Goal: Information Seeking & Learning: Learn about a topic

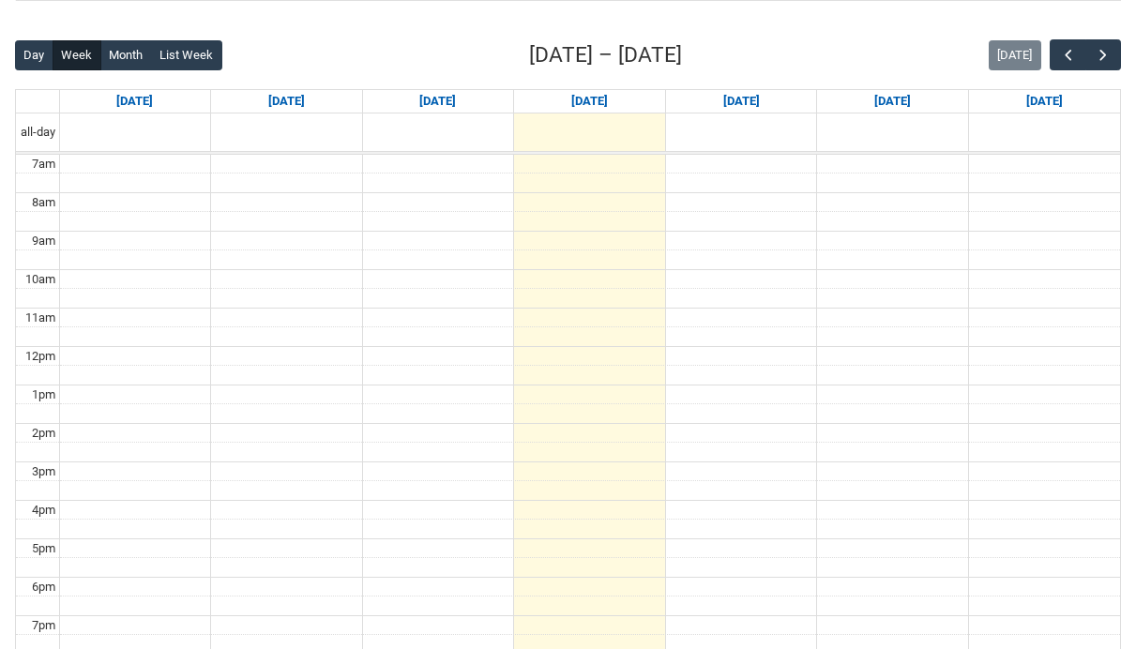
scroll to position [443, 0]
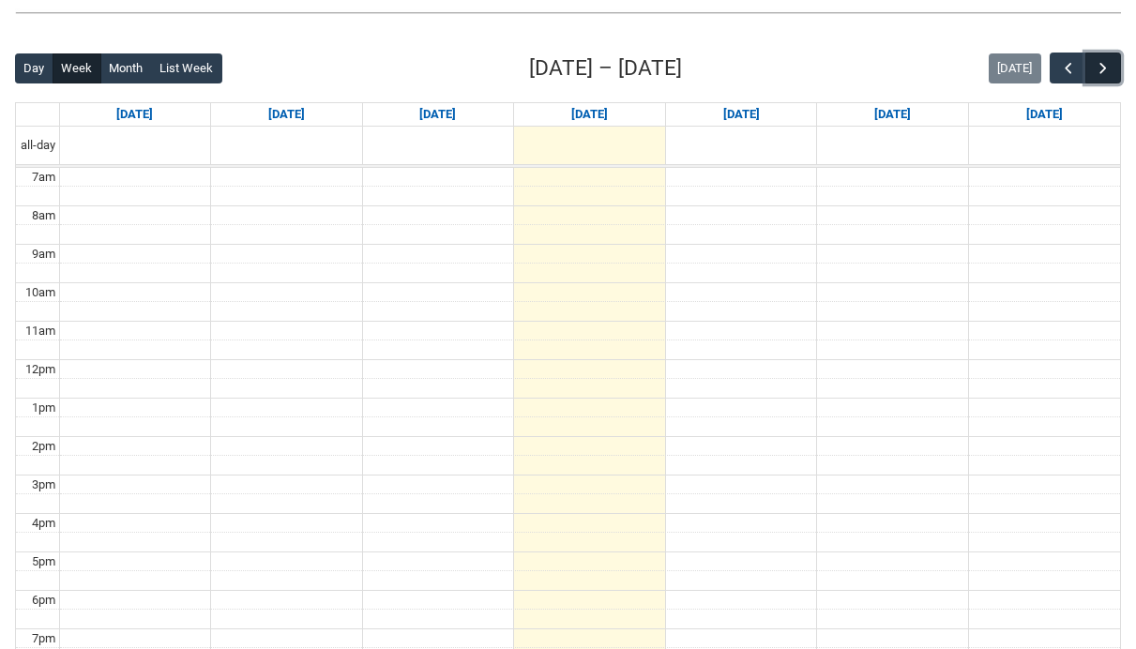
click at [1099, 69] on span "button" at bounding box center [1102, 68] width 19 height 19
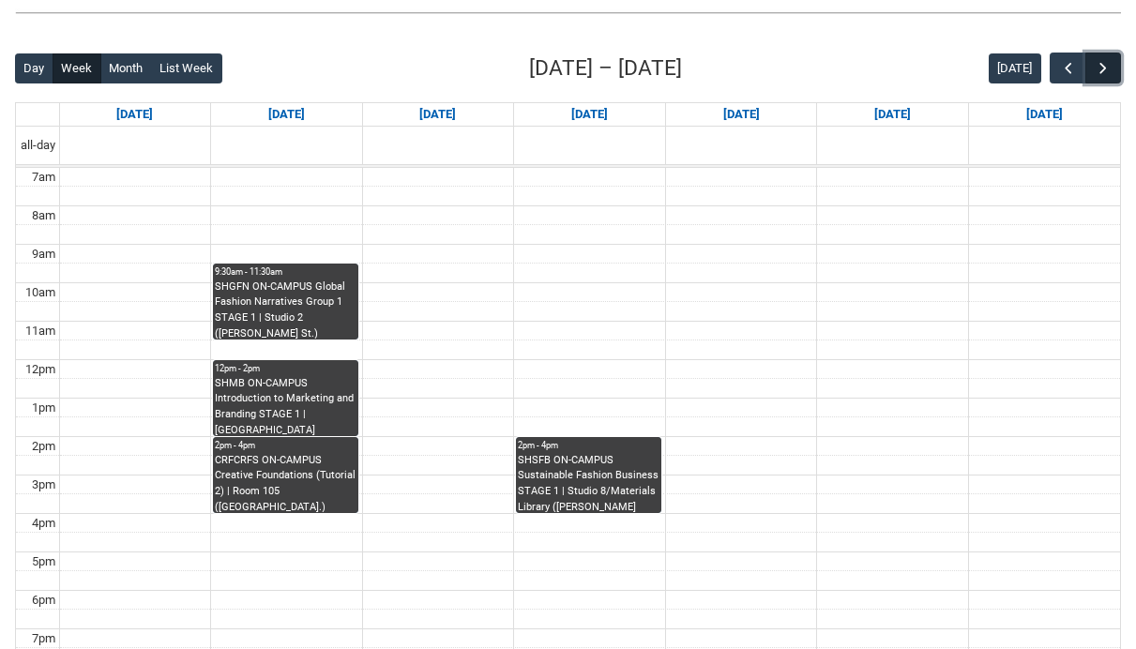
click at [1099, 69] on span "button" at bounding box center [1102, 68] width 19 height 19
click at [1074, 67] on span "button" at bounding box center [1068, 68] width 19 height 19
click at [119, 75] on button "Month" at bounding box center [126, 68] width 52 height 30
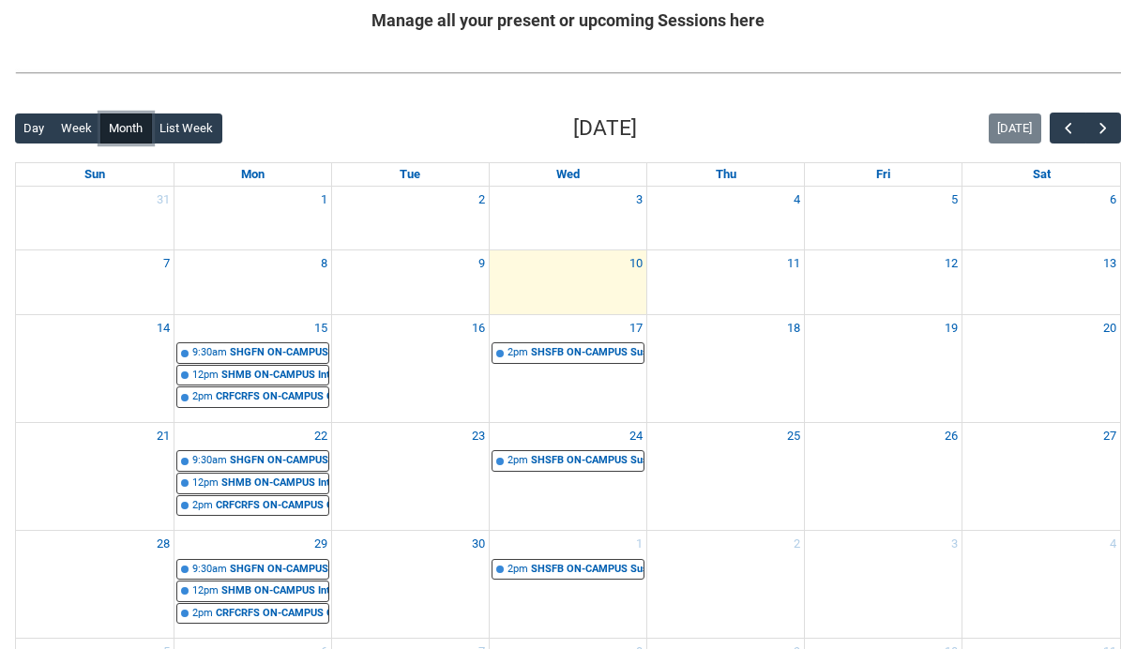
scroll to position [405, 0]
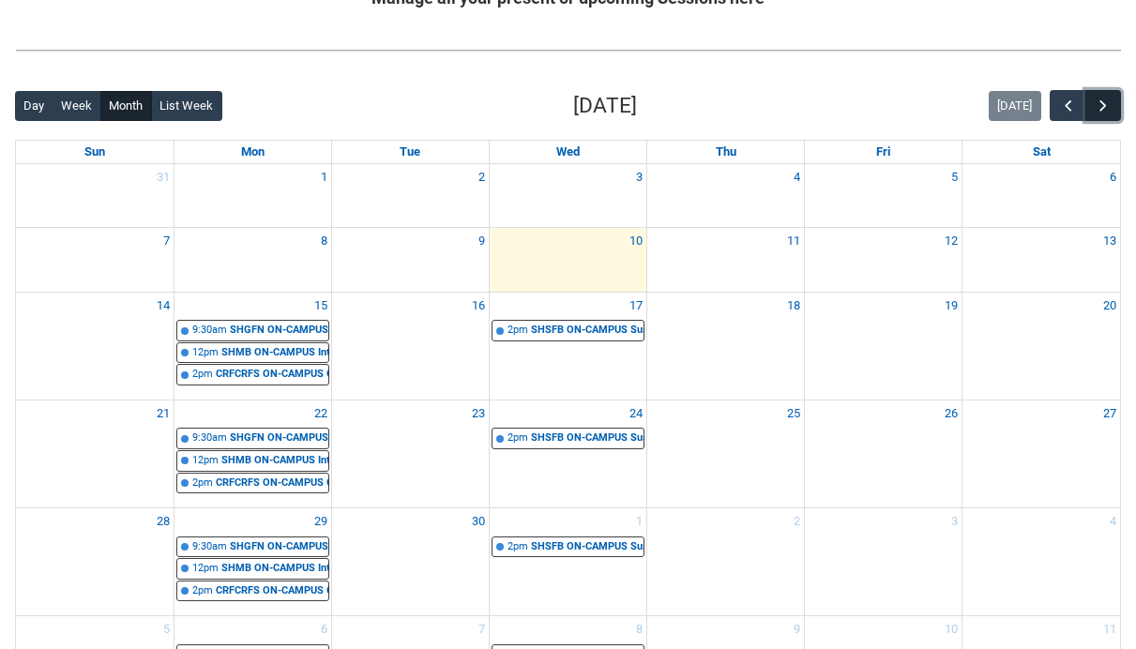
click at [1098, 102] on span "button" at bounding box center [1102, 106] width 19 height 19
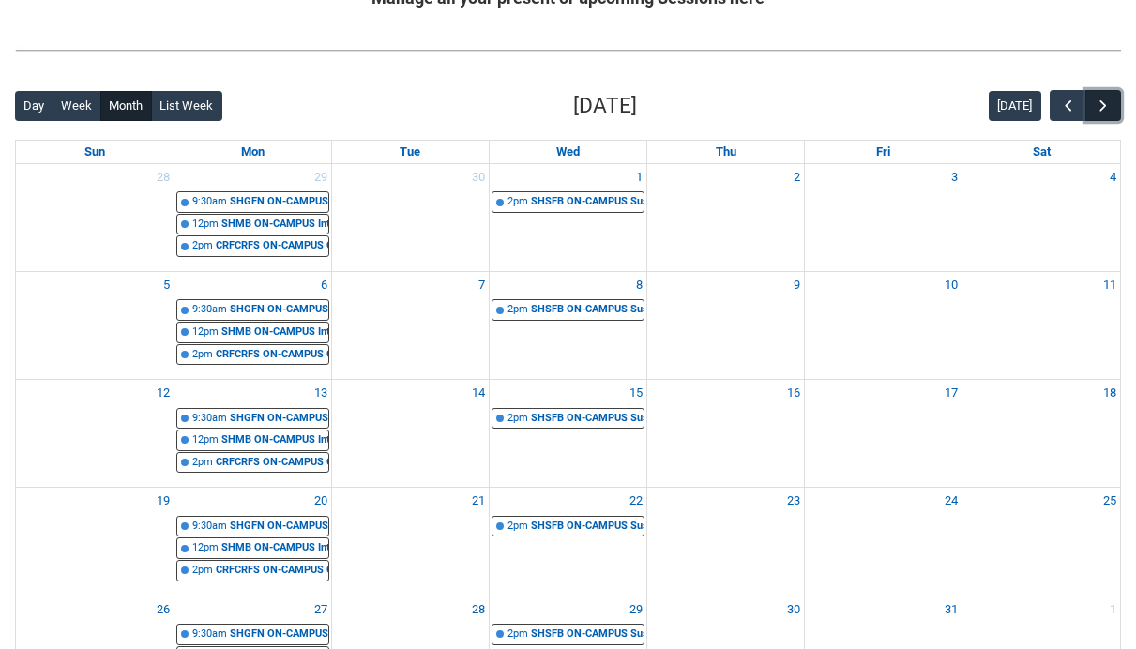
click at [1098, 102] on span "button" at bounding box center [1102, 106] width 19 height 19
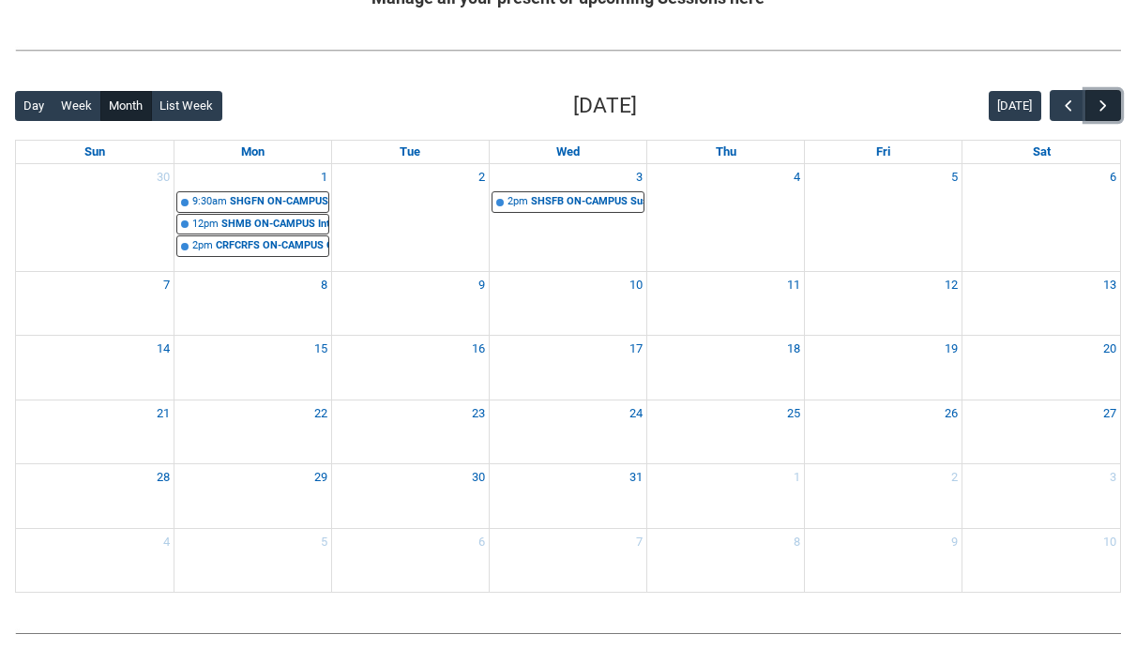
click at [1098, 102] on span "button" at bounding box center [1102, 106] width 19 height 19
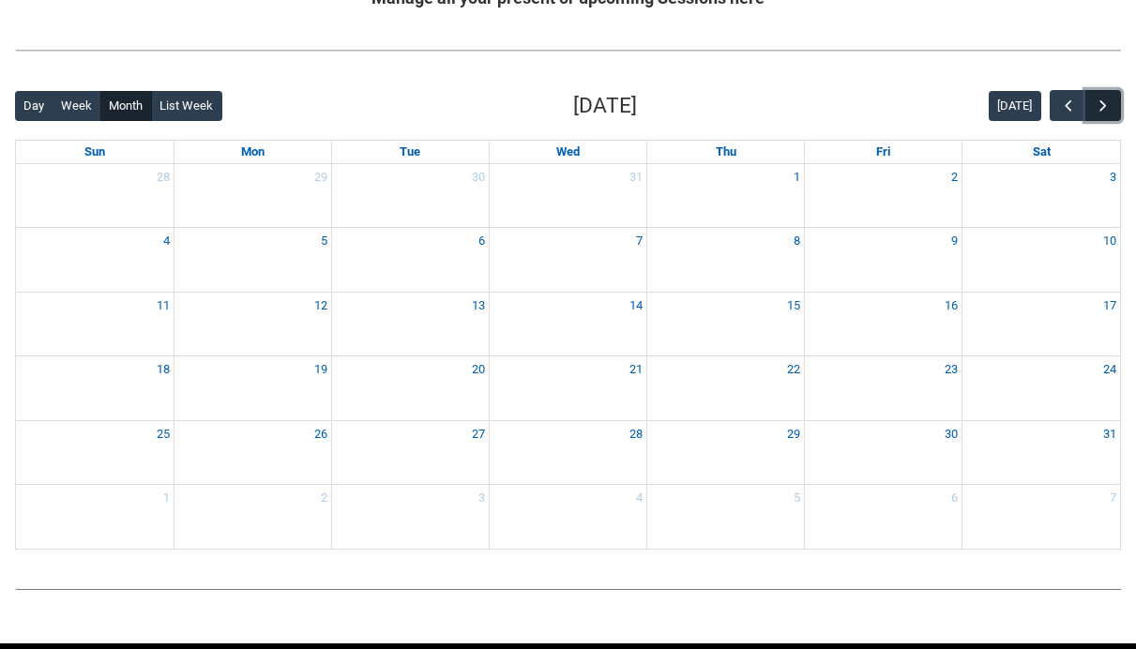
click at [1098, 102] on span "button" at bounding box center [1102, 106] width 19 height 19
click at [1064, 102] on span "button" at bounding box center [1068, 106] width 19 height 19
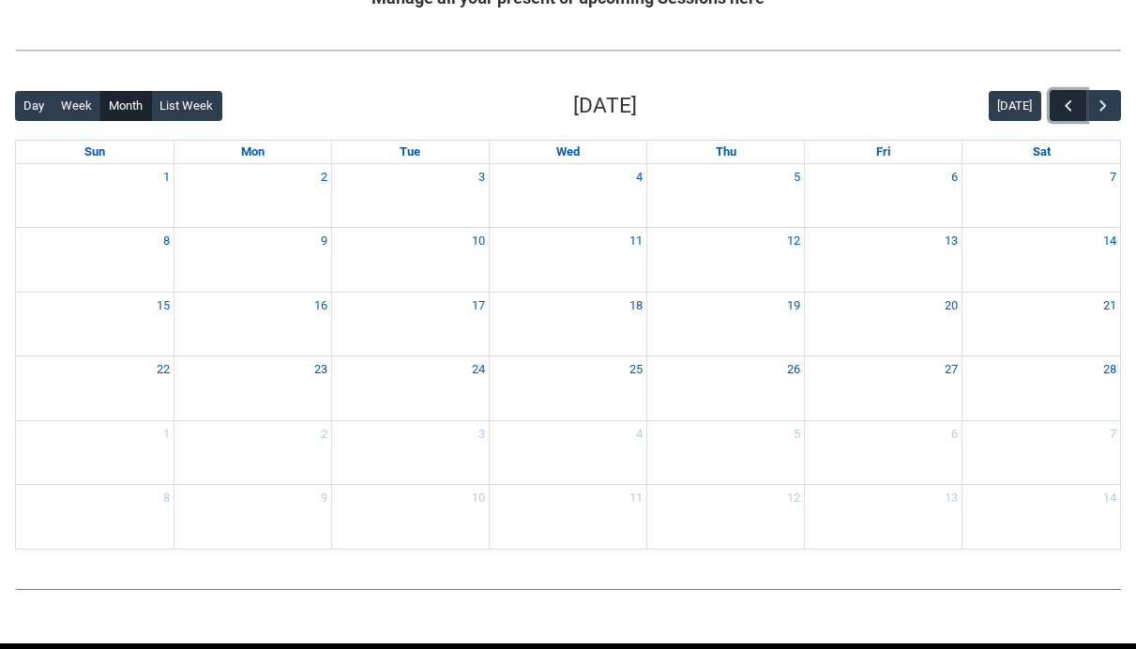
click at [1064, 102] on span "button" at bounding box center [1068, 106] width 19 height 19
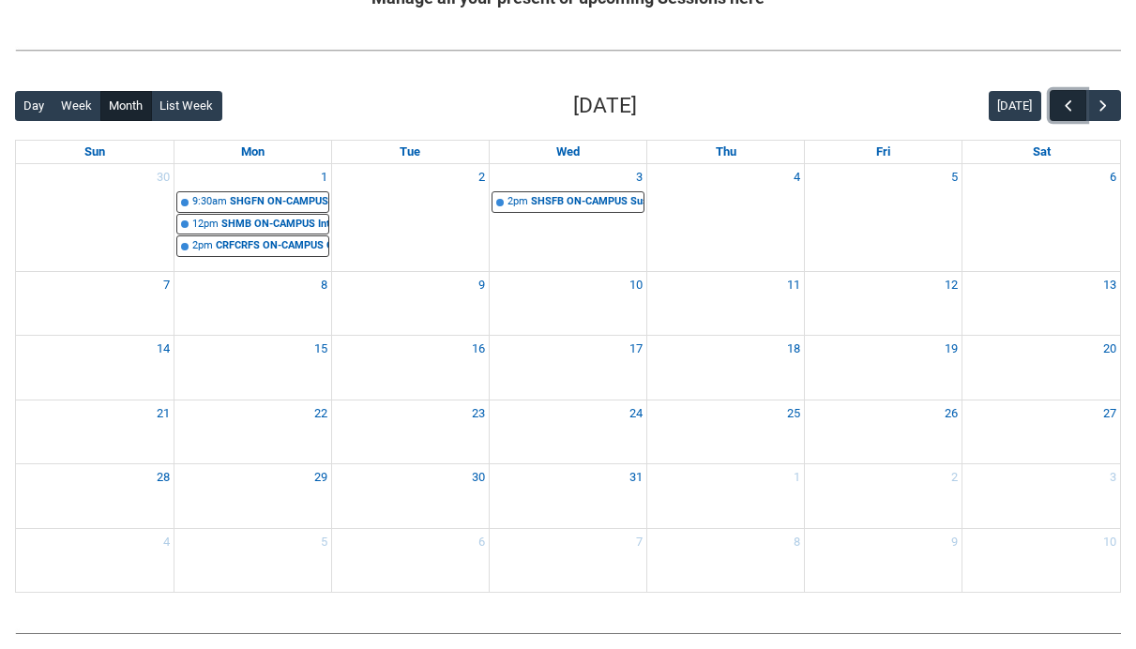
click at [1064, 102] on span "button" at bounding box center [1068, 106] width 19 height 19
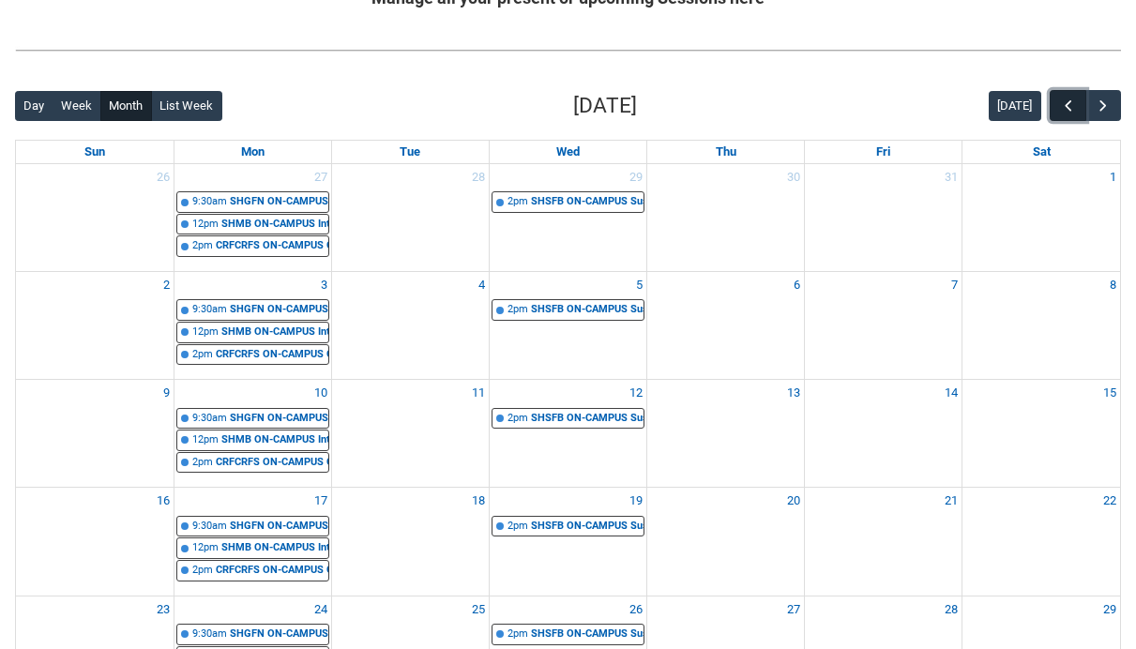
click at [1064, 102] on span "button" at bounding box center [1068, 106] width 19 height 19
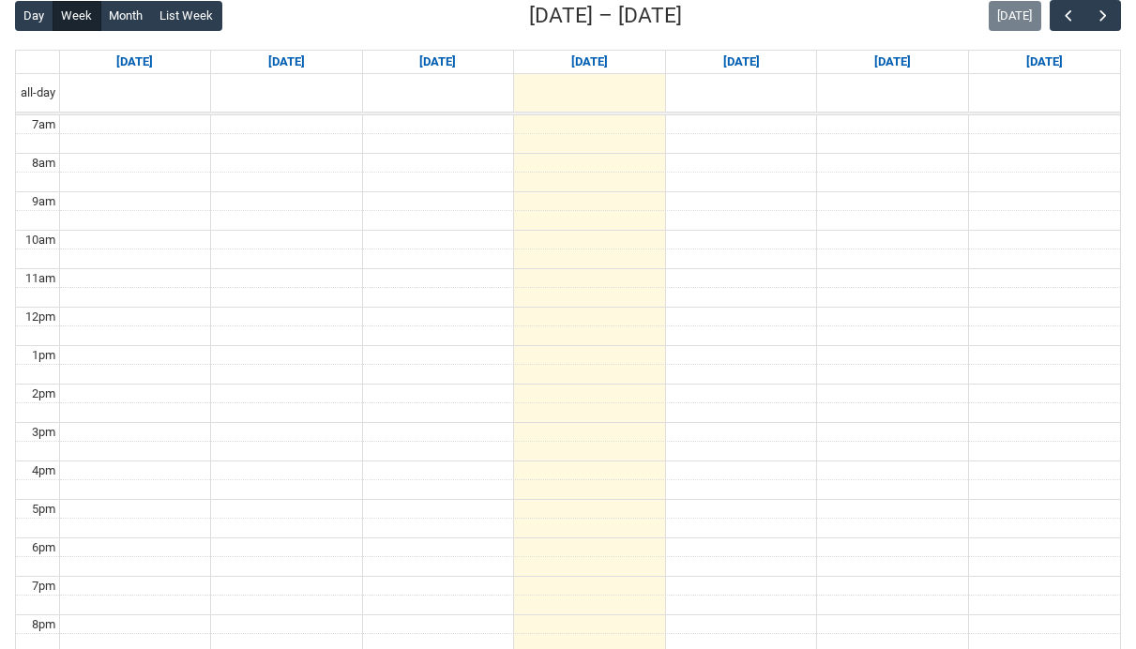
scroll to position [503, 0]
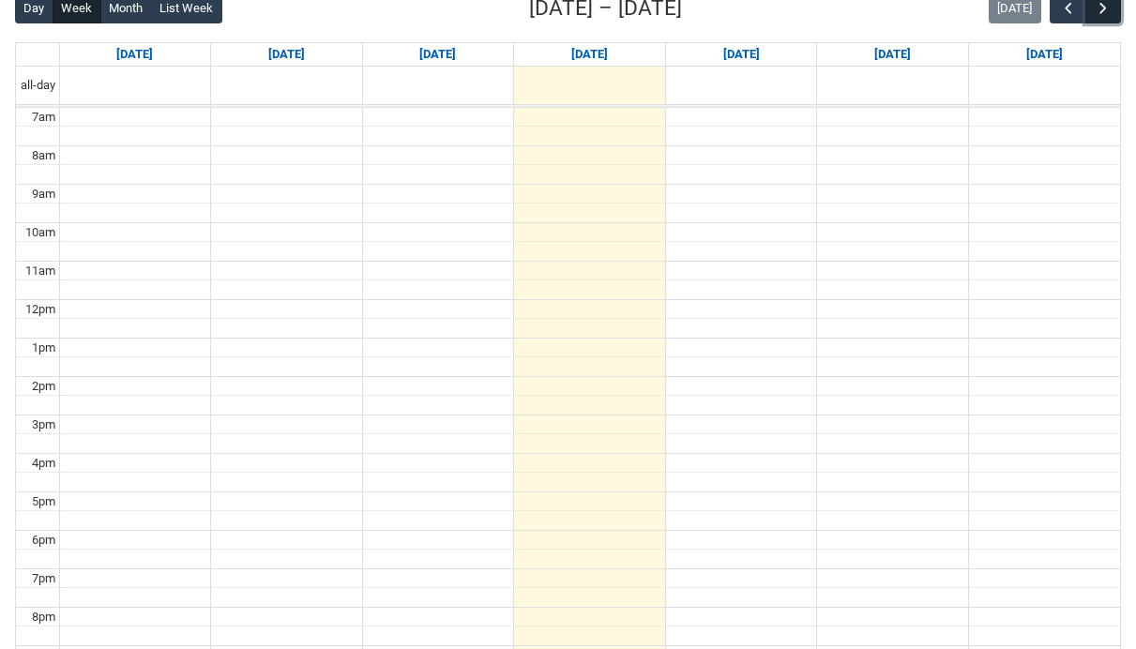
click at [1099, 6] on span "button" at bounding box center [1102, 8] width 19 height 19
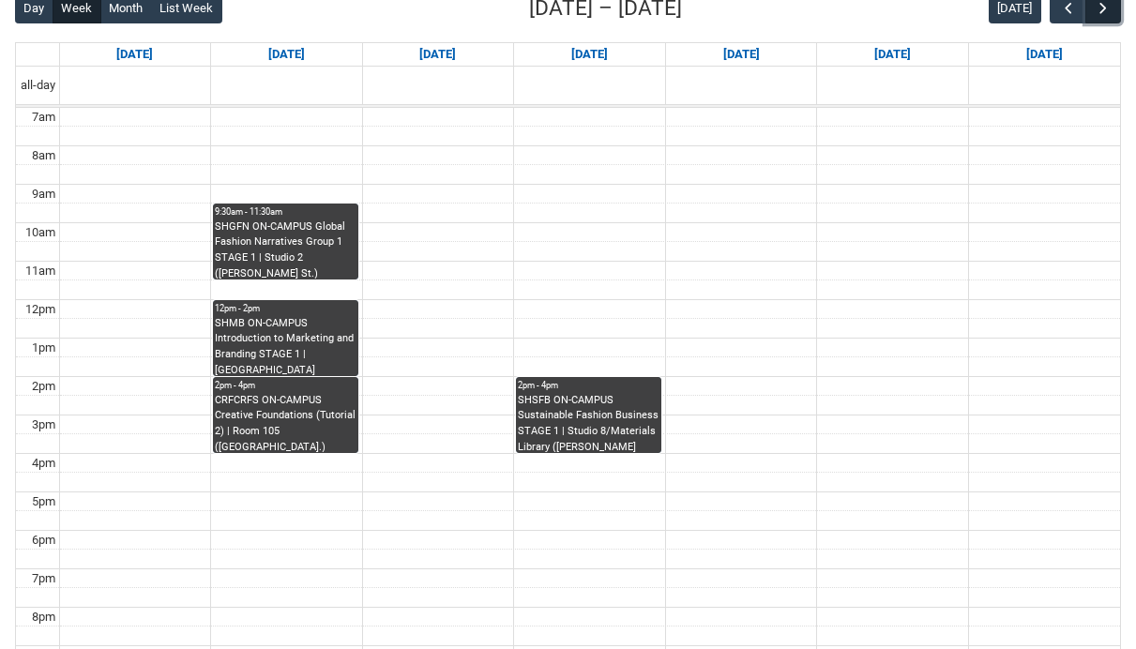
click at [1099, 6] on span "button" at bounding box center [1102, 8] width 19 height 19
click at [1066, 9] on span "button" at bounding box center [1068, 8] width 19 height 19
click at [281, 238] on div "SHGFN ON-CAMPUS Global Fashion Narratives Group 1 STAGE 1 | Studio 2 ([PERSON_N…" at bounding box center [286, 248] width 142 height 59
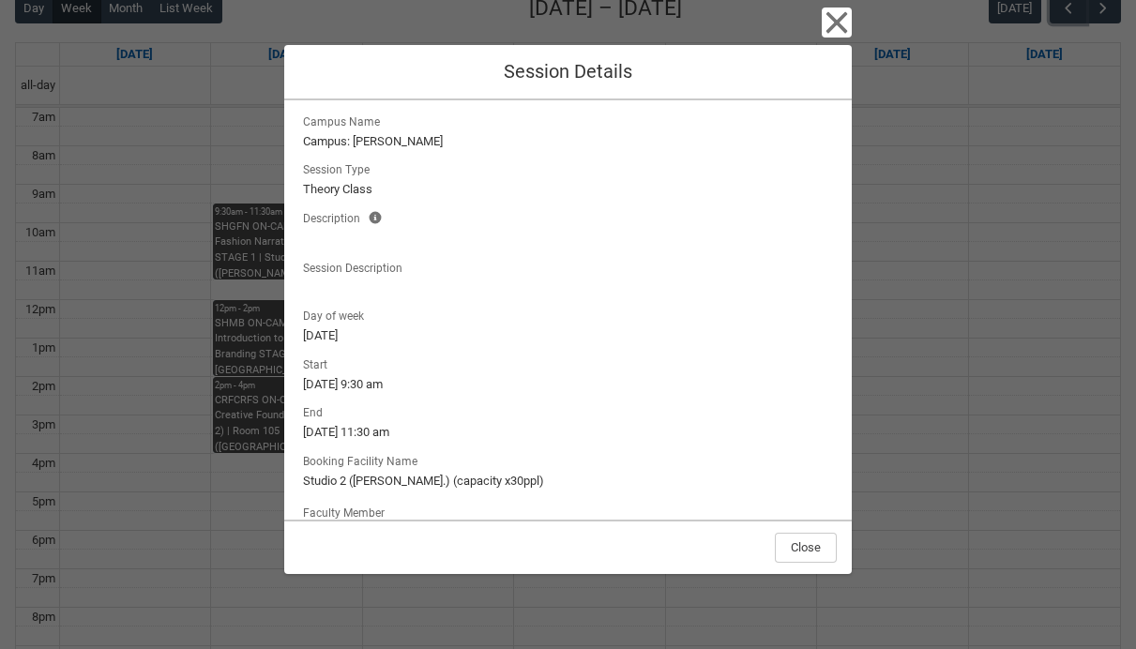
scroll to position [109, 0]
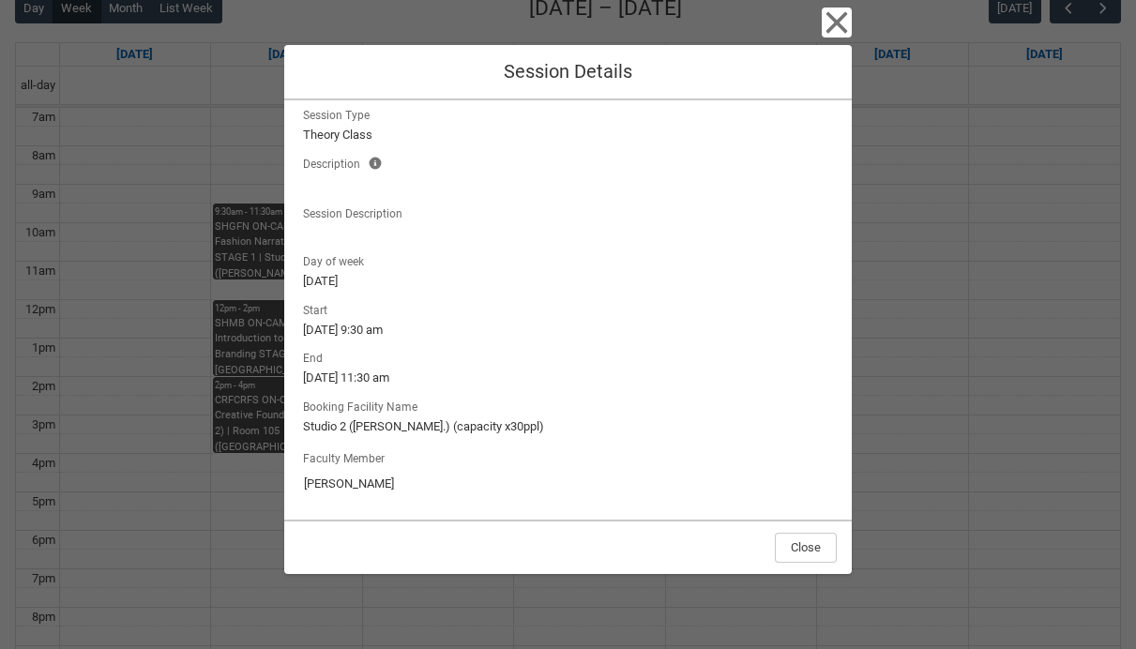
drag, startPoint x: 423, startPoint y: 476, endPoint x: 323, endPoint y: 154, distance: 337.8
click at [324, 154] on div "Session Name SHGFN ON-CAMPUS Global Fashion Narratives Group 1 STAGE 1 Campus N…" at bounding box center [568, 256] width 538 height 498
click at [845, 450] on div "Session Name SHGFN ON-CAMPUS Global Fashion Narratives Group 1 STAGE 1 Campus N…" at bounding box center [568, 309] width 568 height 419
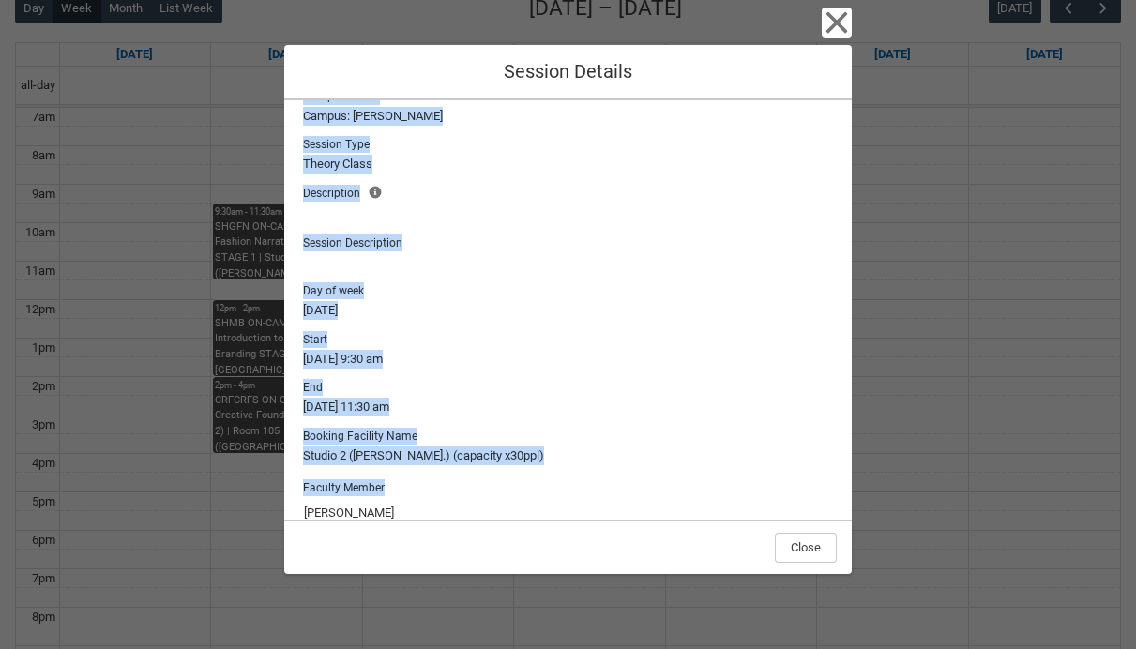
scroll to position [0, 0]
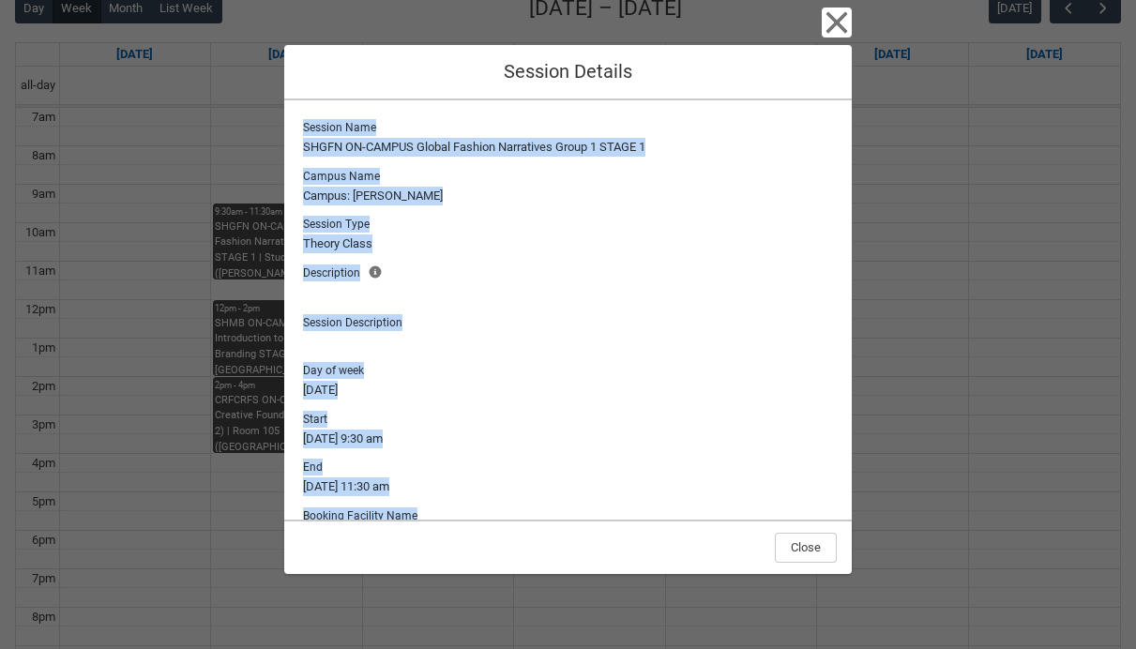
drag, startPoint x: 836, startPoint y: 478, endPoint x: 443, endPoint y: 87, distance: 554.4
click at [443, 88] on div "Close Session Details Session Name SHGFN ON-CAMPUS Global Fashion Narratives Gr…" at bounding box center [568, 324] width 568 height 649
copy div "Session Name SHGFN ON-CAMPUS Global Fashion Narratives Group 1 STAGE 1 Campus N…"
click at [1048, 308] on div "Close Session Details Session Name SHGFN ON-CAMPUS Global Fashion Narratives Gr…" at bounding box center [568, 324] width 1136 height 649
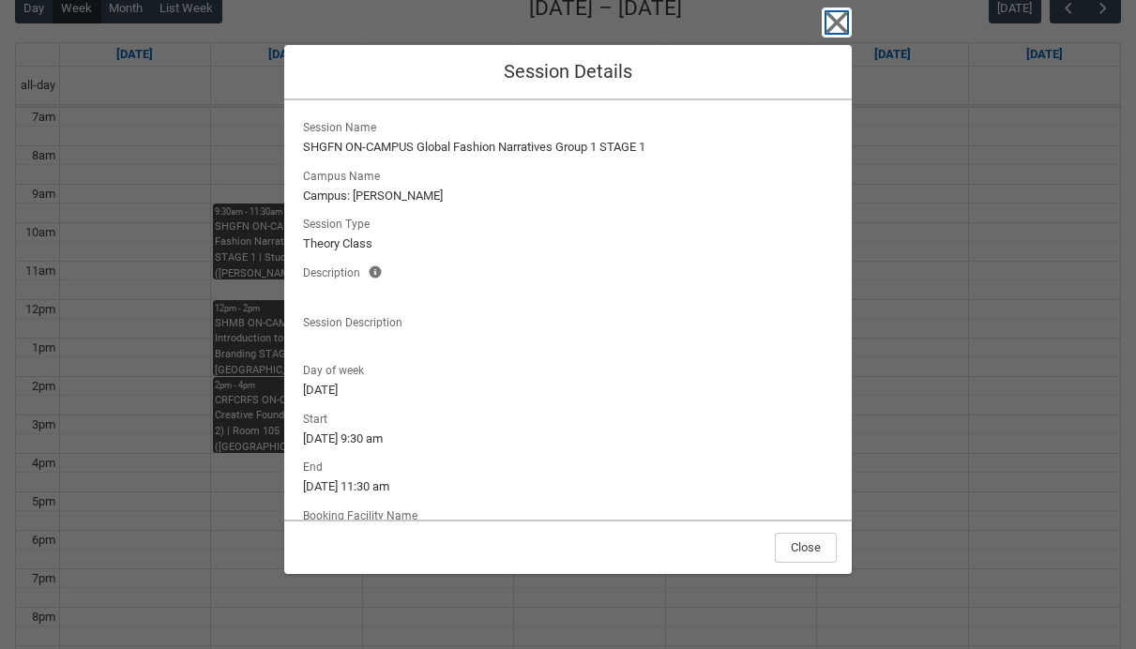
click at [837, 24] on icon "button" at bounding box center [837, 23] width 22 height 22
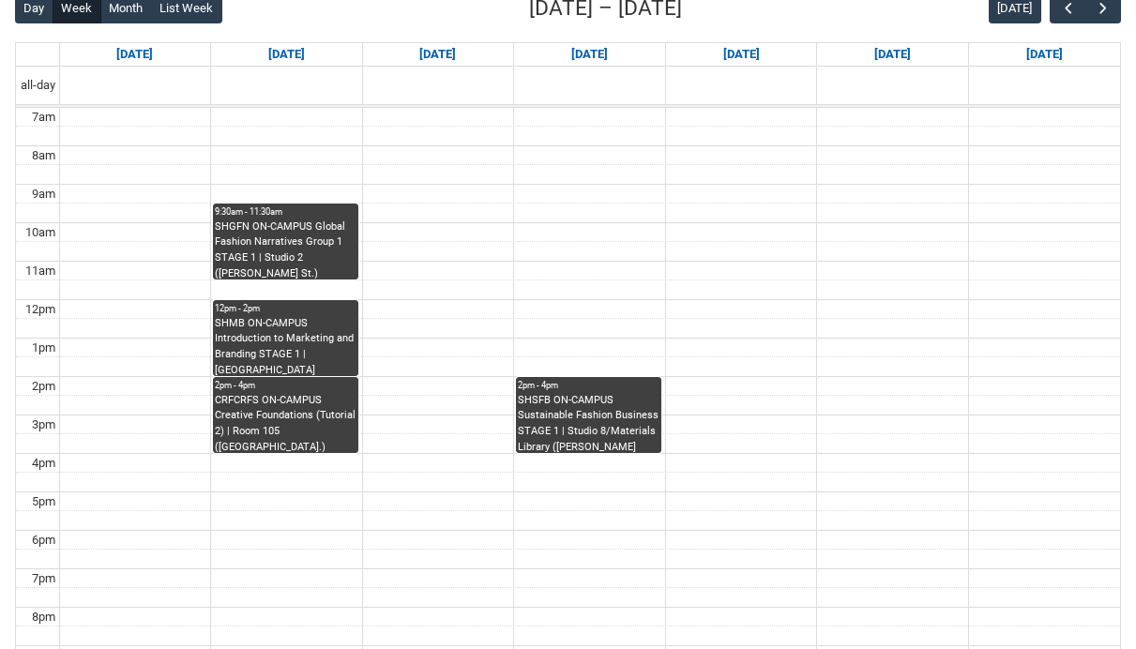
click at [311, 337] on div "SHMB ON-CAMPUS Introduction to Marketing and Branding STAGE 1 | [GEOGRAPHIC_DAT…" at bounding box center [286, 345] width 142 height 59
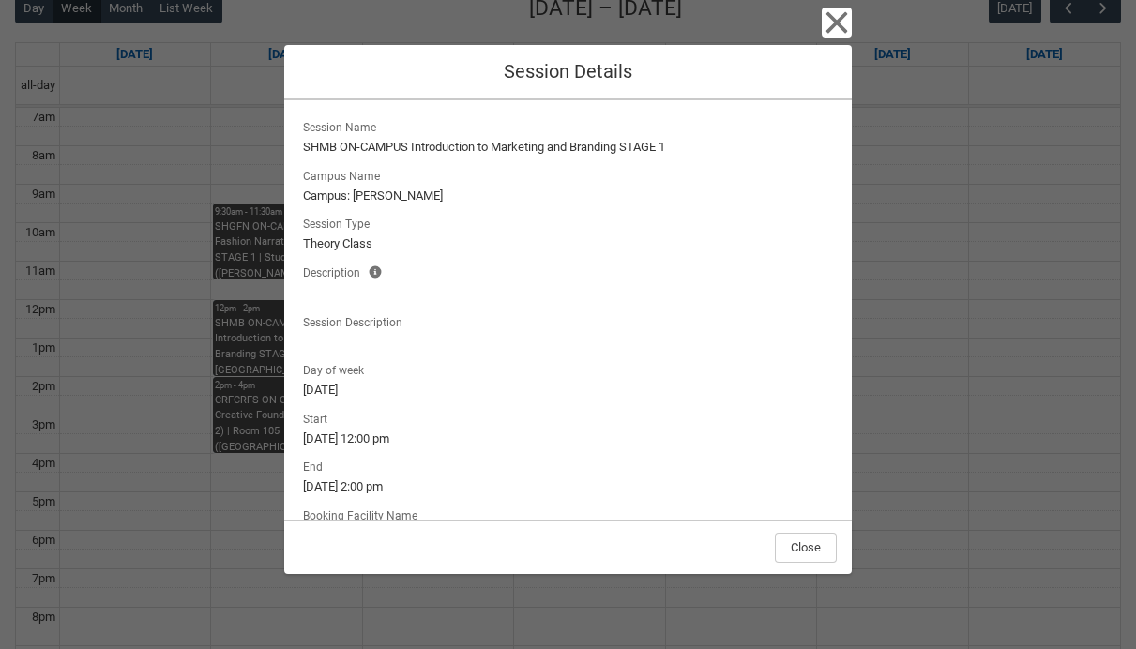
drag, startPoint x: 794, startPoint y: 489, endPoint x: 339, endPoint y: 99, distance: 598.6
click at [339, 100] on div "Session Name SHMB ON-CAMPUS Introduction to Marketing and Branding STAGE 1 Camp…" at bounding box center [568, 309] width 568 height 419
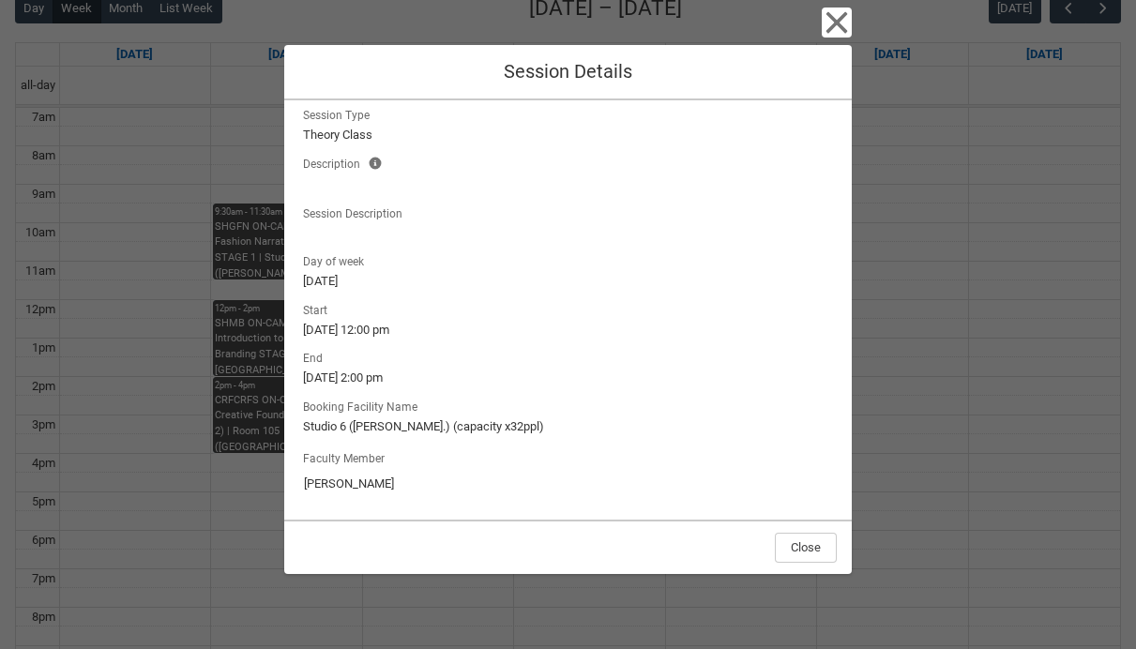
click at [818, 392] on div "Start 15/9/2025, 12:00 pm End 15/9/2025, 2:00 pm Booking Facility Name Studio 6…" at bounding box center [568, 367] width 538 height 138
drag, startPoint x: 828, startPoint y: 484, endPoint x: 263, endPoint y: 231, distance: 619.6
click at [263, 231] on div "Close Session Details Session Name SHMB ON-CAMPUS Introduction to Marketing and…" at bounding box center [568, 324] width 1136 height 649
click at [788, 393] on div "Start 15/9/2025, 12:00 pm End 15/9/2025, 2:00 pm Booking Facility Name Studio 6…" at bounding box center [568, 367] width 538 height 138
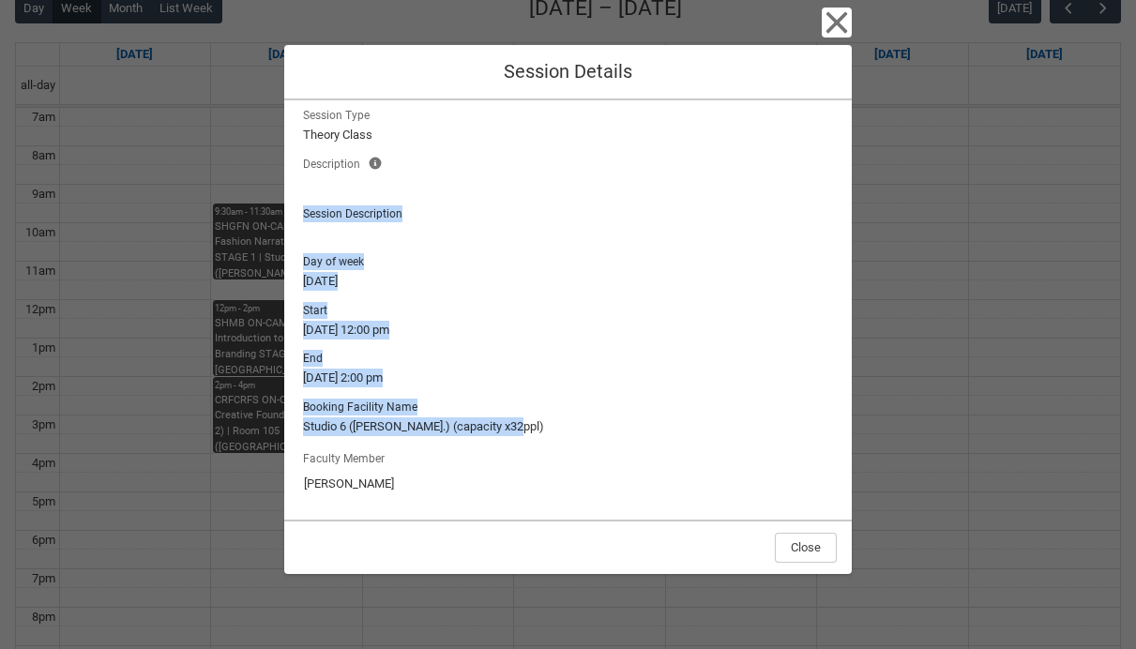
drag, startPoint x: 828, startPoint y: 420, endPoint x: 515, endPoint y: 191, distance: 387.9
click at [515, 191] on div "Session Name SHMB ON-CAMPUS Introduction to Marketing and Branding STAGE 1 Camp…" at bounding box center [568, 256] width 538 height 498
click at [822, 428] on lightning-formatted-text "Studio 6 (George St.) (capacity x32ppl)" at bounding box center [568, 426] width 531 height 19
drag, startPoint x: 842, startPoint y: 504, endPoint x: 379, endPoint y: 151, distance: 582.2
click at [379, 151] on div "Session Name SHMB ON-CAMPUS Introduction to Marketing and Branding STAGE 1 Camp…" at bounding box center [568, 309] width 568 height 419
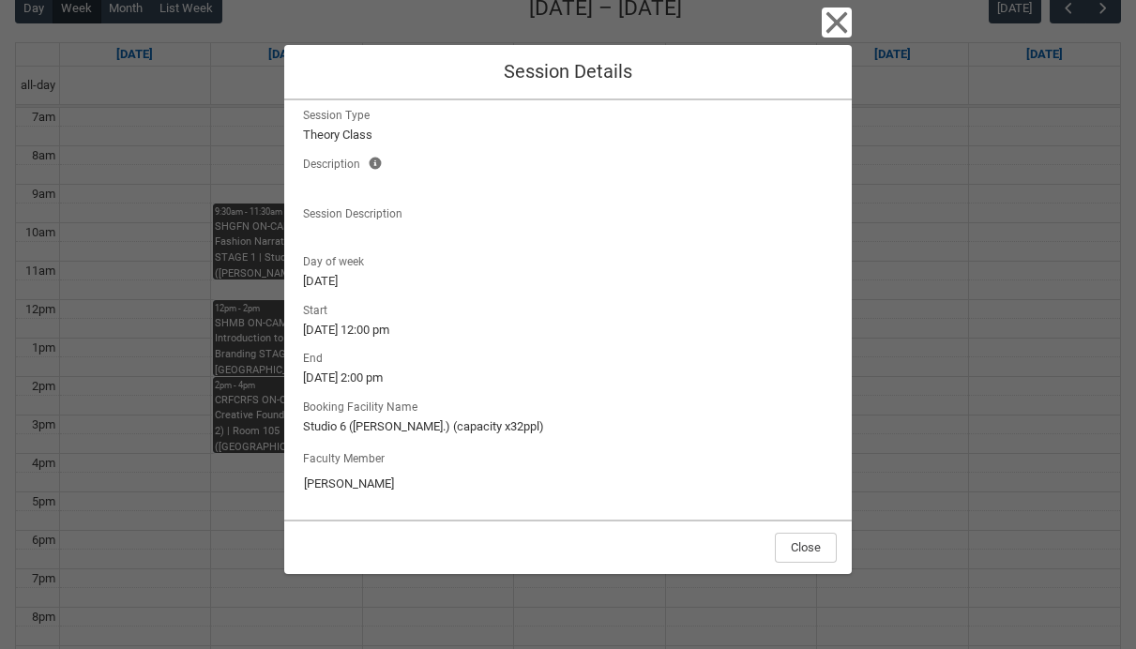
click at [827, 505] on div "Session Name SHMB ON-CAMPUS Introduction to Marketing and Branding STAGE 1 Camp…" at bounding box center [568, 309] width 568 height 419
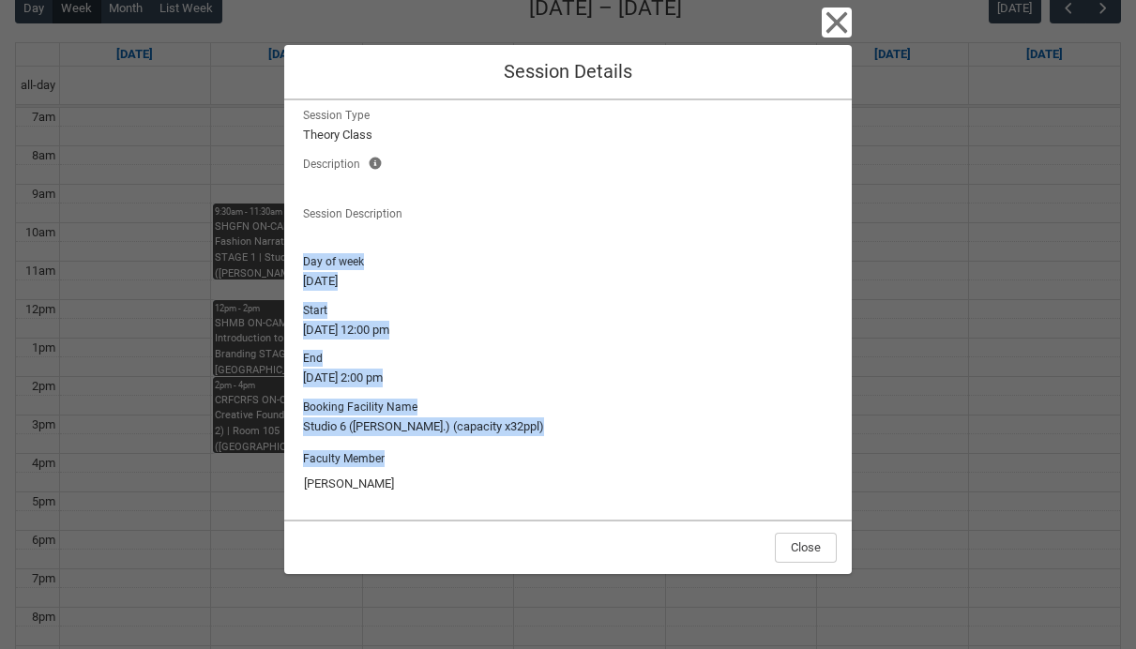
drag, startPoint x: 838, startPoint y: 502, endPoint x: 528, endPoint y: 218, distance: 420.8
click at [528, 218] on div "Session Name SHMB ON-CAMPUS Introduction to Marketing and Branding STAGE 1 Camp…" at bounding box center [568, 309] width 568 height 419
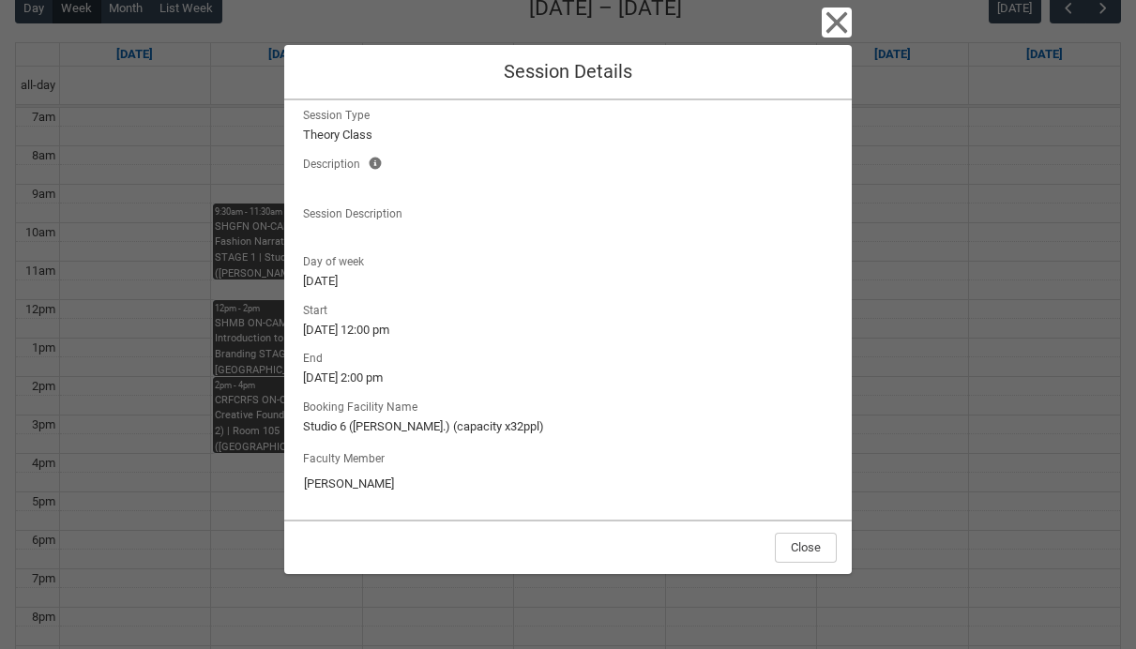
click at [844, 510] on div "Session Name SHMB ON-CAMPUS Introduction to Marketing and Branding STAGE 1 Camp…" at bounding box center [568, 309] width 568 height 419
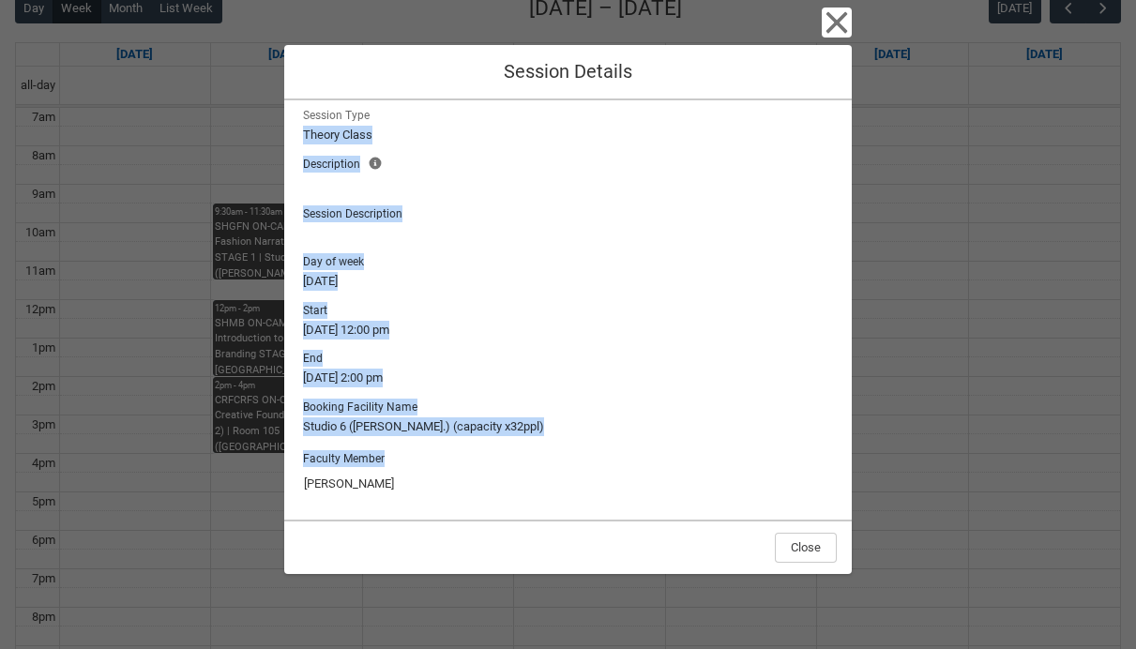
scroll to position [0, 0]
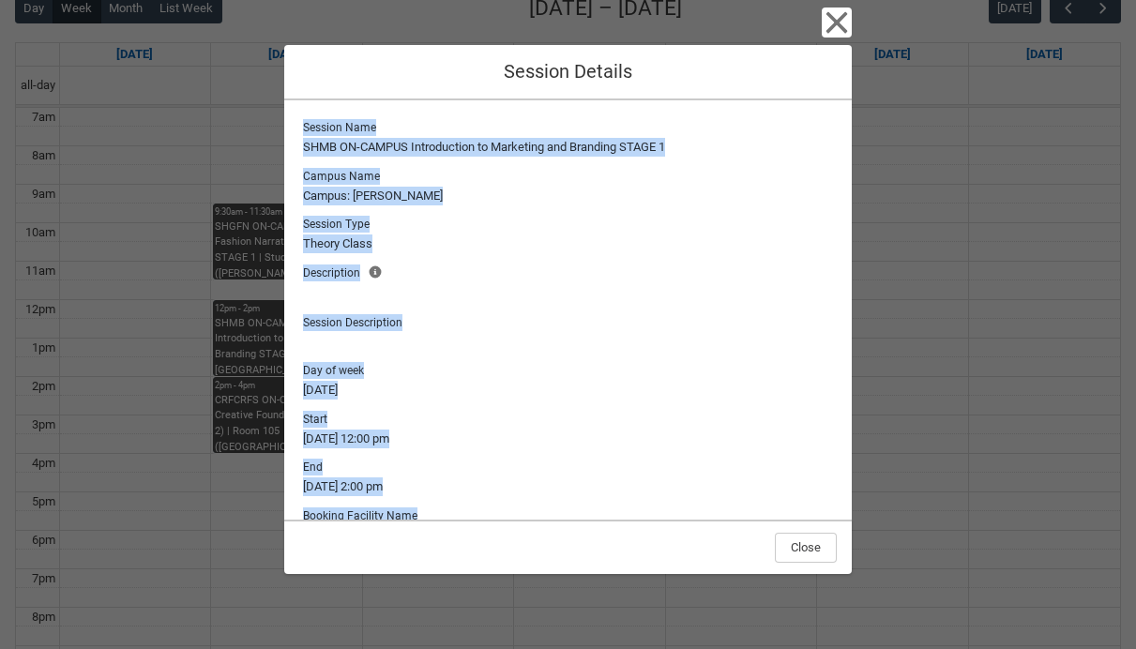
drag, startPoint x: 844, startPoint y: 510, endPoint x: 418, endPoint y: 110, distance: 584.5
click at [418, 110] on div "Session Name SHMB ON-CAMPUS Introduction to Marketing and Branding STAGE 1 Camp…" at bounding box center [568, 309] width 568 height 419
copy div "Session Name SHMB ON-CAMPUS Introduction to Marketing and Branding STAGE 1 Camp…"
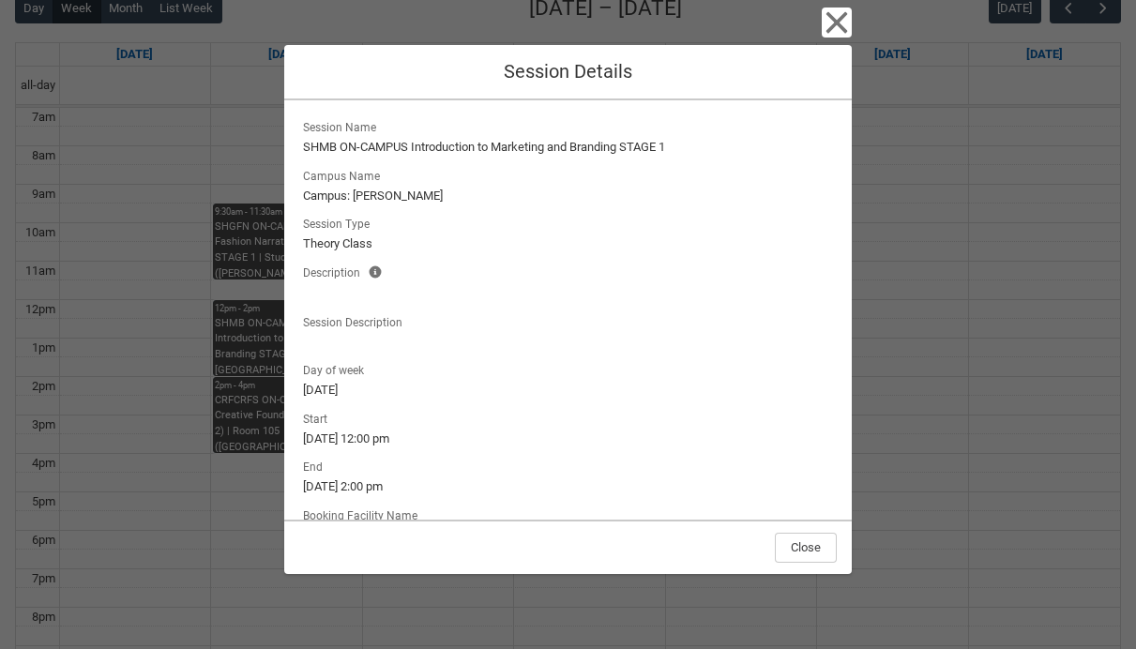
click at [1126, 533] on div "Close Session Details Session Name SHMB ON-CAMPUS Introduction to Marketing and…" at bounding box center [568, 324] width 1136 height 649
click at [972, 409] on div "Close Session Details Session Name SHMB ON-CAMPUS Introduction to Marketing and…" at bounding box center [568, 324] width 1136 height 649
click at [843, 20] on icon "button" at bounding box center [837, 23] width 30 height 30
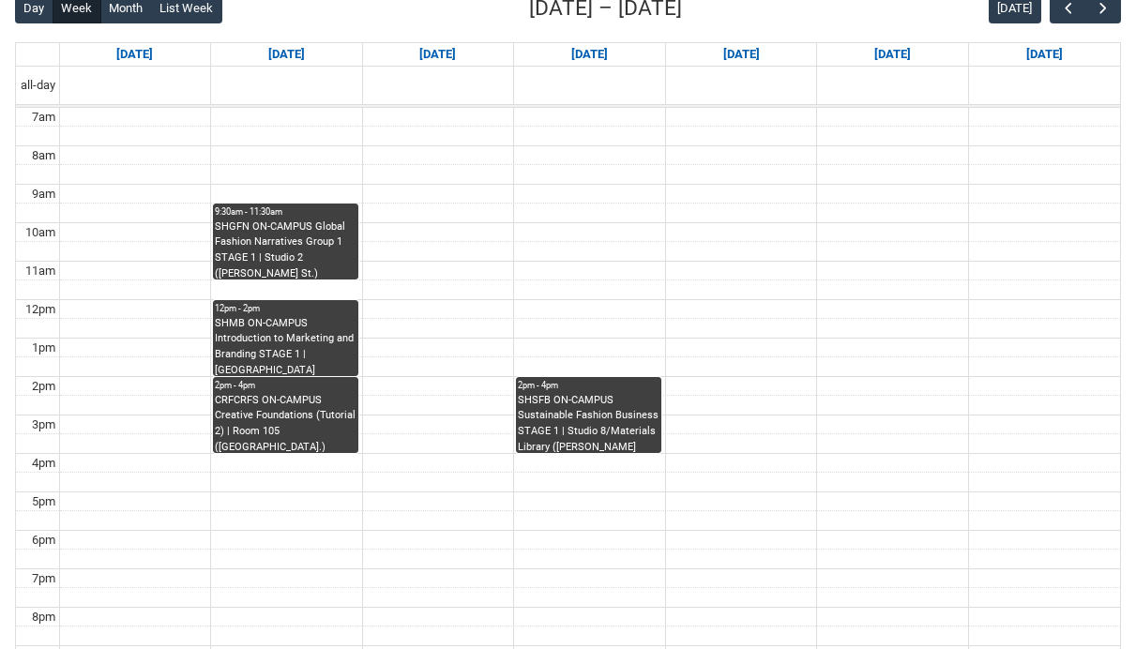
click at [293, 415] on div "CRFCRFS ON-CAMPUS Creative Foundations (Tutorial 2) | Room 105 ([GEOGRAPHIC_DAT…" at bounding box center [286, 422] width 142 height 59
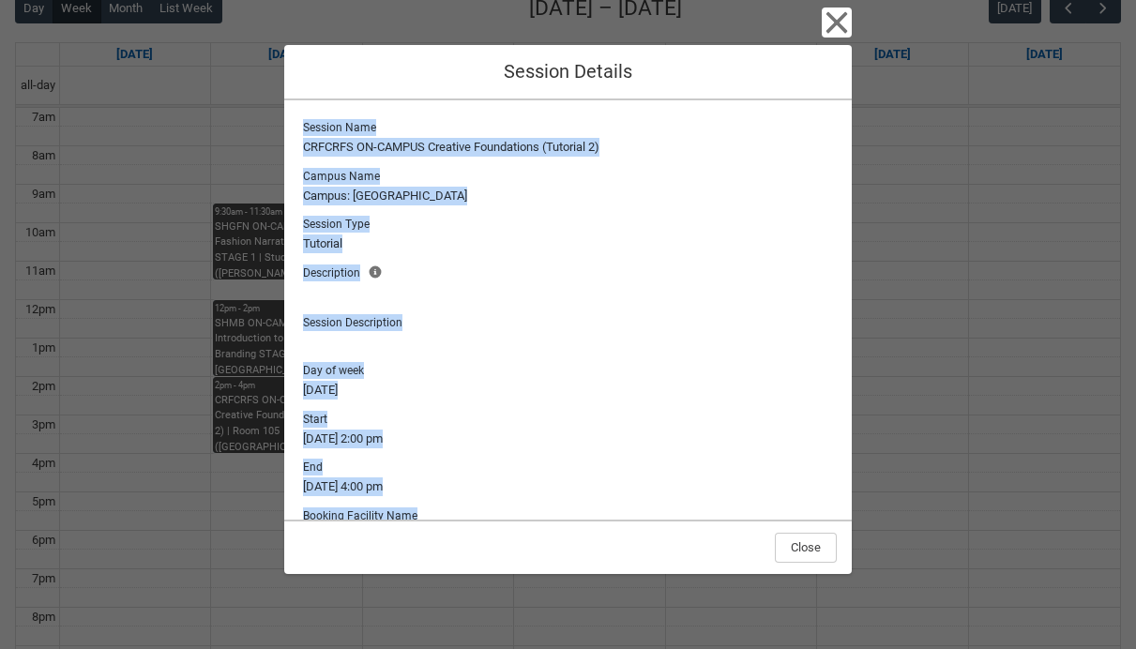
drag, startPoint x: 830, startPoint y: 500, endPoint x: 331, endPoint y: 97, distance: 641.5
click at [331, 97] on div "Close Session Details Session Name CRFCRFS ON-CAMPUS Creative Foundations (Tuto…" at bounding box center [568, 324] width 568 height 649
copy div "Session Name CRFCRFS ON-CAMPUS Creative Foundations (Tutorial 2) Campus Name Ca…"
click at [978, 284] on div "Close Session Details Session Name CRFCRFS ON-CAMPUS Creative Foundations (Tuto…" at bounding box center [568, 324] width 1136 height 649
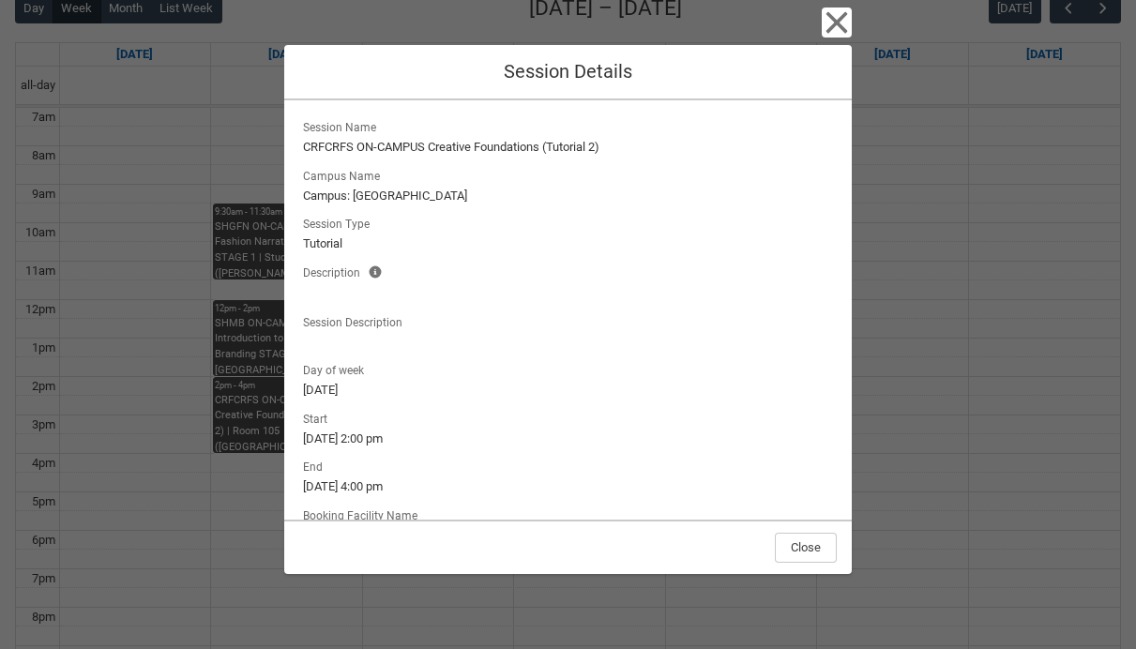
click at [978, 284] on div "Close Session Details Session Name CRFCRFS ON-CAMPUS Creative Foundations (Tuto…" at bounding box center [568, 324] width 1136 height 649
click at [835, 30] on icon "button" at bounding box center [837, 23] width 30 height 30
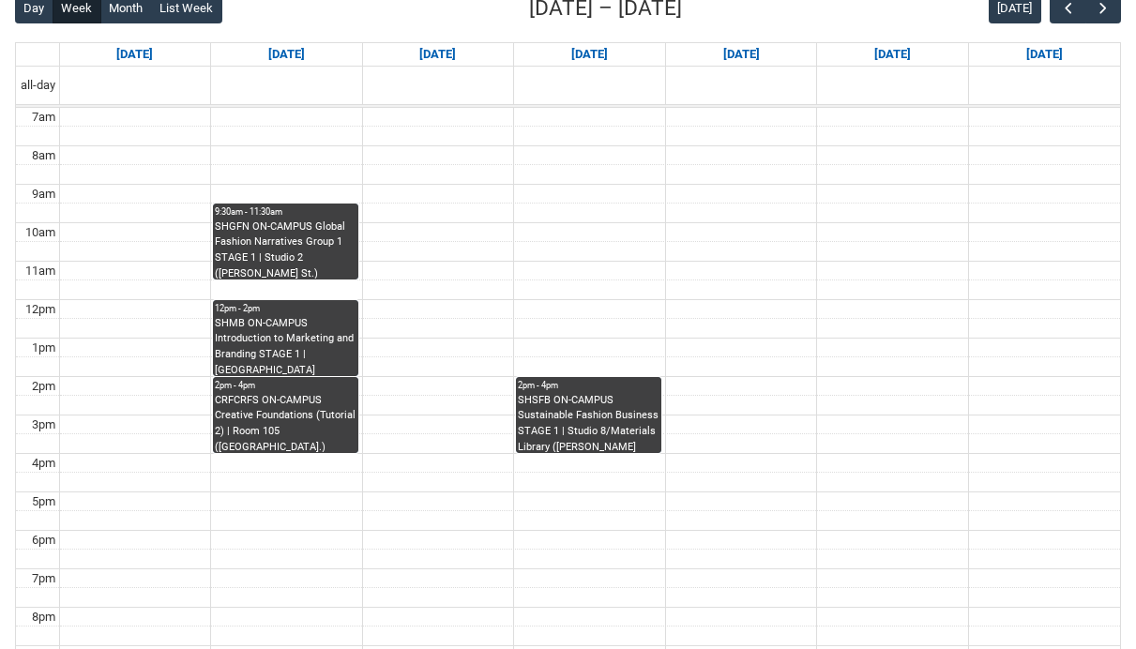
click at [610, 432] on div "SHSFB ON-CAMPUS Sustainable Fashion Business STAGE 1 | Studio 8/Materials Libra…" at bounding box center [589, 422] width 142 height 59
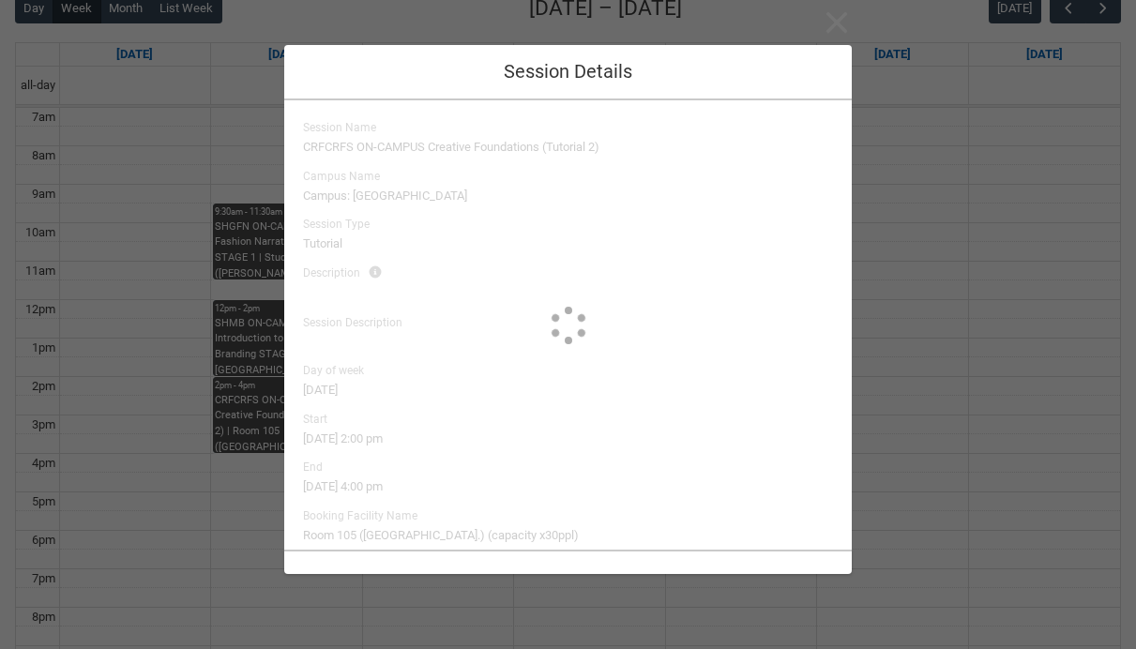
type input "Vonne Yang"
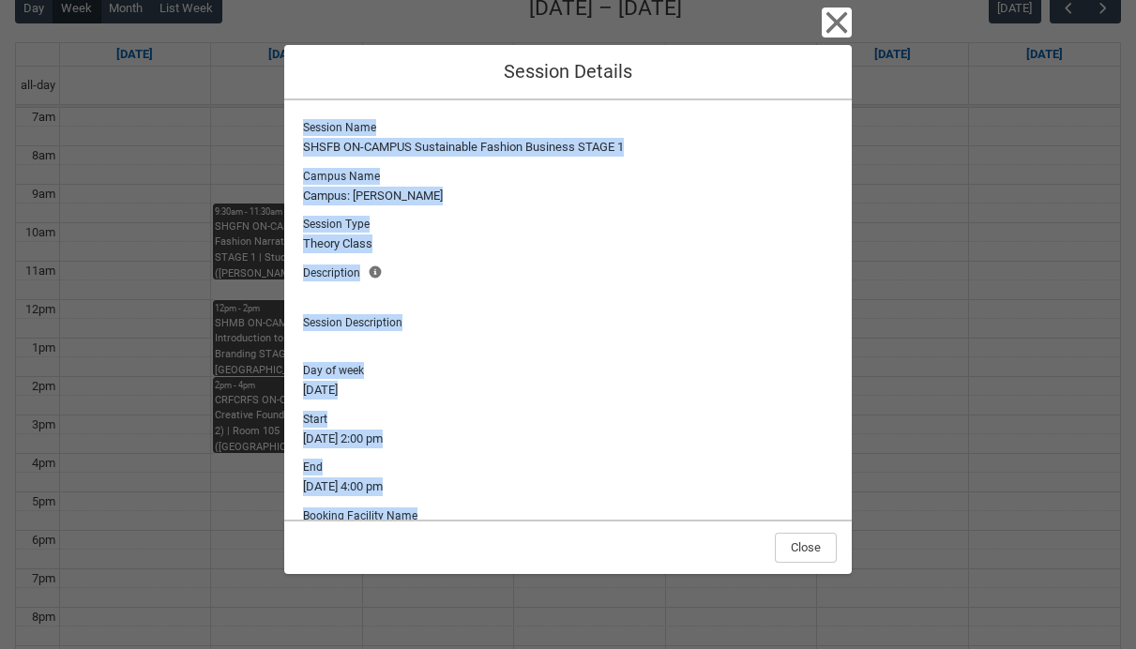
drag, startPoint x: 837, startPoint y: 496, endPoint x: 303, endPoint y: 130, distance: 647.7
click at [303, 130] on div "Session Name SHSFB ON-CAMPUS Sustainable Fashion Business STAGE 1 Campus Name C…" at bounding box center [568, 309] width 568 height 419
copy div "Session Name SHSFB ON-CAMPUS Sustainable Fashion Business STAGE 1 Campus Name C…"
click at [1061, 409] on div "Close Session Details Session Name SHSFB ON-CAMPUS Sustainable Fashion Business…" at bounding box center [568, 324] width 1136 height 649
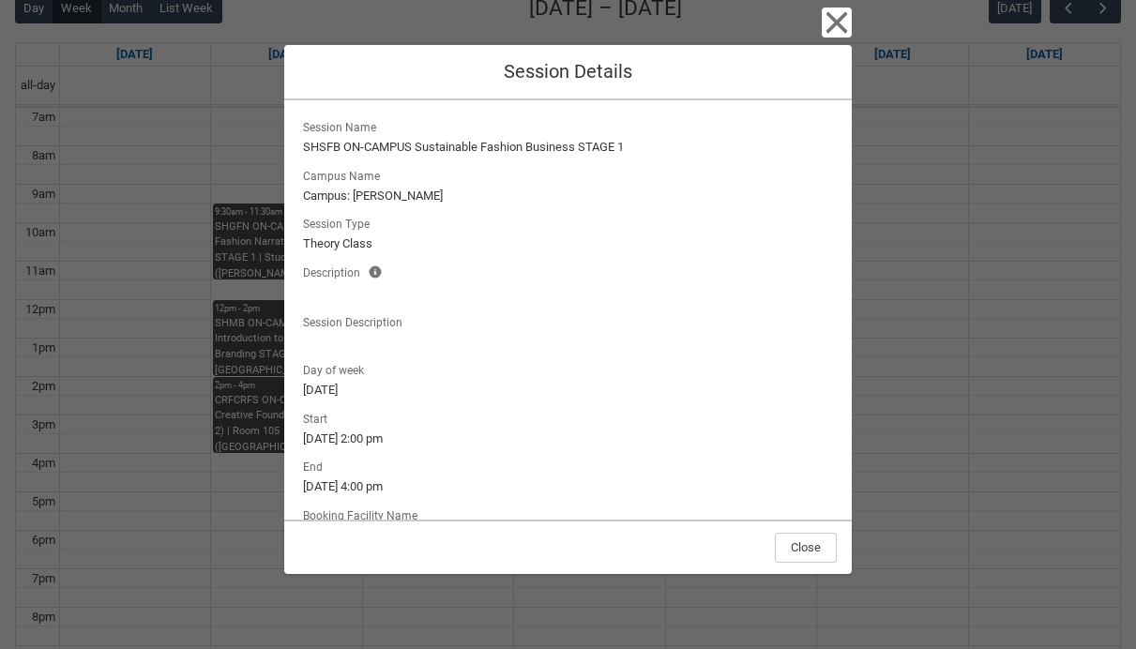
scroll to position [109, 0]
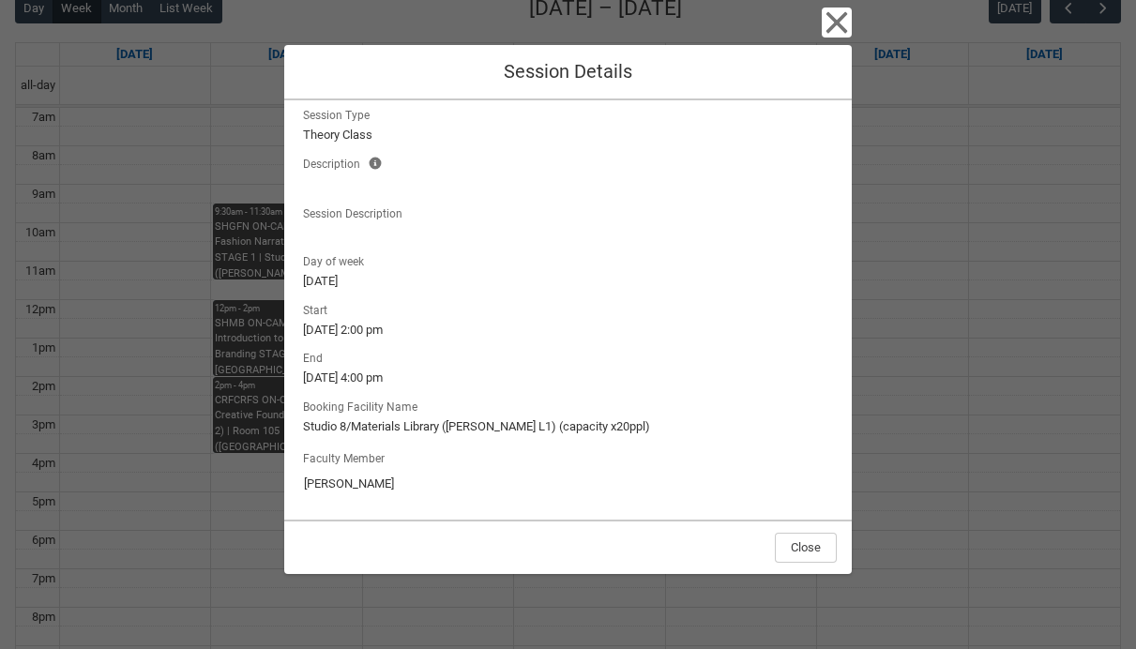
drag, startPoint x: 453, startPoint y: 490, endPoint x: 297, endPoint y: 490, distance: 155.7
click at [297, 490] on div "Session Name SHSFB ON-CAMPUS Sustainable Fashion Business STAGE 1 Campus Name C…" at bounding box center [568, 309] width 568 height 419
click at [994, 306] on div "Close Session Details Session Name SHSFB ON-CAMPUS Sustainable Fashion Business…" at bounding box center [568, 324] width 1136 height 649
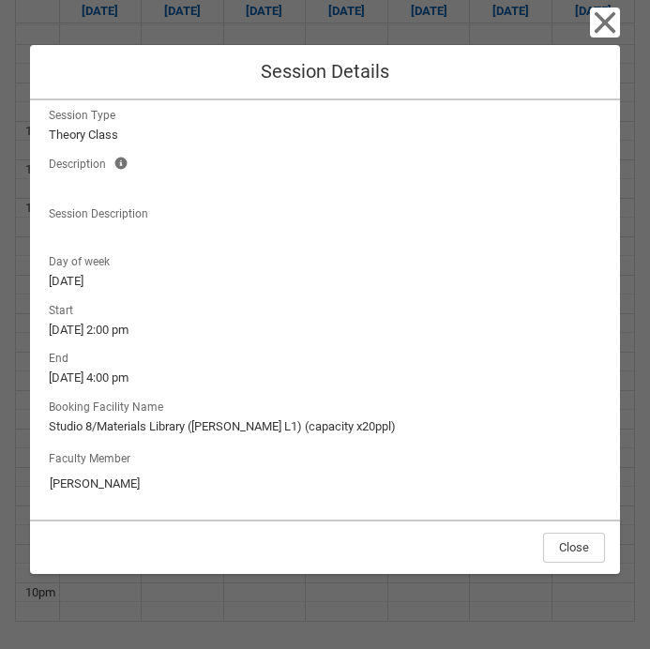
click at [447, 610] on div "Close Session Details Session Name SHSFB ON-CAMPUS Sustainable Fashion Business…" at bounding box center [325, 324] width 590 height 649
click at [596, 31] on icon "button" at bounding box center [606, 23] width 22 height 22
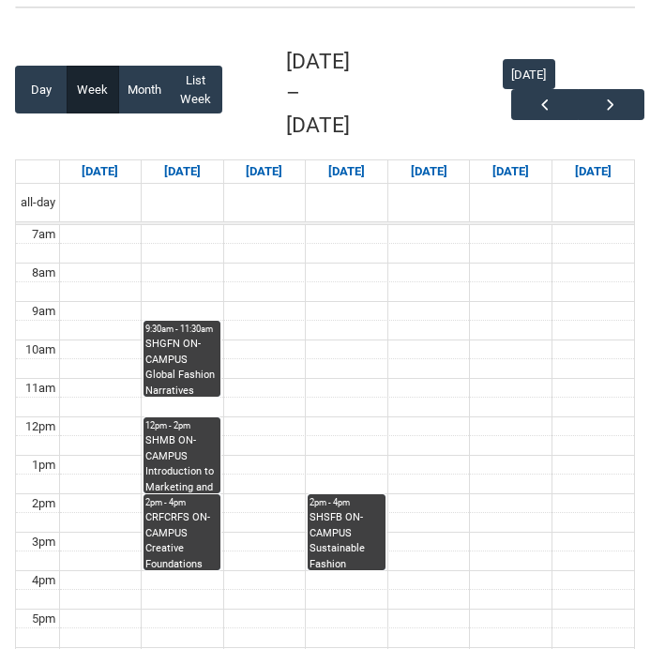
scroll to position [369, 0]
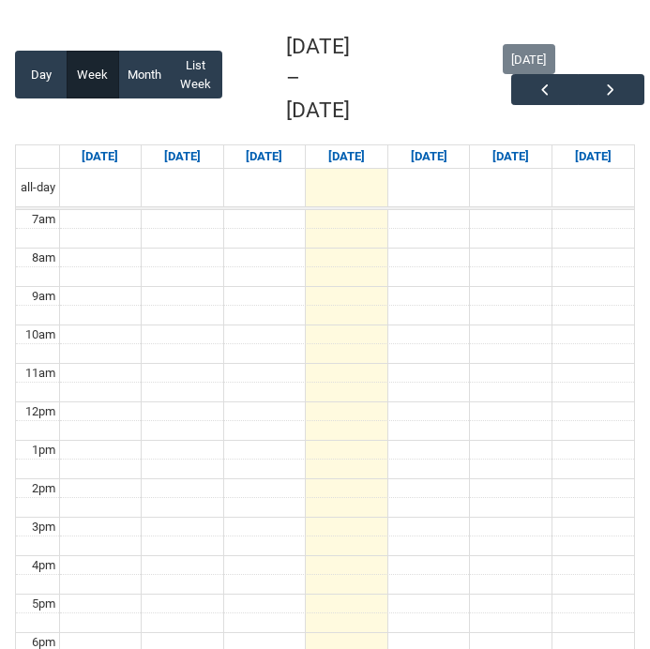
scroll to position [291, 0]
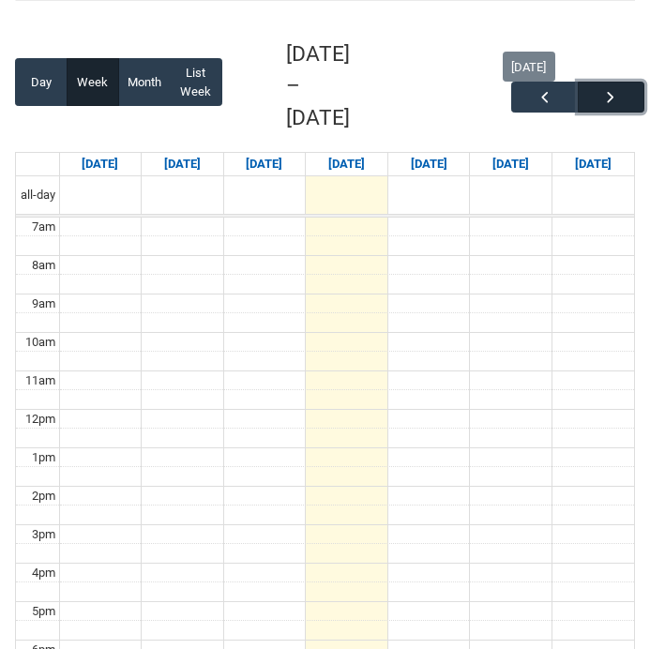
click at [609, 108] on button "button" at bounding box center [611, 97] width 67 height 31
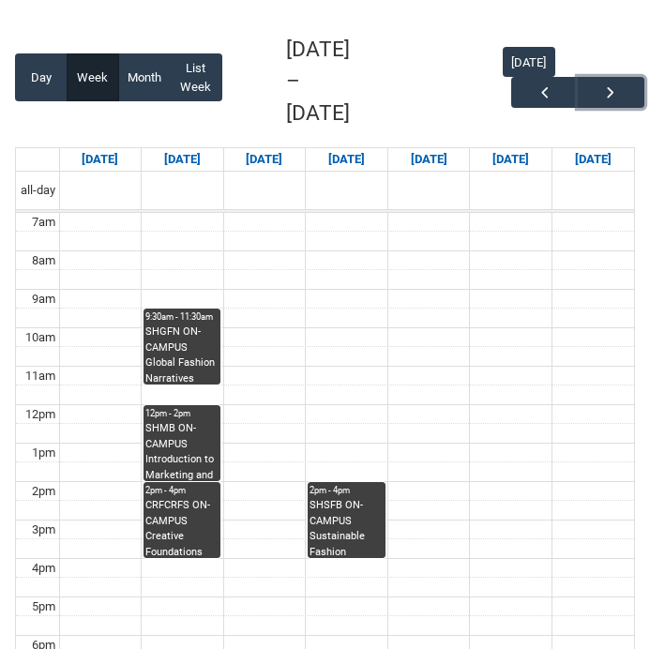
scroll to position [334, 0]
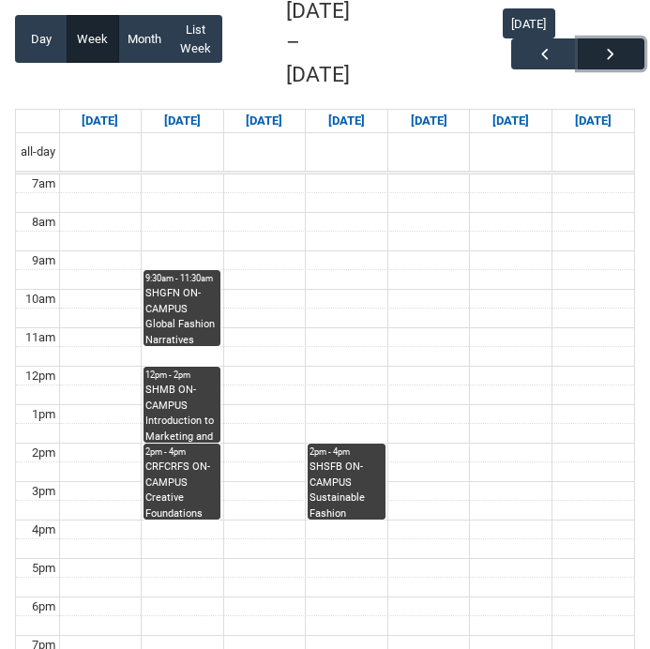
click at [603, 45] on span "button" at bounding box center [610, 54] width 19 height 19
click at [536, 41] on button "button" at bounding box center [544, 53] width 67 height 31
click at [543, 45] on span "button" at bounding box center [544, 54] width 19 height 19
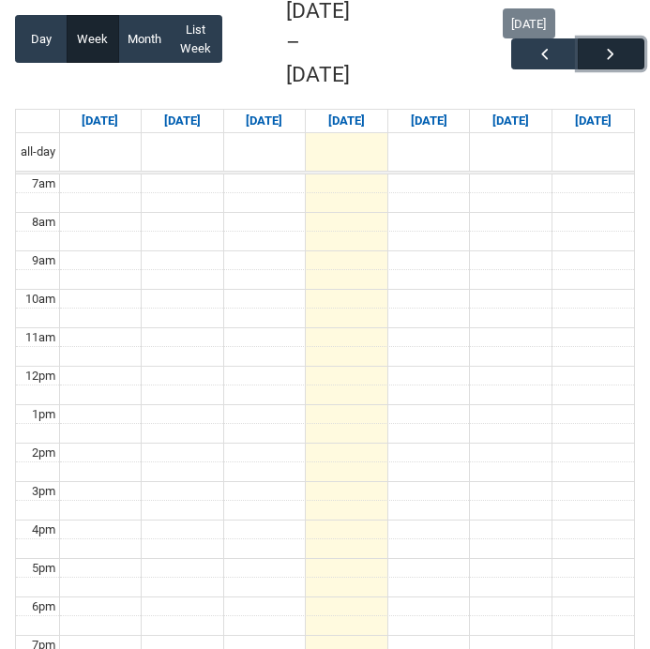
click at [611, 54] on span "button" at bounding box center [610, 54] width 19 height 19
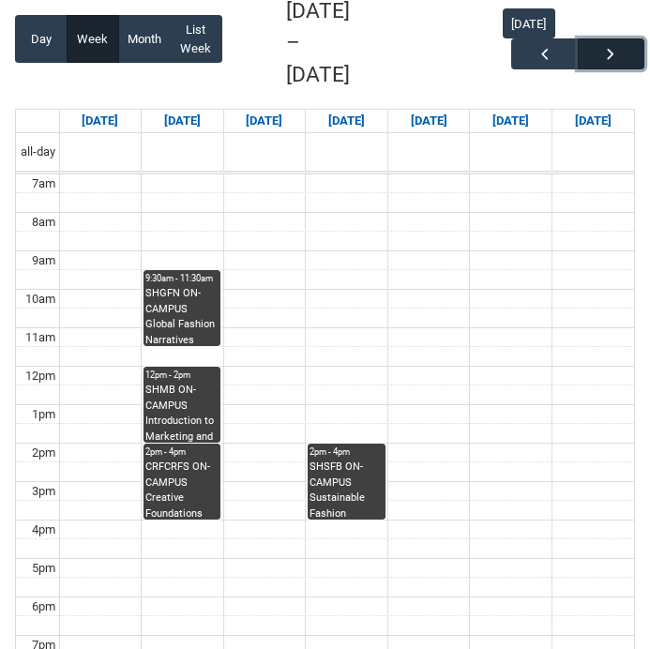
click at [615, 45] on span "button" at bounding box center [610, 54] width 19 height 19
click at [555, 45] on button "button" at bounding box center [544, 53] width 67 height 31
click at [613, 45] on span "button" at bounding box center [610, 54] width 19 height 19
click at [560, 42] on button "button" at bounding box center [544, 53] width 67 height 31
click at [616, 45] on span "button" at bounding box center [610, 54] width 19 height 19
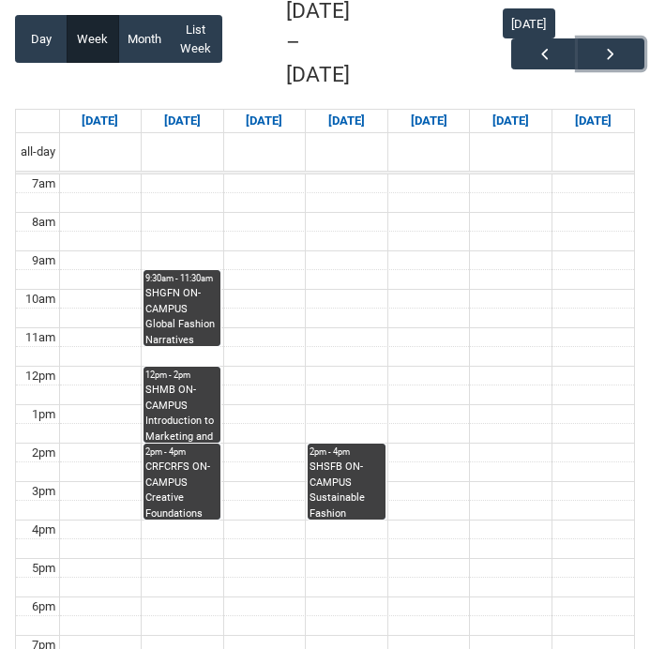
click at [185, 286] on div "SHGFN ON-CAMPUS Global Fashion Narratives Group 1 STAGE 1 | Studio 2 ([PERSON_N…" at bounding box center [181, 315] width 73 height 59
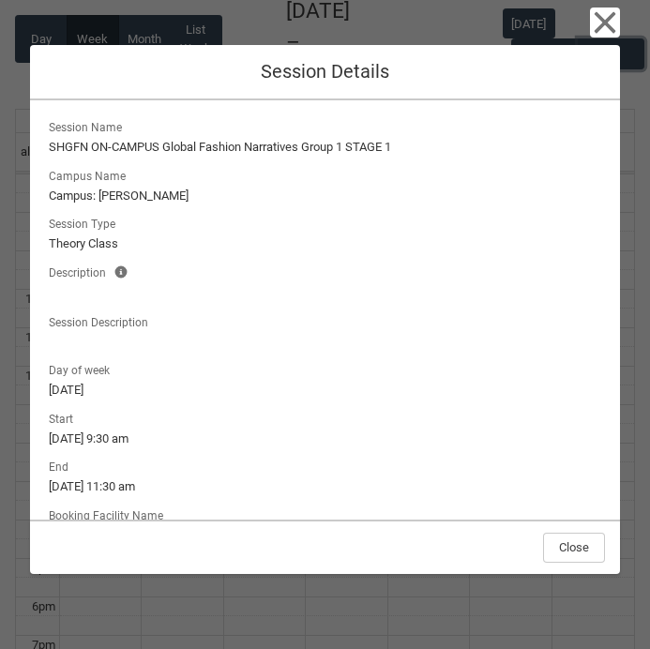
scroll to position [109, 0]
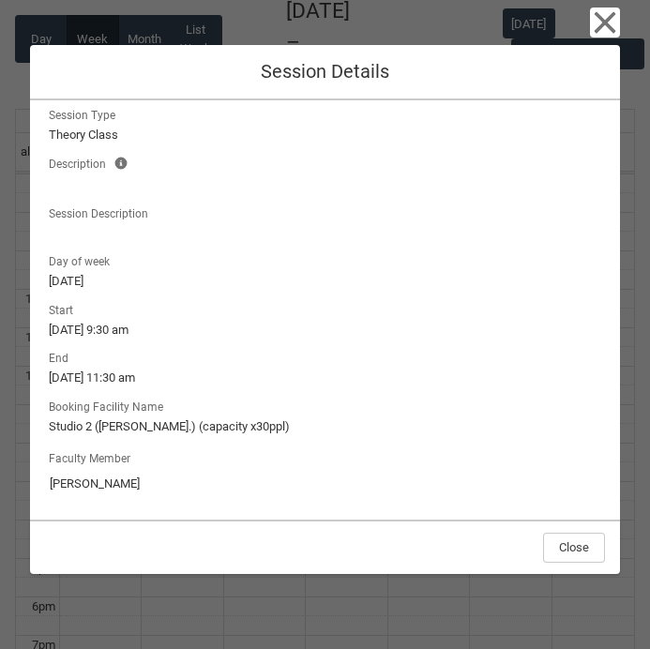
click at [308, 606] on div "Close Session Details Session Name SHGFN ON-CAMPUS Global Fashion Narratives Gr…" at bounding box center [325, 324] width 590 height 649
click at [605, 23] on icon "button" at bounding box center [606, 23] width 22 height 22
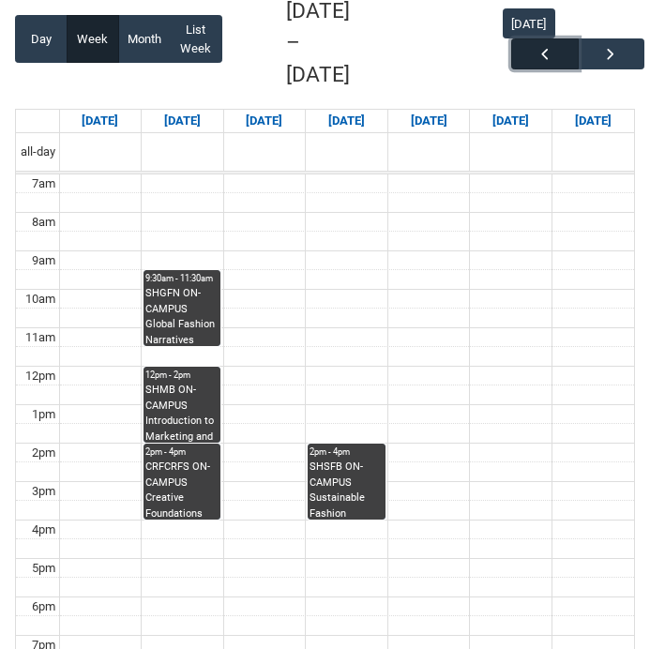
click at [553, 45] on span "button" at bounding box center [544, 54] width 19 height 19
click at [175, 286] on div "SHGFN ON-CAMPUS Global Fashion Narratives Group 1 STAGE 1 | Studio 2 ([PERSON_N…" at bounding box center [181, 315] width 73 height 59
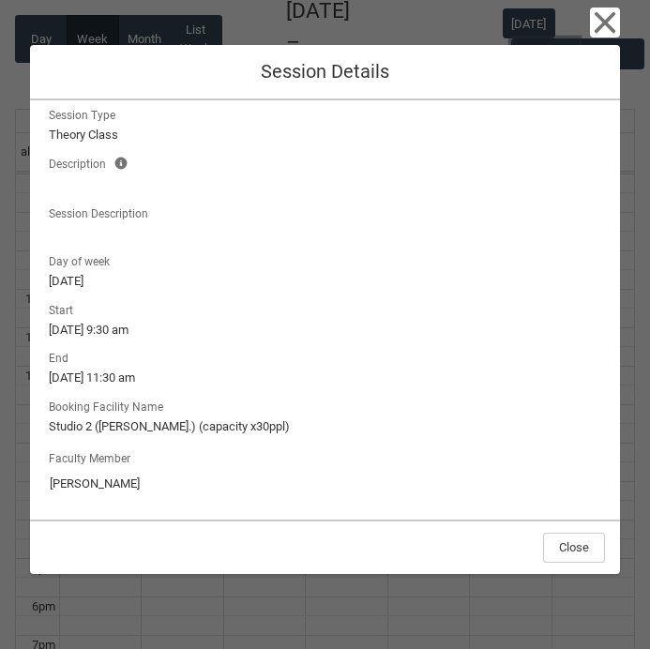
scroll to position [615, 0]
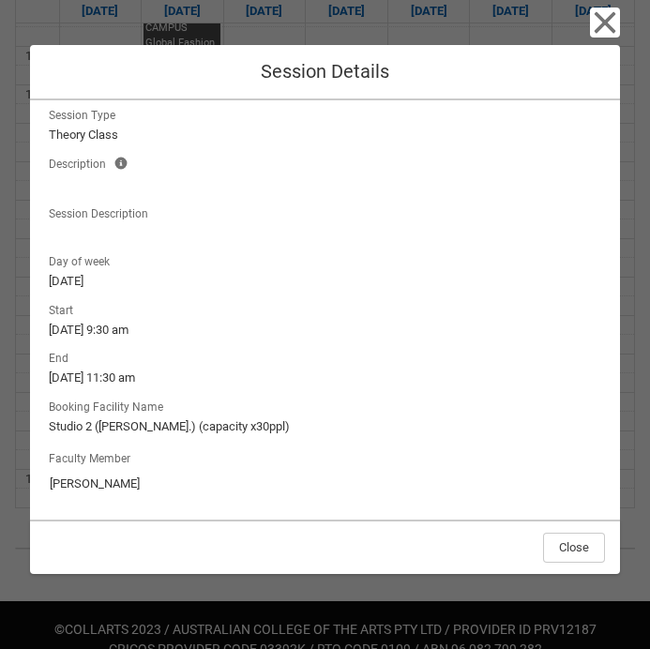
drag, startPoint x: 159, startPoint y: 492, endPoint x: -2, endPoint y: 486, distance: 161.4
click at [0, 486] on html "Loading × Sorry to interrupt CSS Error Refresh Skip to Main Content Navigation …" at bounding box center [325, 31] width 650 height 1292
click at [292, 530] on div "Close" at bounding box center [325, 547] width 590 height 54
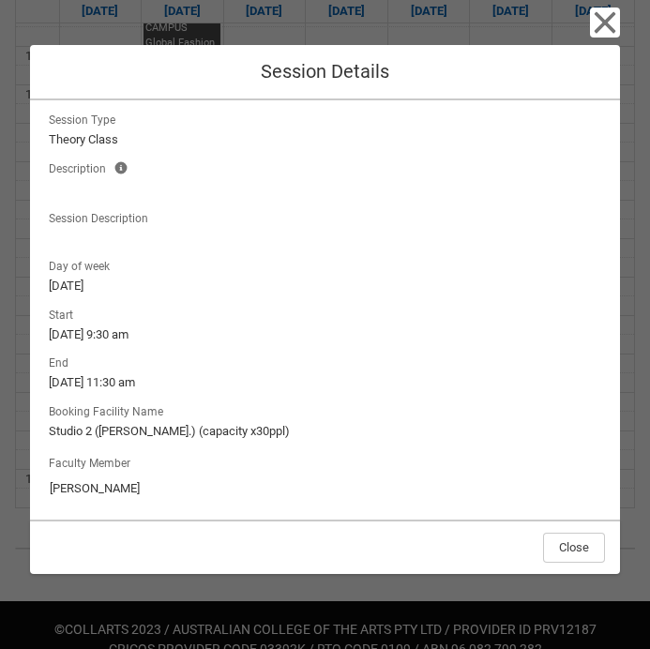
scroll to position [109, 0]
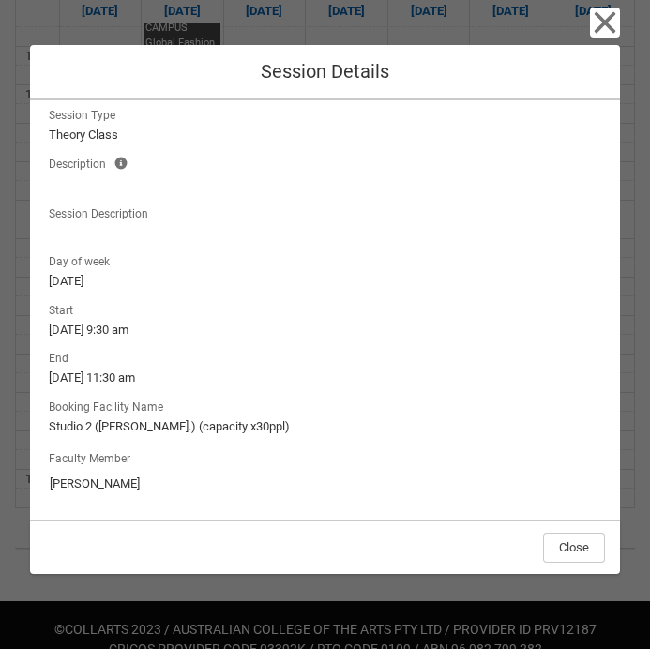
click at [191, 498] on input "Richard McCoy" at bounding box center [325, 484] width 552 height 30
click at [316, 505] on div "Session Name SHGFN ON-CAMPUS Global Fashion Narratives Group 1 STAGE 1 Campus N…" at bounding box center [325, 309] width 590 height 419
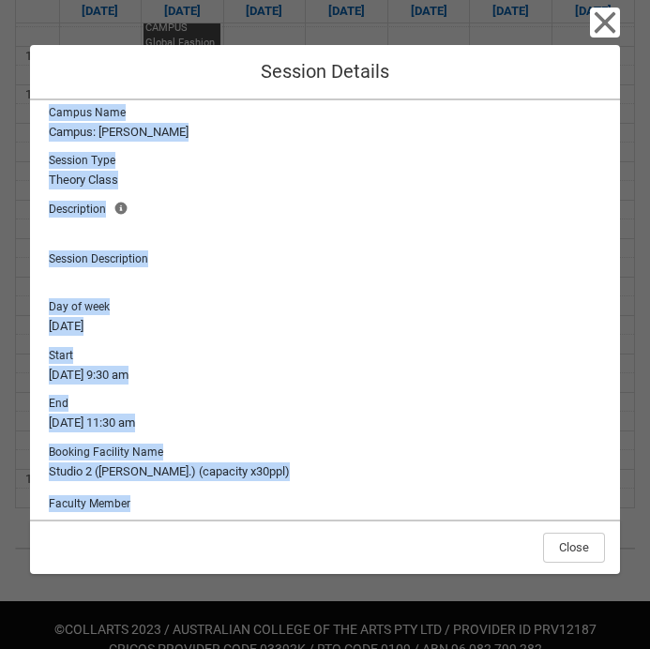
scroll to position [0, 0]
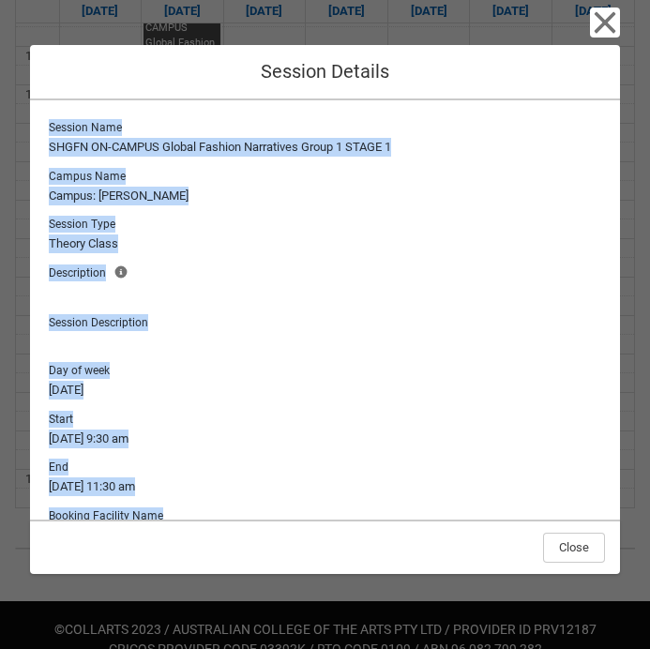
drag, startPoint x: 601, startPoint y: 502, endPoint x: 58, endPoint y: 99, distance: 675.8
click at [58, 100] on div "Session Name SHGFN ON-CAMPUS Global Fashion Narratives Group 1 STAGE 1 Campus N…" at bounding box center [325, 309] width 590 height 419
copy div "Session Name SHGFN ON-CAMPUS Global Fashion Narratives Group 1 STAGE 1 Campus N…"
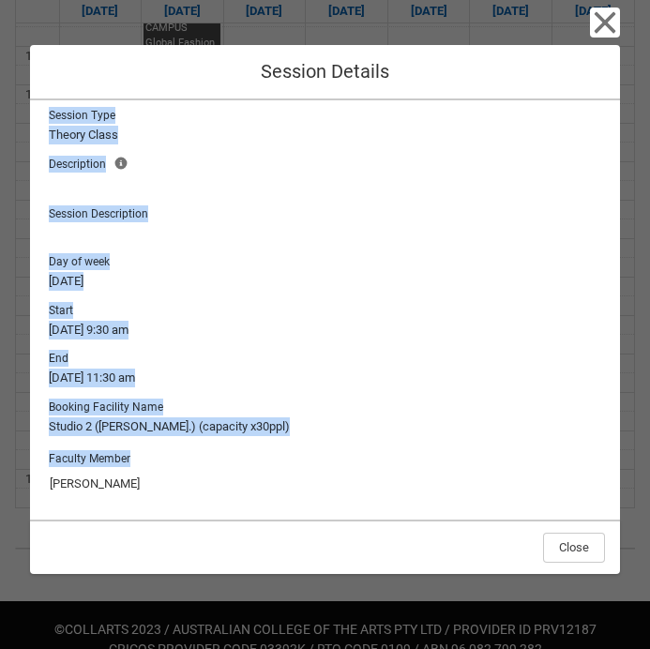
click at [475, 423] on lightning-formatted-text "Studio 2 (George St.) (capacity x30ppl)" at bounding box center [325, 426] width 552 height 19
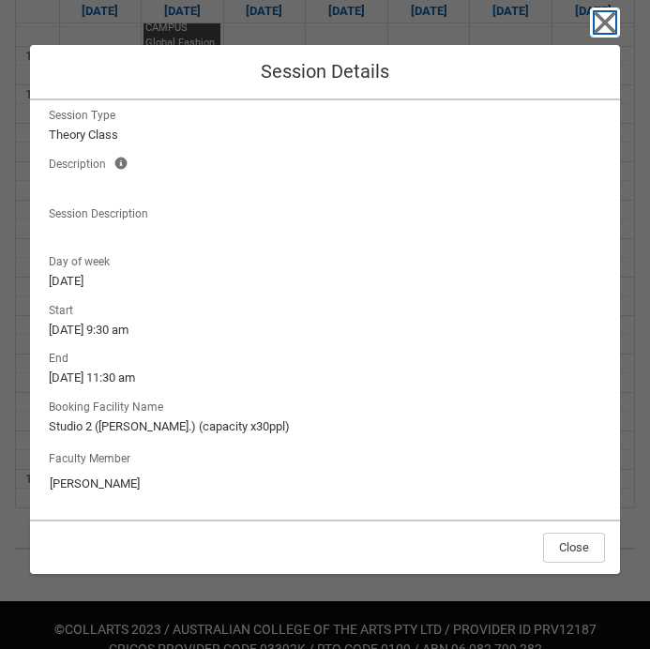
click at [611, 22] on icon "button" at bounding box center [605, 23] width 30 height 30
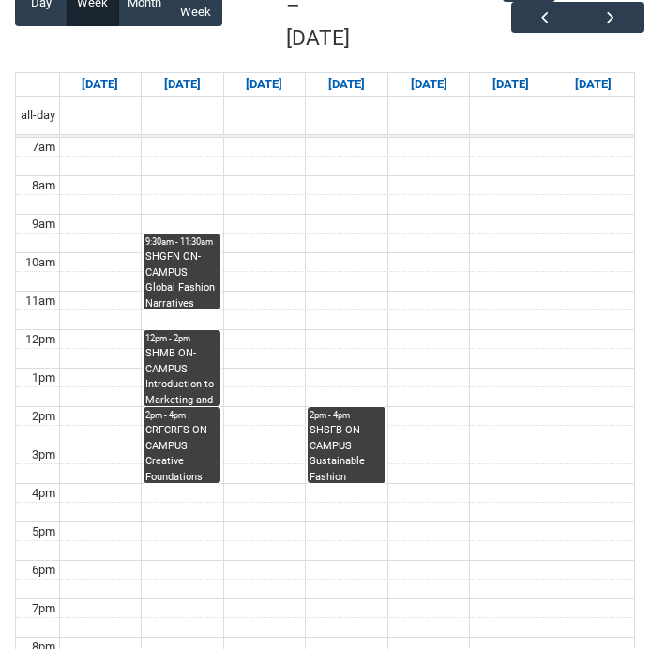
scroll to position [367, 0]
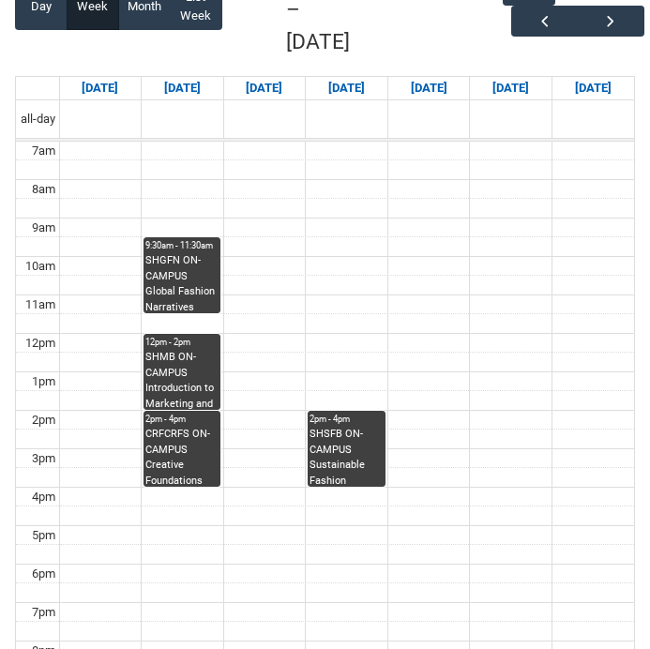
click at [181, 350] on div "SHMB ON-CAMPUS Introduction to Marketing and Branding STAGE 1 | [GEOGRAPHIC_DAT…" at bounding box center [181, 379] width 73 height 59
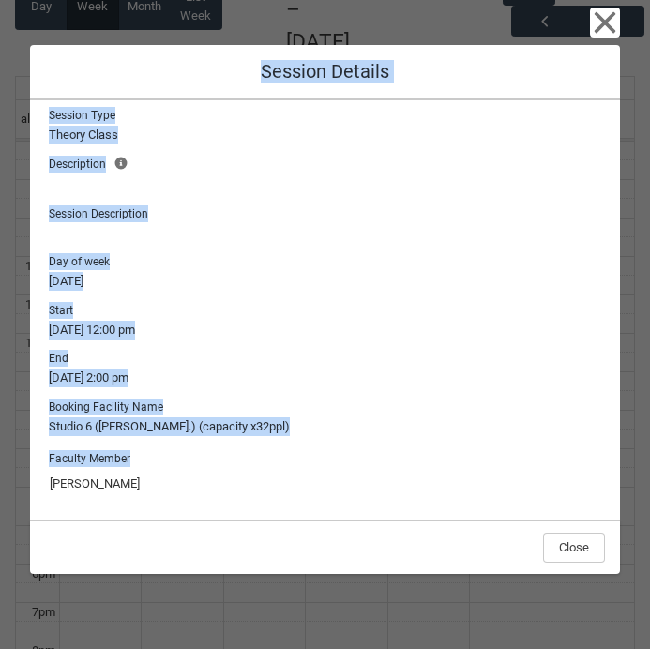
scroll to position [0, 0]
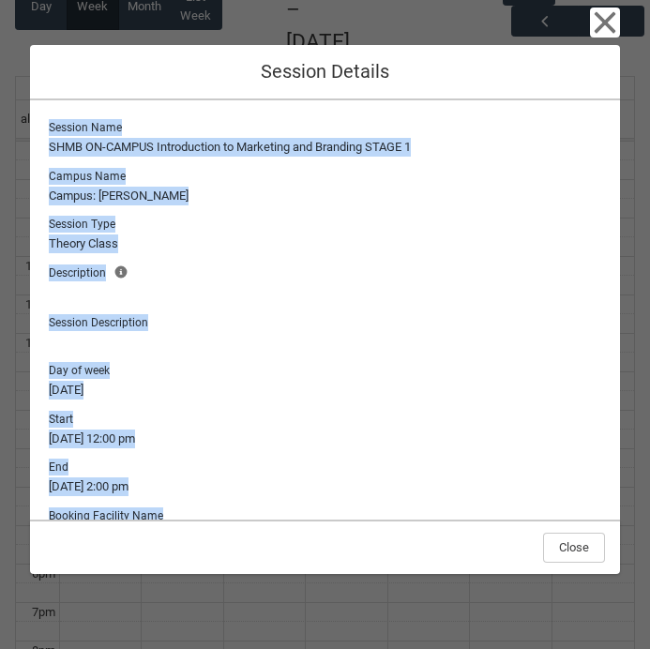
drag, startPoint x: 601, startPoint y: 491, endPoint x: 57, endPoint y: 97, distance: 672.1
click at [57, 97] on div "Close Session Details Session Name SHMB ON-CAMPUS Introduction to Marketing and…" at bounding box center [325, 324] width 590 height 649
copy div "Session Name SHMB ON-CAMPUS Introduction to Marketing and Branding STAGE 1 Camp…"
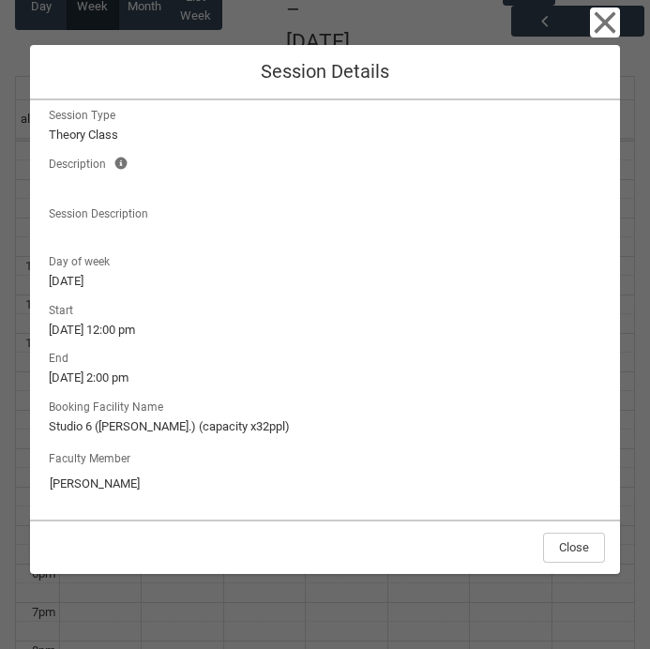
click at [291, 439] on div "Session Name SHMB ON-CAMPUS Introduction to Marketing and Branding STAGE 1 Camp…" at bounding box center [325, 256] width 560 height 498
click at [641, 201] on div "Close Session Details Session Name SHMB ON-CAMPUS Introduction to Marketing and…" at bounding box center [325, 324] width 650 height 649
click at [598, 29] on icon "button" at bounding box center [606, 23] width 22 height 22
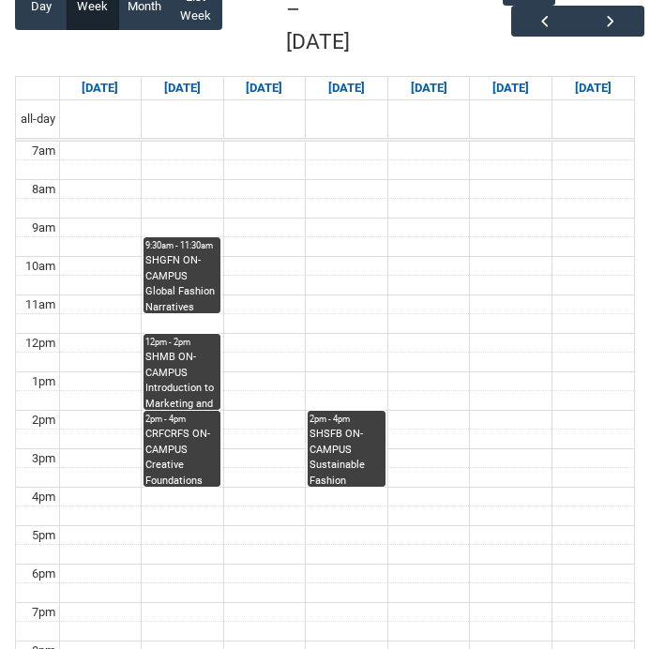
click at [171, 427] on div "CRFCRFS ON-CAMPUS Creative Foundations (Tutorial 2) | Room 105 ([GEOGRAPHIC_DAT…" at bounding box center [181, 456] width 73 height 59
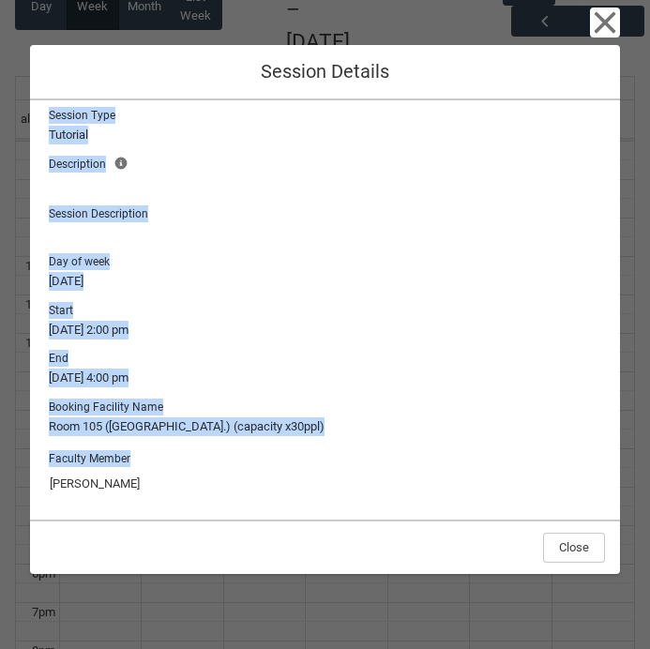
scroll to position [0, 0]
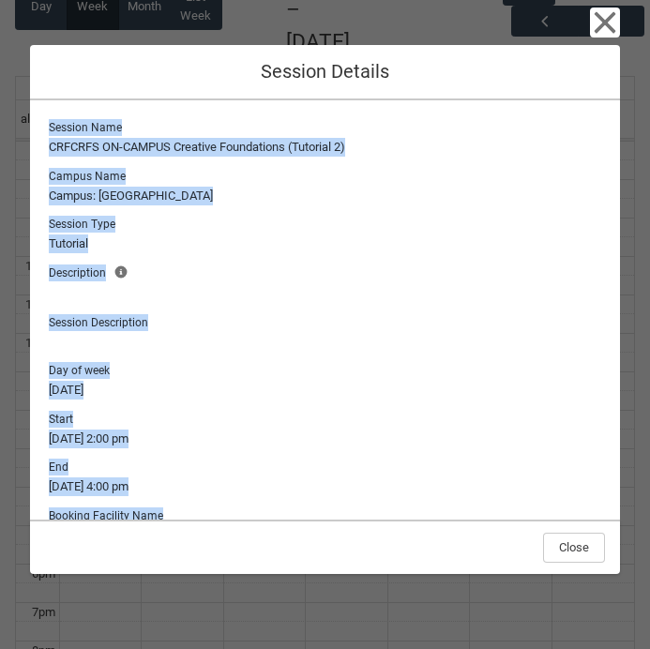
drag, startPoint x: 604, startPoint y: 490, endPoint x: 51, endPoint y: 97, distance: 679.2
click at [51, 98] on div "Close Session Details Session Name CRFCRFS ON-CAMPUS Creative Foundations (Tuto…" at bounding box center [325, 324] width 590 height 649
copy div "Session Name CRFCRFS ON-CAMPUS Creative Foundations (Tutorial 2) Campus Name Ca…"
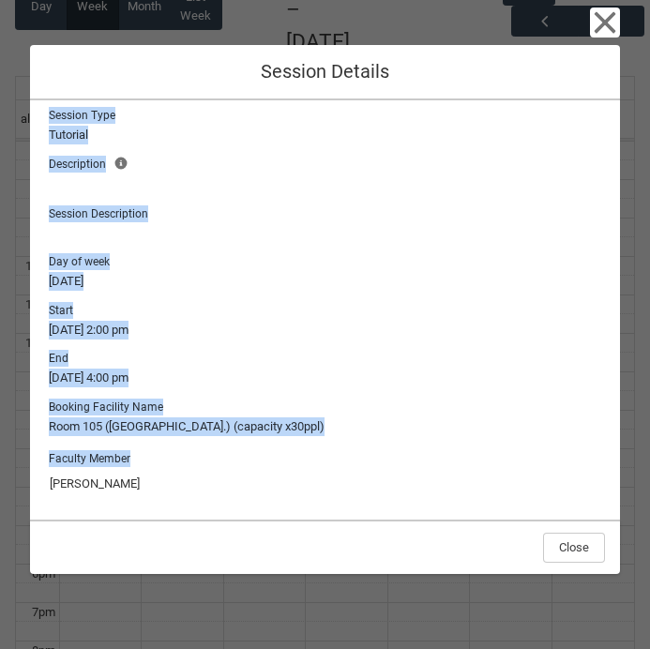
click at [631, 295] on div "Close Session Details Session Name CRFCRFS ON-CAMPUS Creative Foundations (Tuto…" at bounding box center [325, 324] width 650 height 649
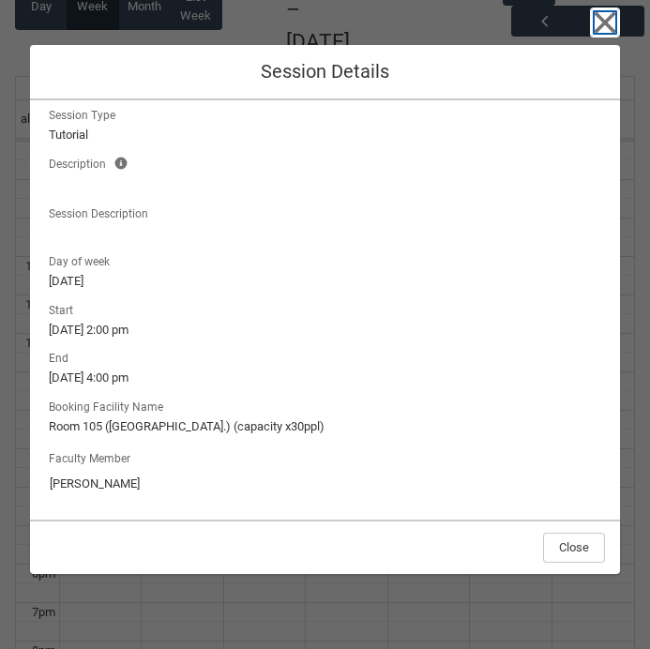
click at [612, 24] on icon "button" at bounding box center [605, 23] width 30 height 30
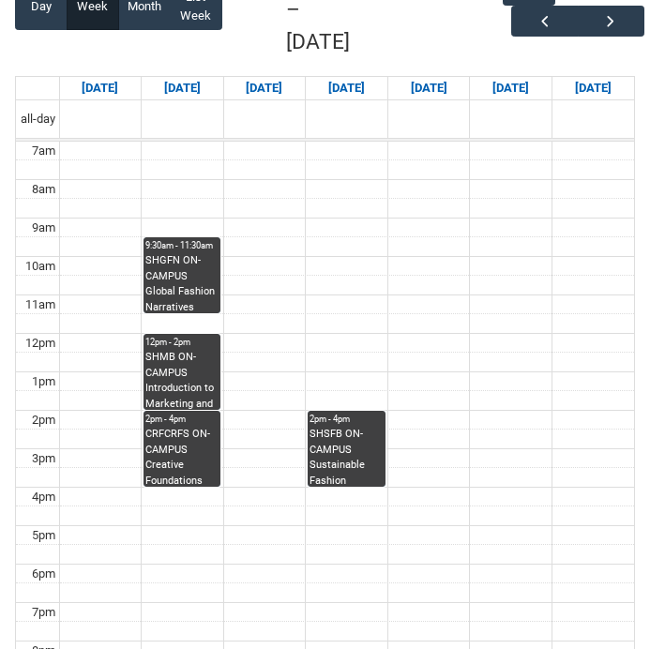
click at [353, 427] on div "SHSFB ON-CAMPUS Sustainable Fashion Business STAGE 1 | Studio 8/Materials Libra…" at bounding box center [345, 456] width 73 height 59
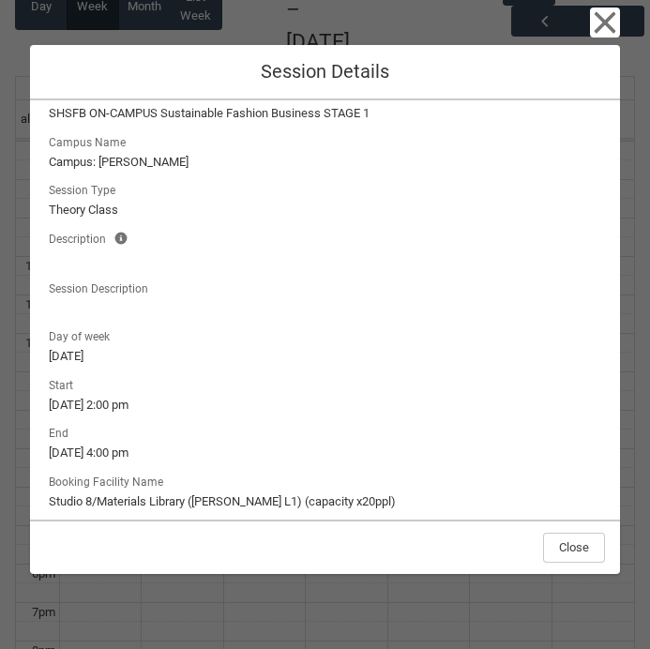
scroll to position [0, 0]
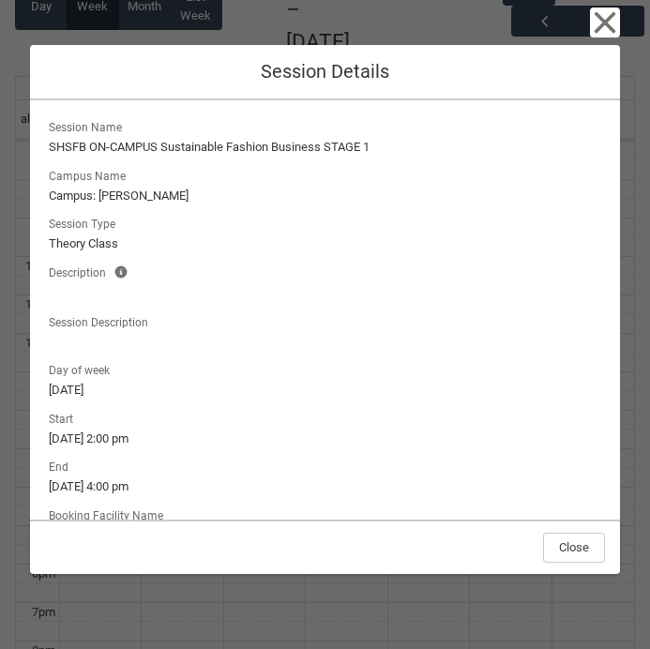
drag, startPoint x: 589, startPoint y: 495, endPoint x: 73, endPoint y: 99, distance: 650.1
click at [73, 99] on div "Close Session Details Session Name SHSFB ON-CAMPUS Sustainable Fashion Business…" at bounding box center [325, 324] width 590 height 649
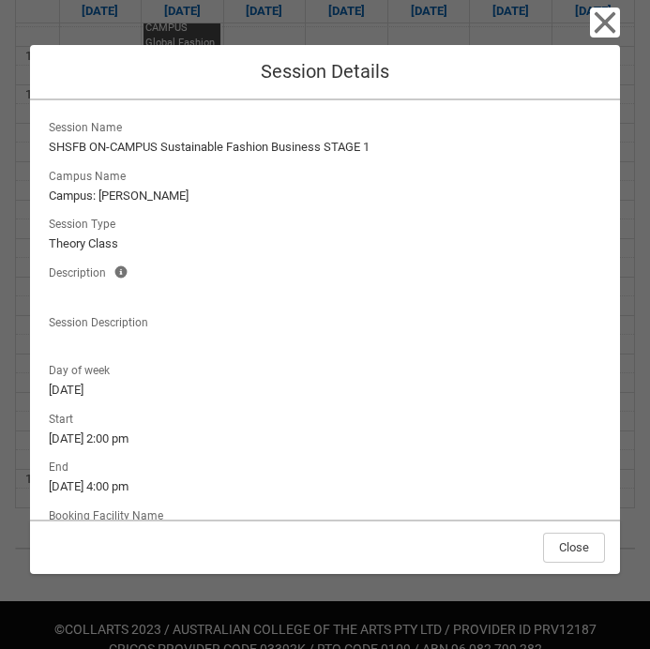
scroll to position [109, 0]
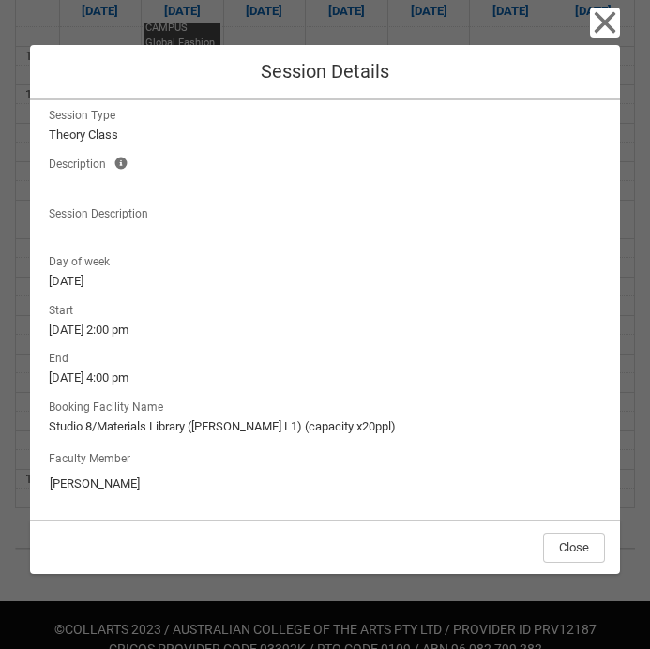
click at [596, 499] on div "Faculty Member Vonne Yang" at bounding box center [325, 474] width 560 height 62
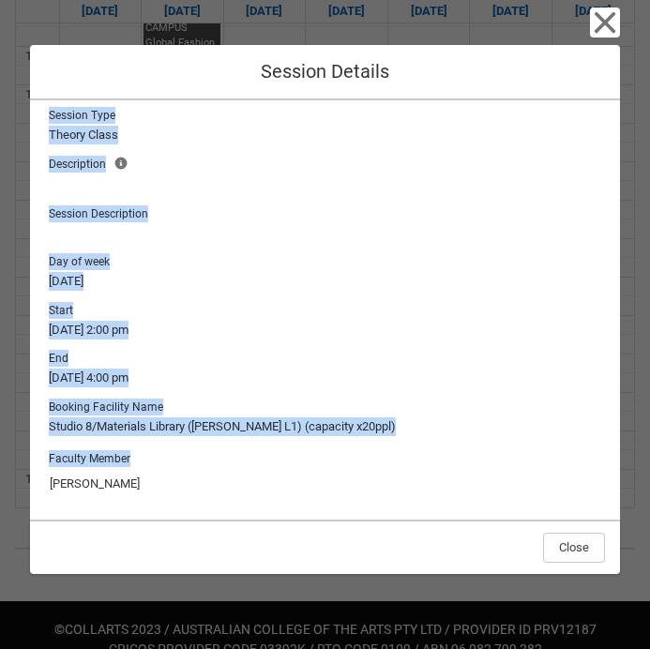
scroll to position [0, 0]
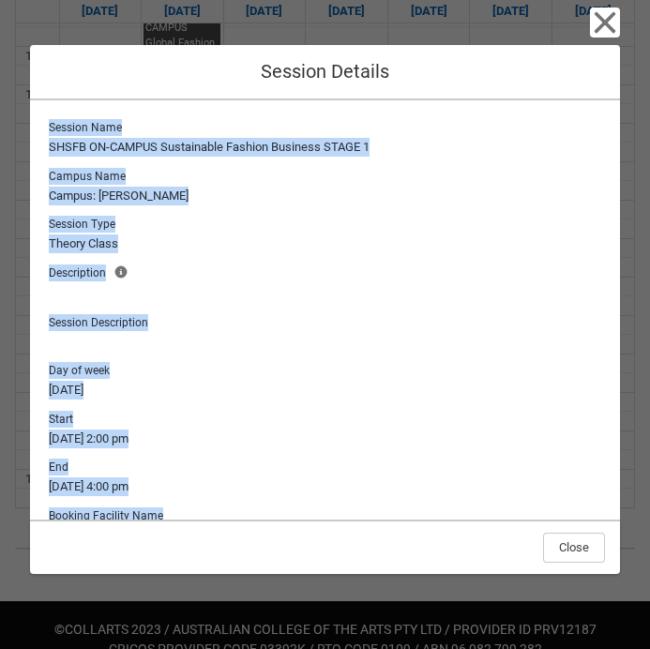
drag, startPoint x: 606, startPoint y: 503, endPoint x: 64, endPoint y: 115, distance: 666.2
click at [64, 115] on div "Session Name SHSFB ON-CAMPUS Sustainable Fashion Business STAGE 1 Campus Name C…" at bounding box center [325, 309] width 590 height 419
copy div "Session Name SHSFB ON-CAMPUS Sustainable Fashion Business STAGE 1 Campus Name C…"
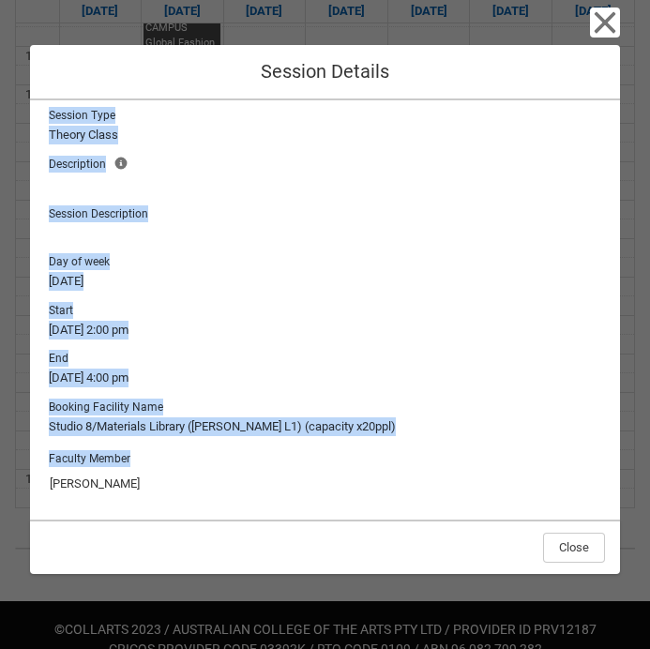
click at [348, 469] on input "Vonne Yang" at bounding box center [325, 484] width 552 height 30
click at [619, 24] on icon "button" at bounding box center [605, 23] width 30 height 30
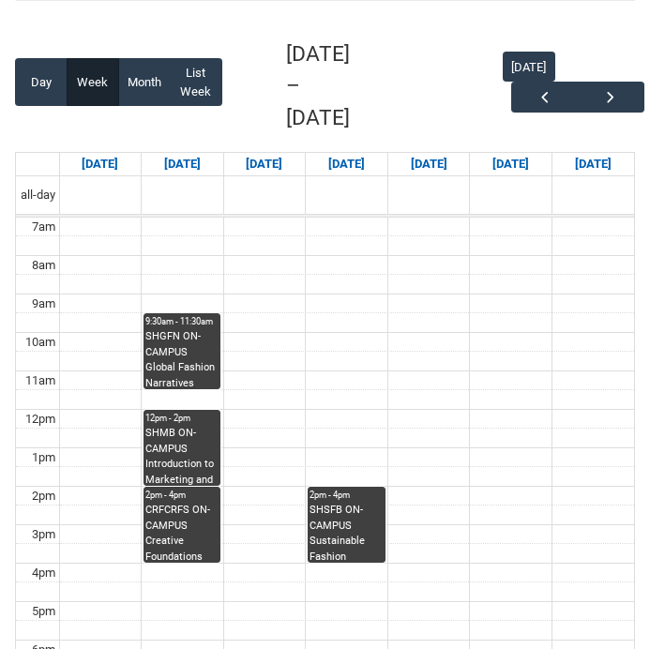
scroll to position [290, 0]
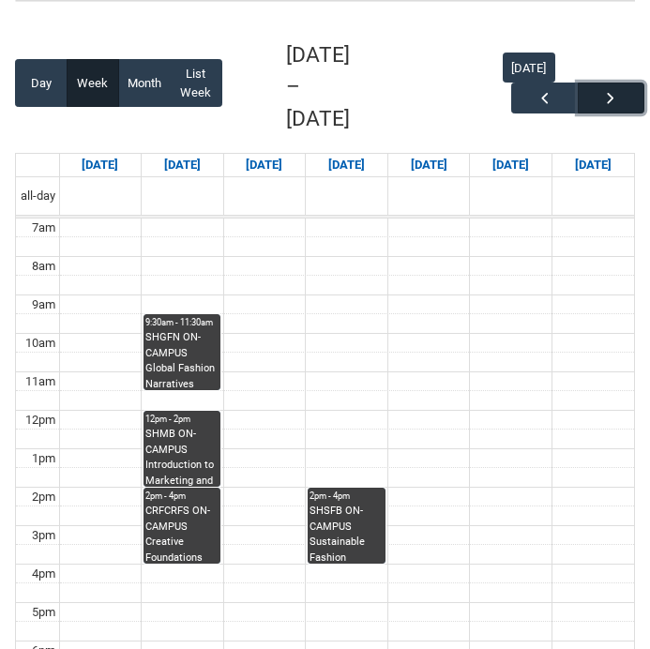
click at [614, 89] on span "button" at bounding box center [610, 98] width 19 height 19
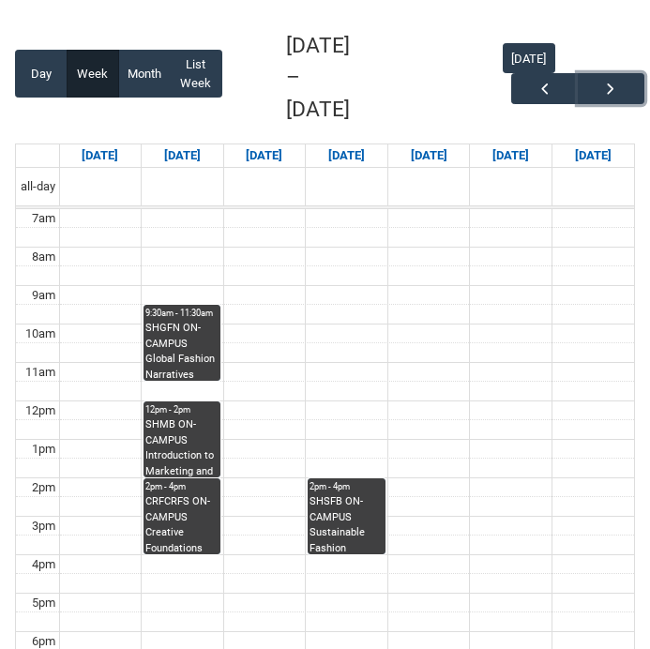
click at [174, 497] on div "CRFCRFS ON-CAMPUS Creative Foundations (Tutorial 2) | Room 105 ([GEOGRAPHIC_DAT…" at bounding box center [181, 523] width 73 height 59
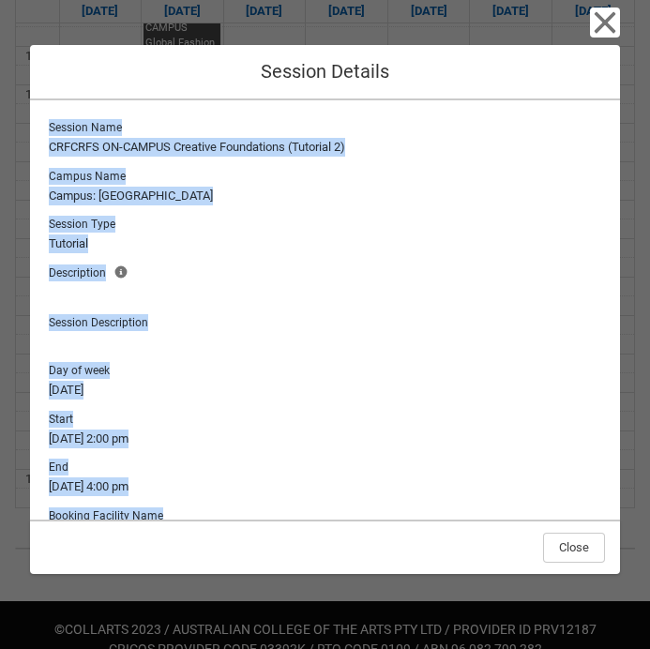
scroll to position [109, 0]
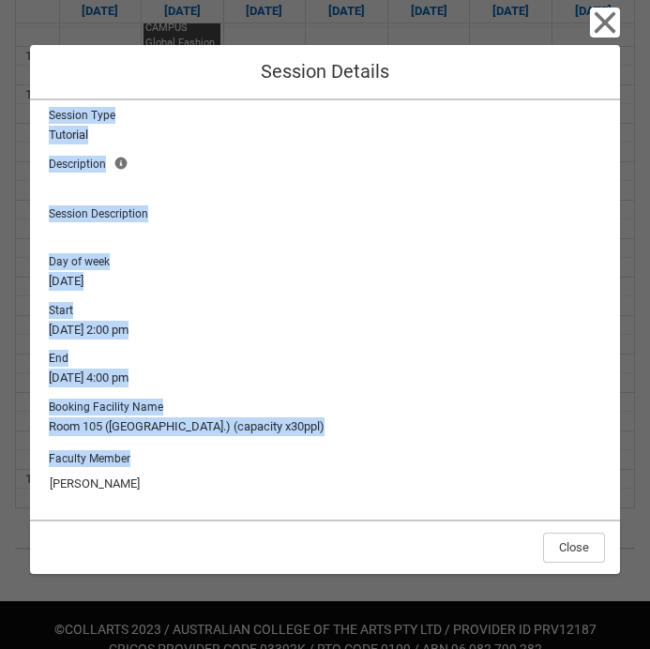
click at [648, 283] on div "Close Session Details Session Name CRFCRFS ON-CAMPUS Creative Foundations (Tuto…" at bounding box center [325, 324] width 650 height 649
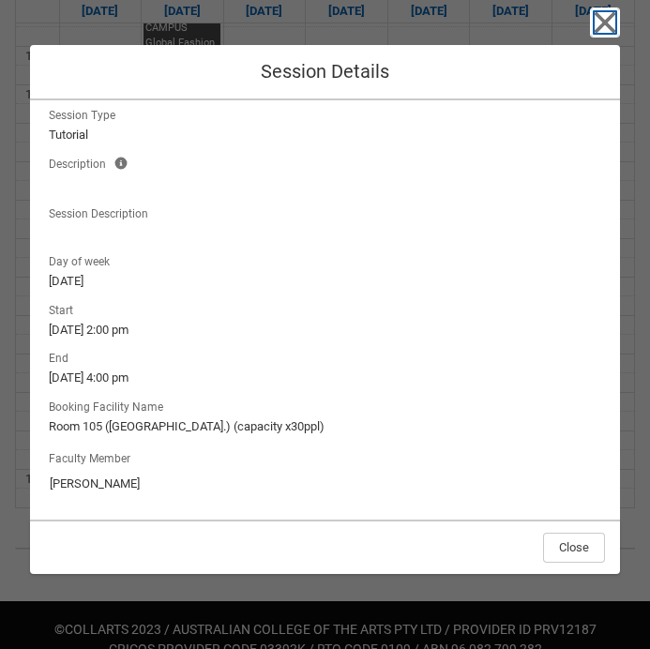
click at [613, 11] on icon "button" at bounding box center [605, 23] width 30 height 30
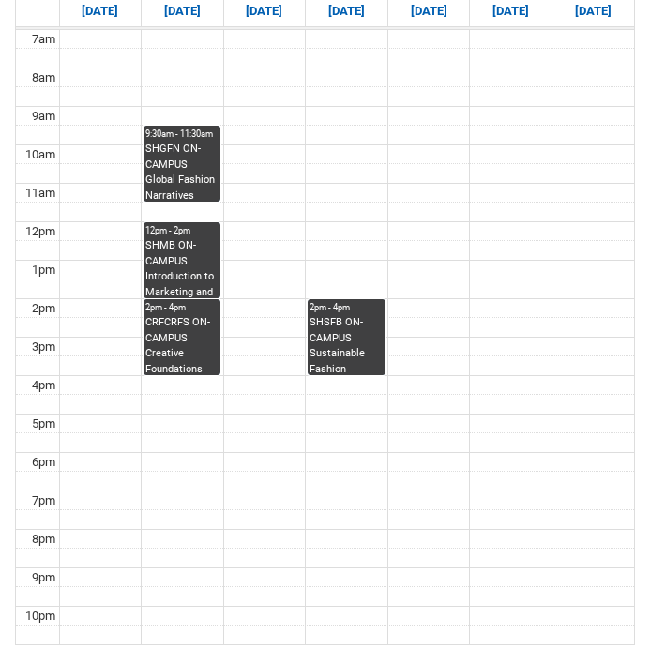
scroll to position [467, 0]
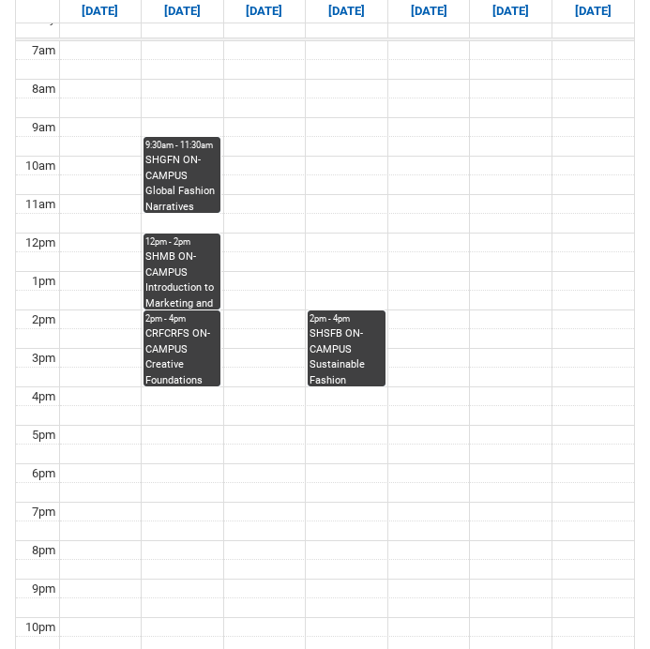
click at [301, 348] on td at bounding box center [346, 358] width 575 height 20
click at [351, 327] on div "SHSFB ON-CAMPUS Sustainable Fashion Business STAGE 1 | Studio 8/Materials Libra…" at bounding box center [345, 355] width 73 height 59
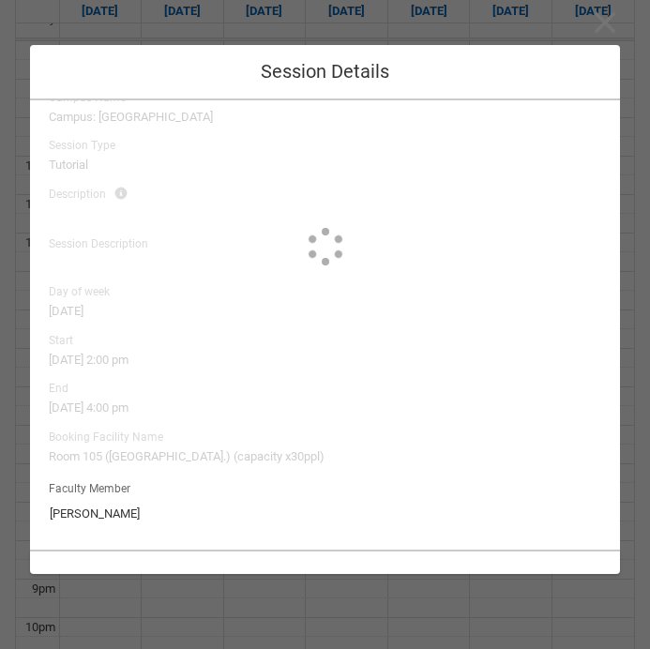
scroll to position [109, 0]
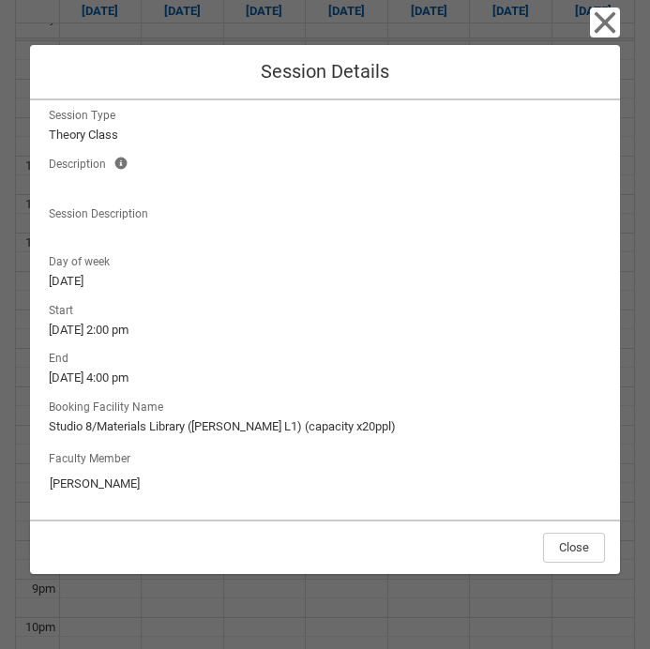
click at [632, 281] on div "Close Session Details Session Name SHSFB ON-CAMPUS Sustainable Fashion Business…" at bounding box center [325, 324] width 650 height 649
click at [608, 23] on icon "button" at bounding box center [606, 23] width 22 height 22
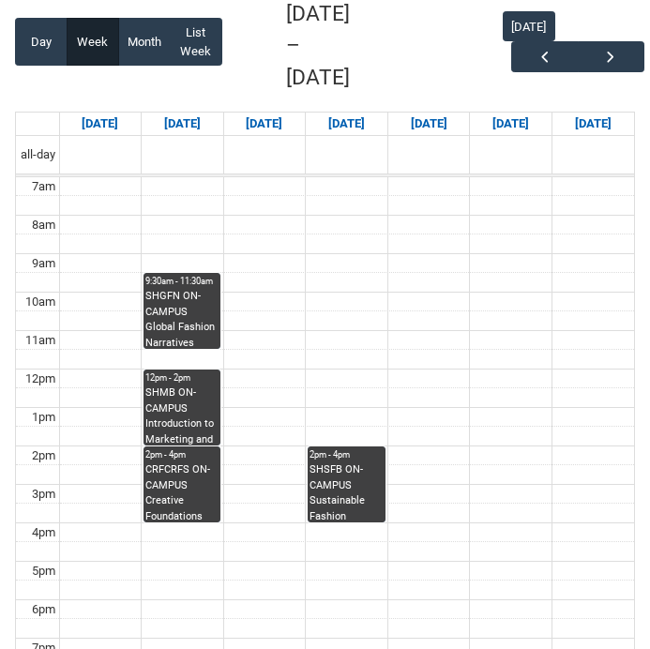
scroll to position [315, 0]
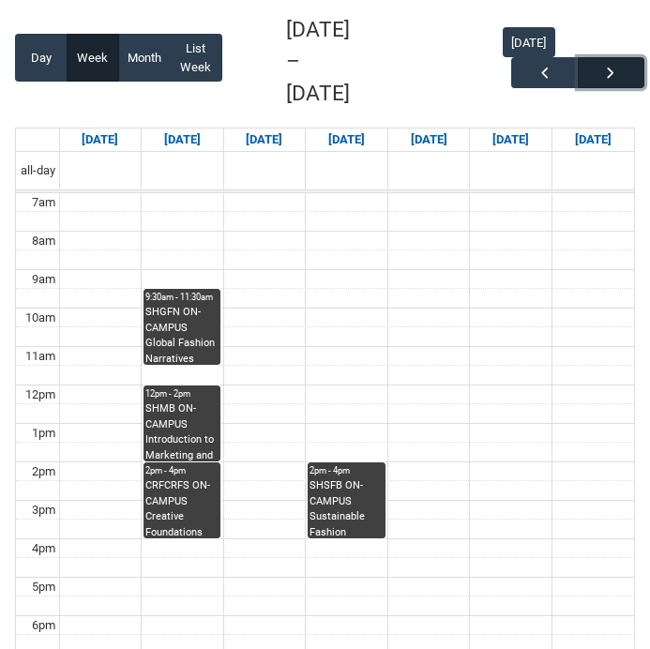
click at [607, 64] on span "button" at bounding box center [610, 73] width 19 height 19
click at [558, 77] on button "button" at bounding box center [544, 72] width 67 height 31
click at [623, 57] on button "button" at bounding box center [611, 72] width 67 height 31
click at [185, 323] on div "SHGFN ON-CAMPUS Global Fashion Narratives Group 1 STAGE 1 | Studio 2 ([PERSON_N…" at bounding box center [181, 334] width 73 height 59
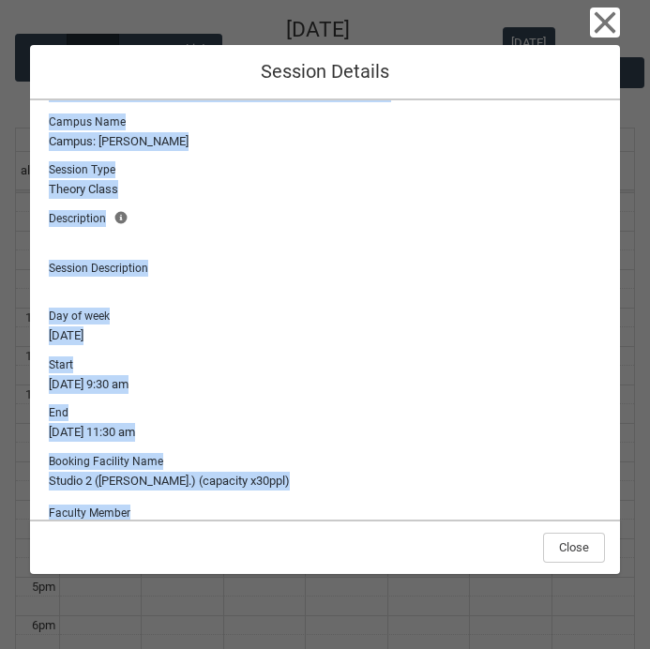
scroll to position [0, 0]
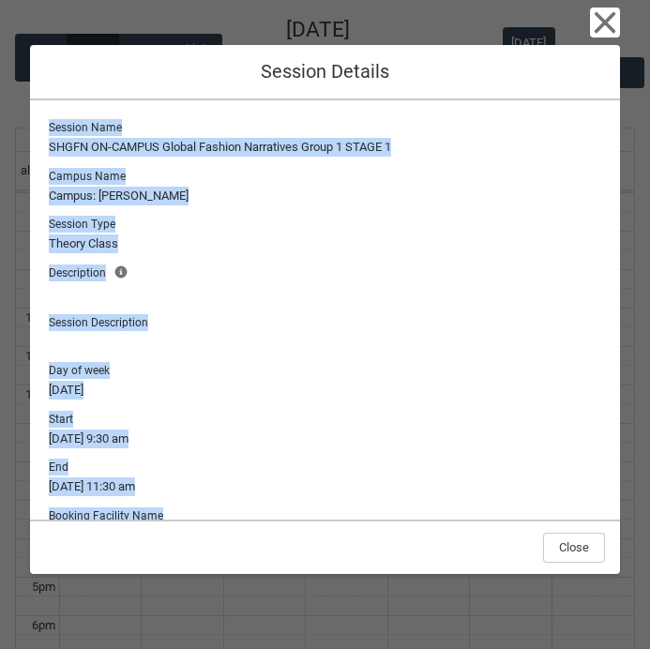
drag, startPoint x: 603, startPoint y: 490, endPoint x: 149, endPoint y: 95, distance: 602.2
click at [149, 95] on div "Close Session Details Session Name SHGFN ON-CAMPUS Global Fashion Narratives Gr…" at bounding box center [325, 324] width 590 height 649
copy div "Session Name SHGFN ON-CAMPUS Global Fashion Narratives Group 1 STAGE 1 Campus N…"
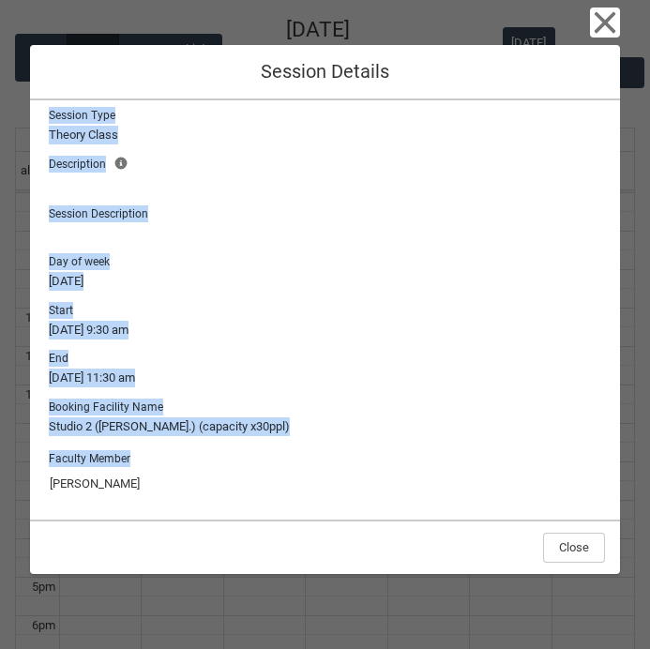
click at [643, 380] on div "Close Session Details Session Name SHGFN ON-CAMPUS Global Fashion Narratives Gr…" at bounding box center [325, 324] width 650 height 649
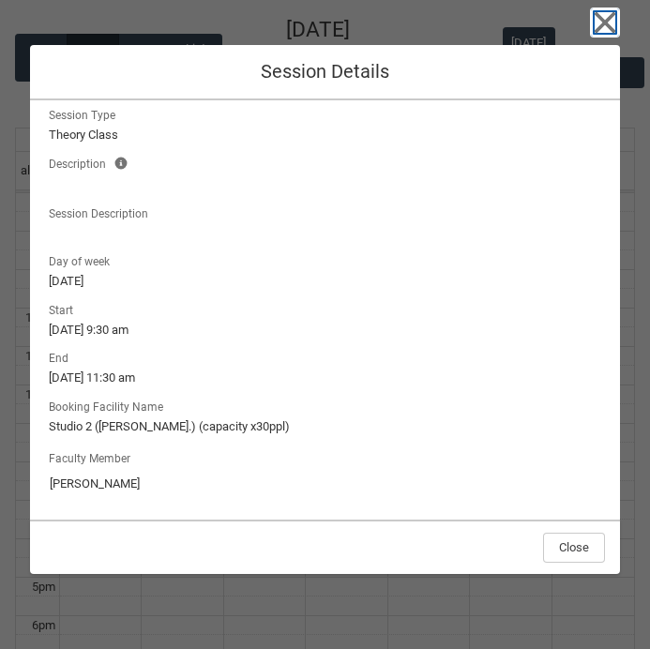
click at [600, 23] on icon "button" at bounding box center [605, 23] width 30 height 30
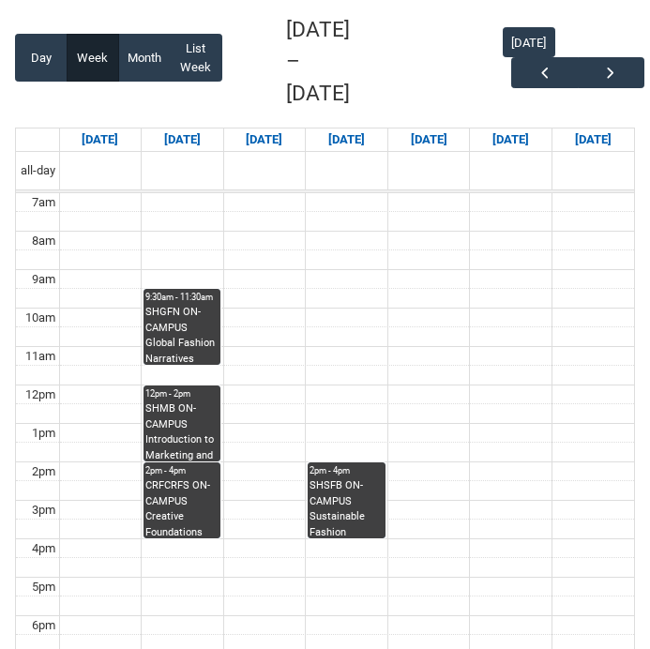
click at [196, 412] on div "SHMB ON-CAMPUS Introduction to Marketing and Branding STAGE 1 | [GEOGRAPHIC_DAT…" at bounding box center [181, 430] width 73 height 59
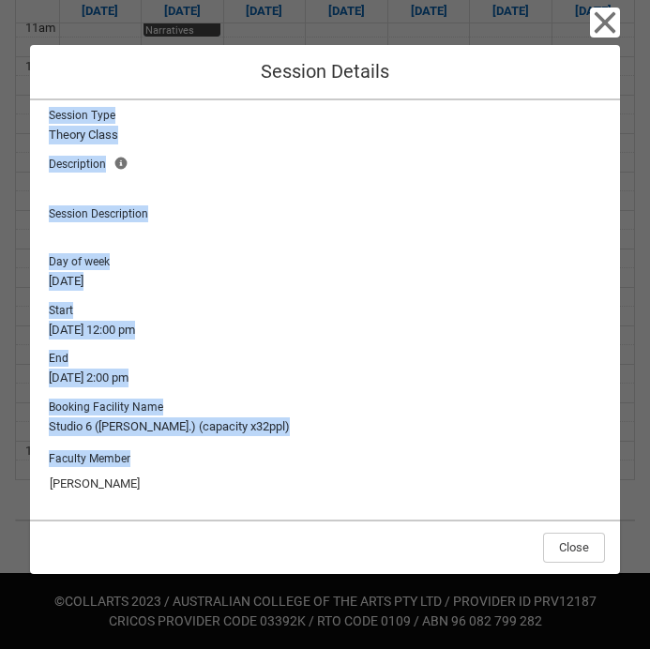
scroll to position [0, 0]
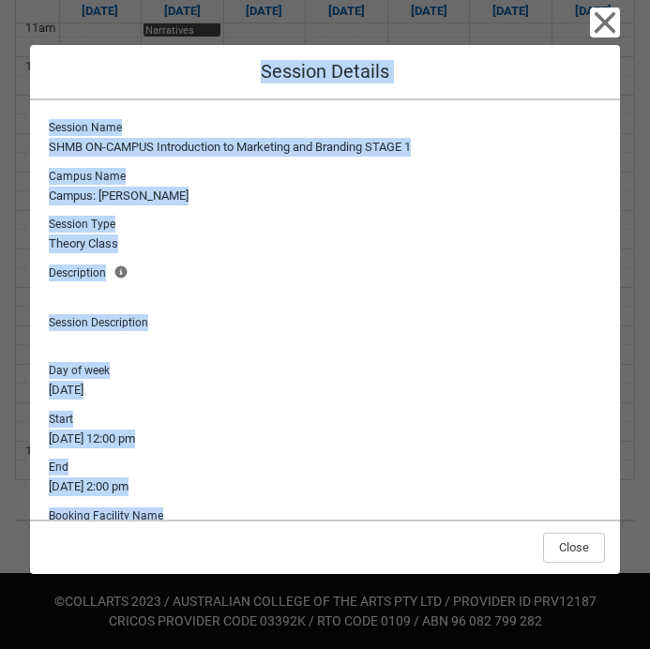
drag, startPoint x: 602, startPoint y: 502, endPoint x: 85, endPoint y: 77, distance: 668.9
click at [85, 77] on div "Close Session Details Session Name SHMB ON-CAMPUS Introduction to Marketing and…" at bounding box center [325, 324] width 590 height 649
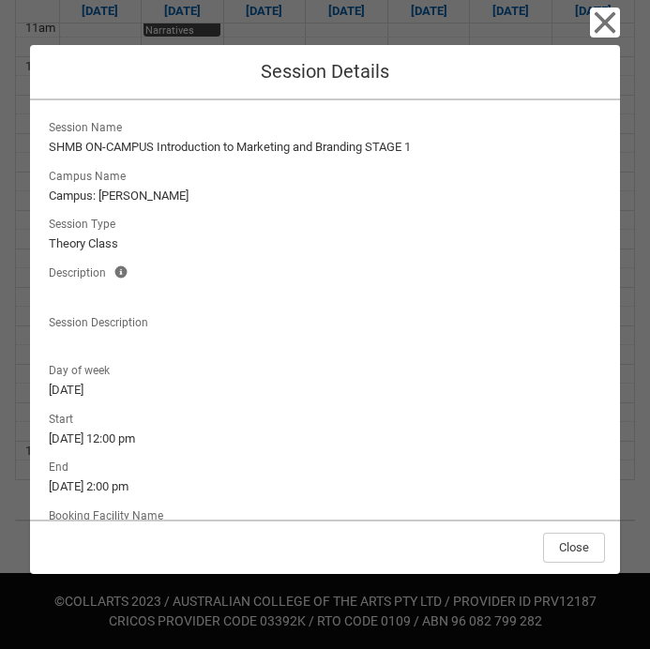
click at [427, 366] on lightning-output-field "Day of week Monday" at bounding box center [325, 378] width 560 height 41
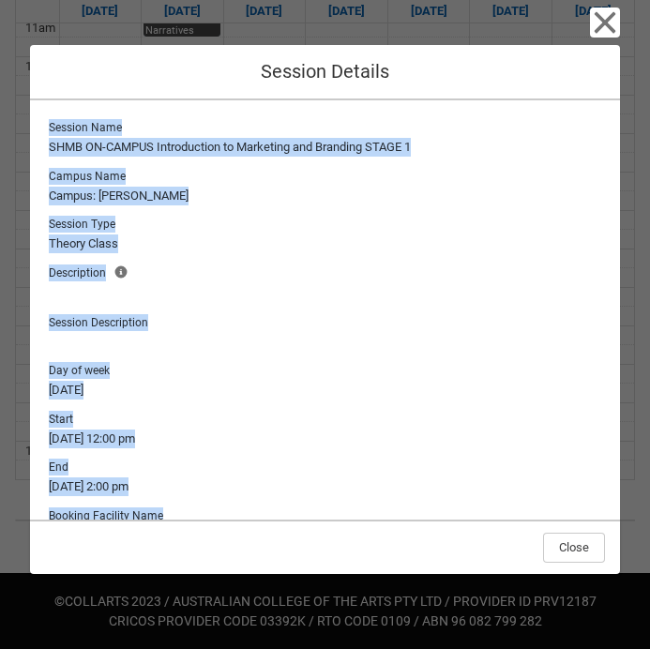
drag, startPoint x: 599, startPoint y: 501, endPoint x: 71, endPoint y: 113, distance: 654.8
click at [71, 113] on div "Session Name SHMB ON-CAMPUS Introduction to Marketing and Branding STAGE 1 Camp…" at bounding box center [325, 309] width 590 height 419
copy div "Session Name SHMB ON-CAMPUS Introduction to Marketing and Branding STAGE 1 Camp…"
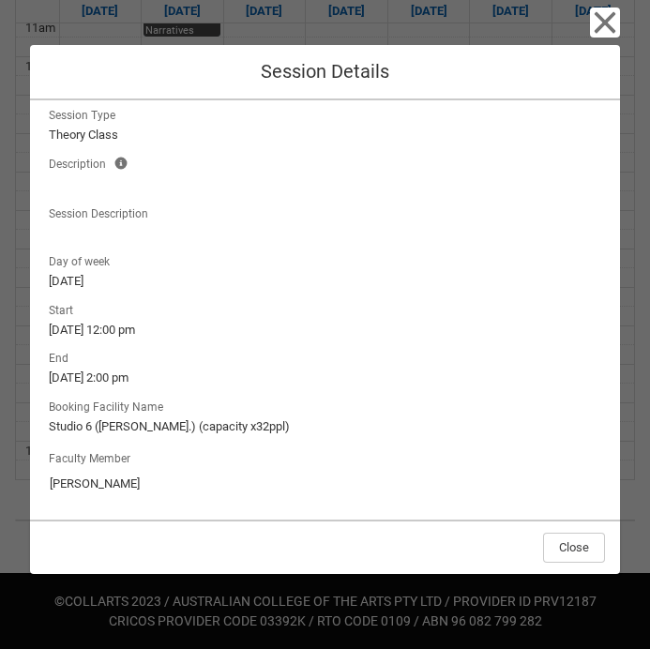
click at [499, 500] on div "Faculty Member Jade Roberts" at bounding box center [325, 474] width 560 height 62
click at [606, 30] on icon "button" at bounding box center [605, 23] width 30 height 30
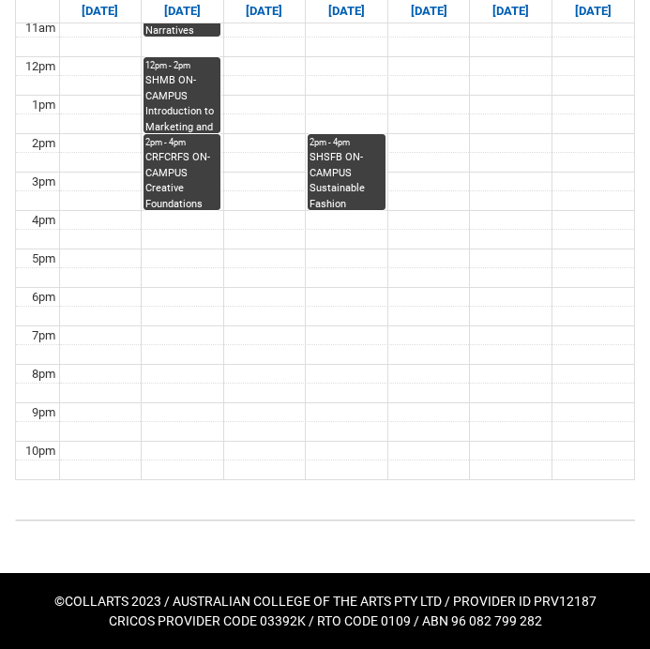
click at [187, 161] on div "CRFCRFS ON-CAMPUS Creative Foundations (Tutorial 2) | Room 105 ([GEOGRAPHIC_DAT…" at bounding box center [181, 179] width 73 height 59
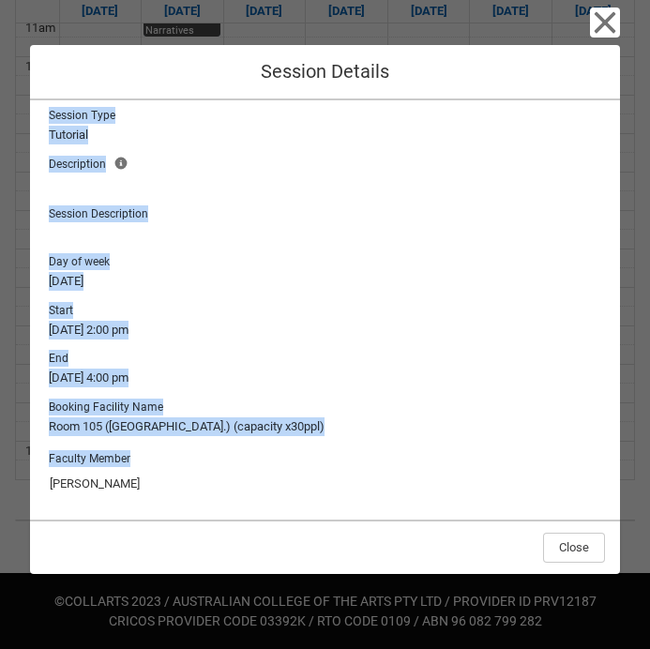
scroll to position [0, 0]
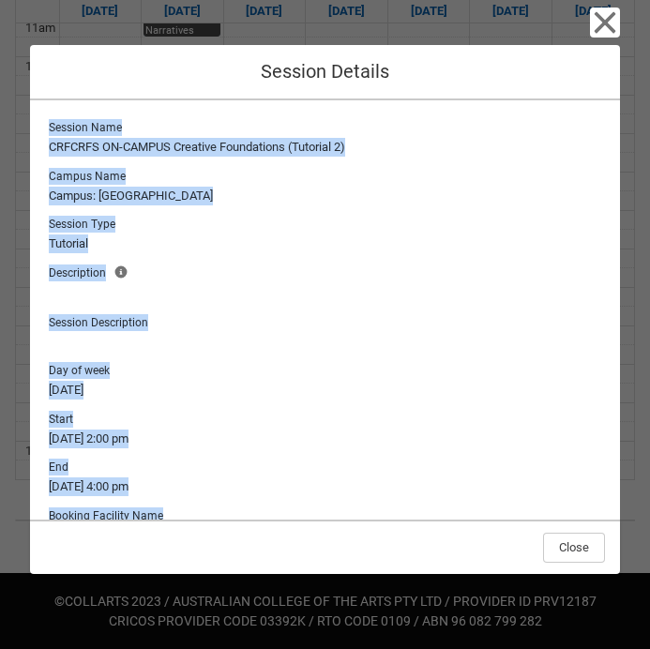
drag, startPoint x: 609, startPoint y: 502, endPoint x: 43, endPoint y: 112, distance: 687.0
click at [43, 113] on div "Session Name CRFCRFS ON-CAMPUS Creative Foundations (Tutorial 2) Campus Name Ca…" at bounding box center [325, 309] width 590 height 419
copy div "Session Name CRFCRFS ON-CAMPUS Creative Foundations (Tutorial 2) Campus Name Ca…"
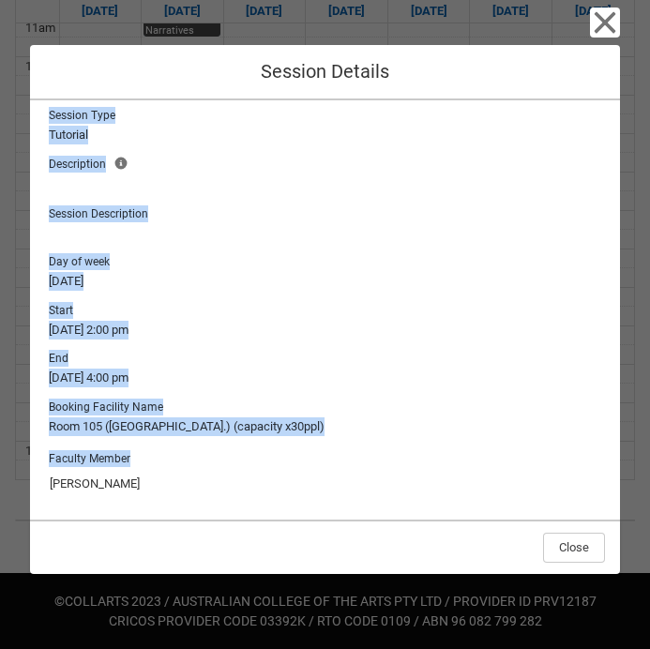
click at [577, 480] on input "Monique La Fontaine" at bounding box center [325, 484] width 552 height 30
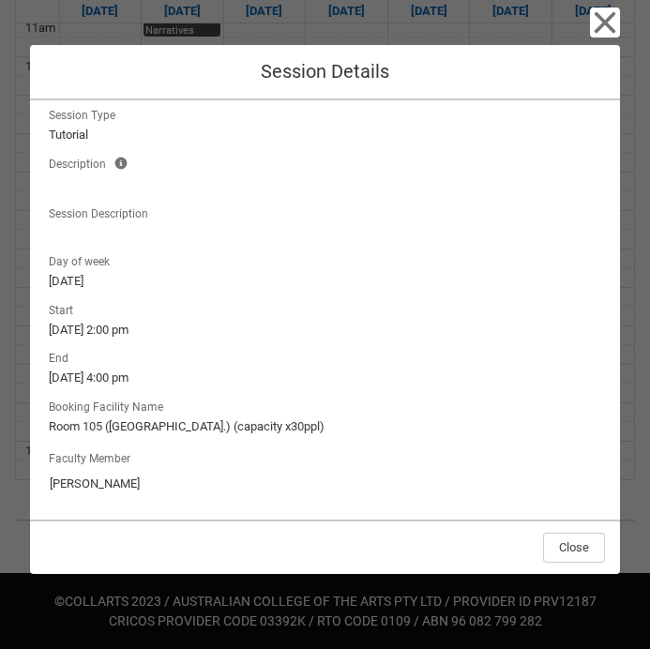
drag, startPoint x: 175, startPoint y: 487, endPoint x: 34, endPoint y: 481, distance: 141.7
click at [34, 481] on div "Session Name CRFCRFS ON-CAMPUS Creative Foundations (Tutorial 2) Campus Name Ca…" at bounding box center [325, 309] width 590 height 419
click at [611, 20] on icon "button" at bounding box center [605, 23] width 30 height 30
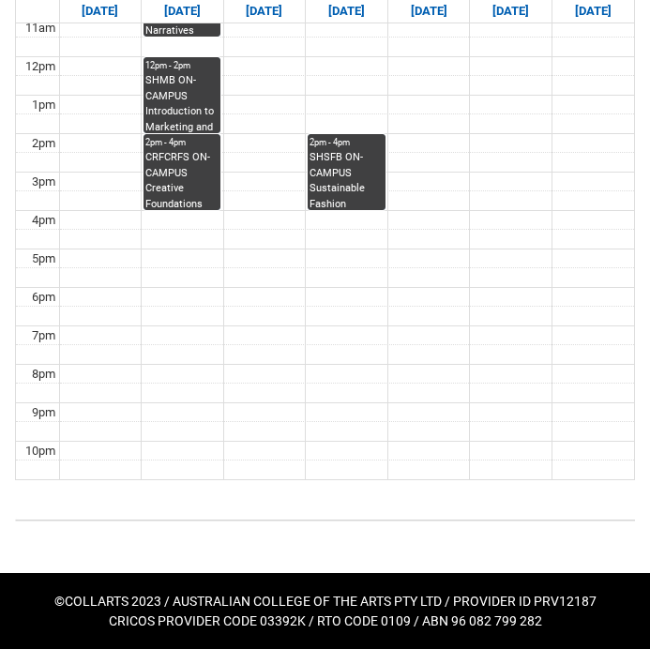
click at [355, 190] on div "SHSFB ON-CAMPUS Sustainable Fashion Business STAGE 1 | Studio 8/Materials Libra…" at bounding box center [345, 179] width 73 height 59
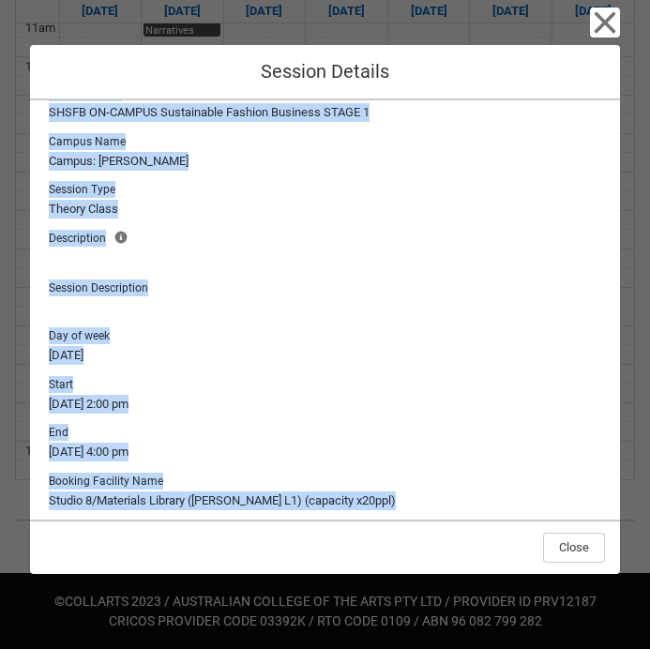
scroll to position [0, 0]
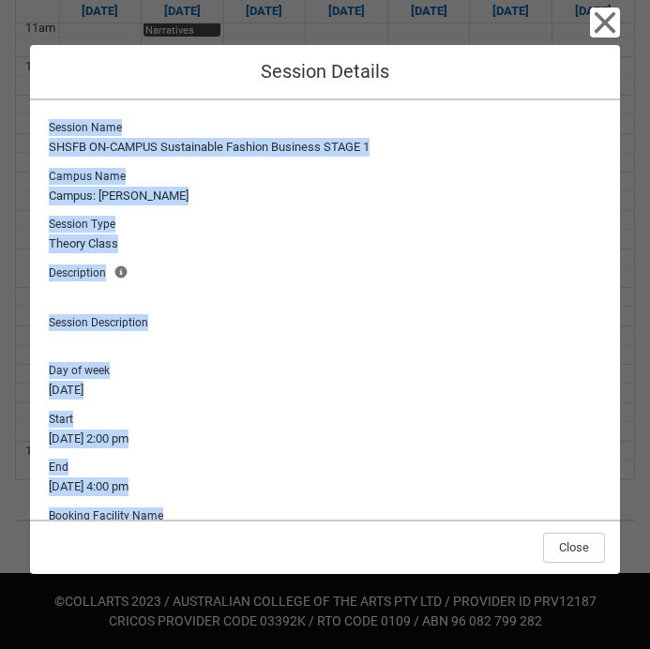
drag, startPoint x: 605, startPoint y: 511, endPoint x: 87, endPoint y: 90, distance: 667.3
click at [87, 90] on div "Close Session Details Session Name SHSFB ON-CAMPUS Sustainable Fashion Business…" at bounding box center [325, 324] width 590 height 649
copy div "Session Name SHSFB ON-CAMPUS Sustainable Fashion Business STAGE 1 Campus Name C…"
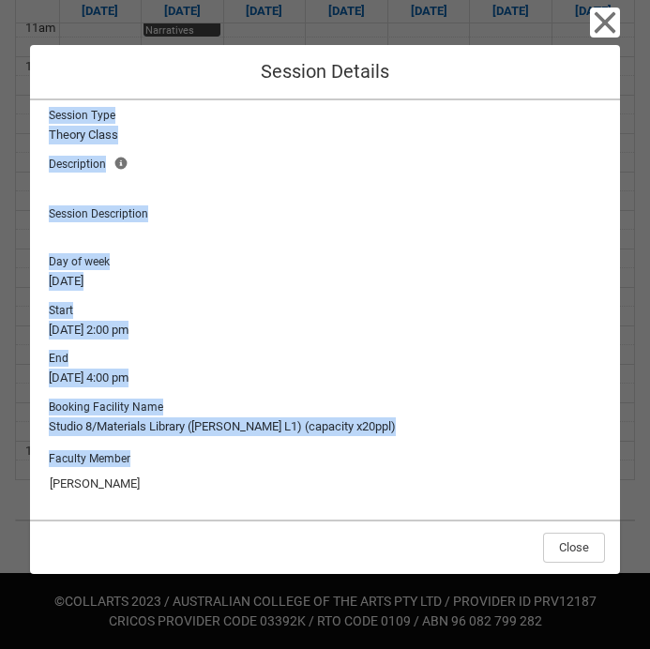
click at [149, 488] on input "Vonne Yang" at bounding box center [325, 484] width 552 height 30
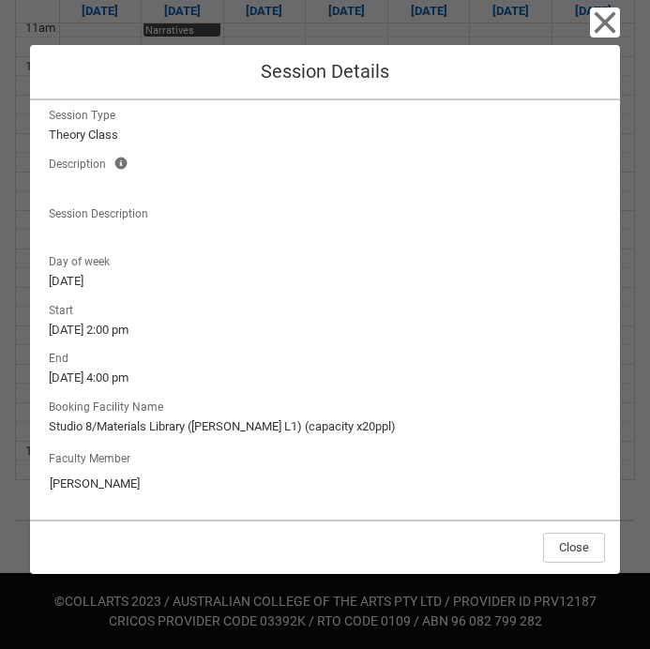
drag, startPoint x: 149, startPoint y: 488, endPoint x: 40, endPoint y: 486, distance: 108.8
click at [40, 486] on div "Session Name SHSFB ON-CAMPUS Sustainable Fashion Business STAGE 1 Campus Name C…" at bounding box center [325, 309] width 590 height 419
click at [608, 19] on icon "button" at bounding box center [606, 23] width 22 height 22
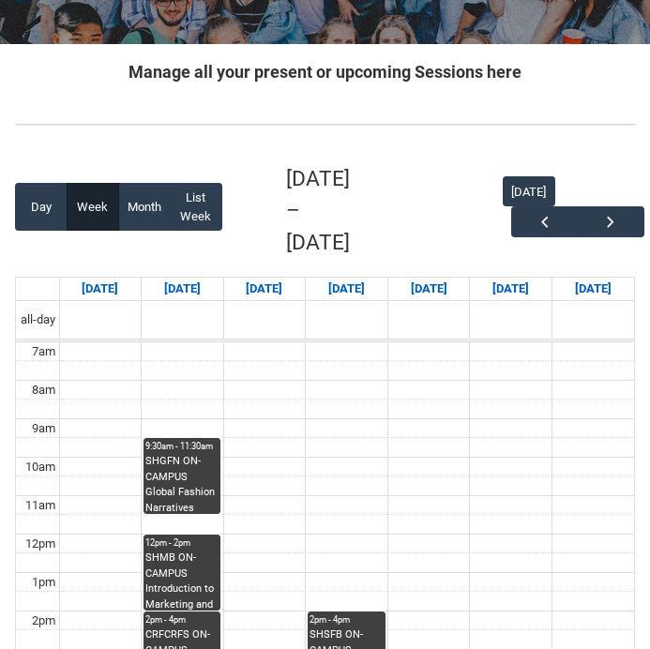
scroll to position [286, 0]
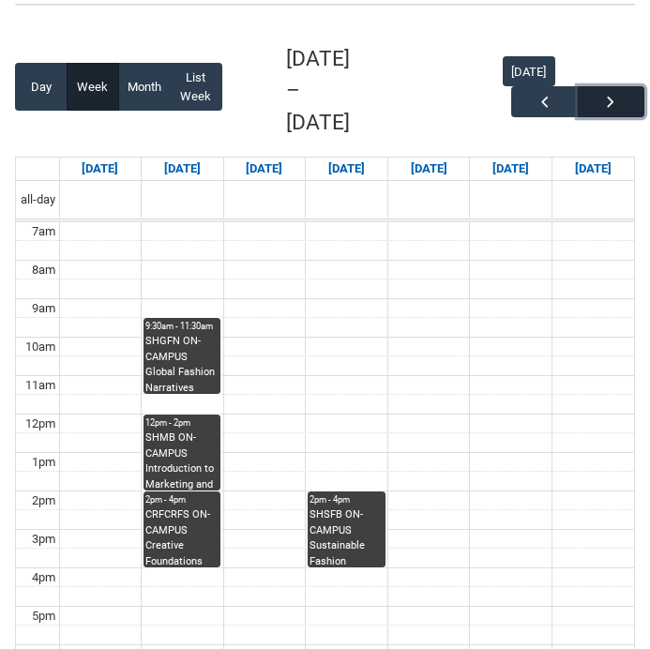
click at [616, 105] on span "button" at bounding box center [610, 102] width 19 height 19
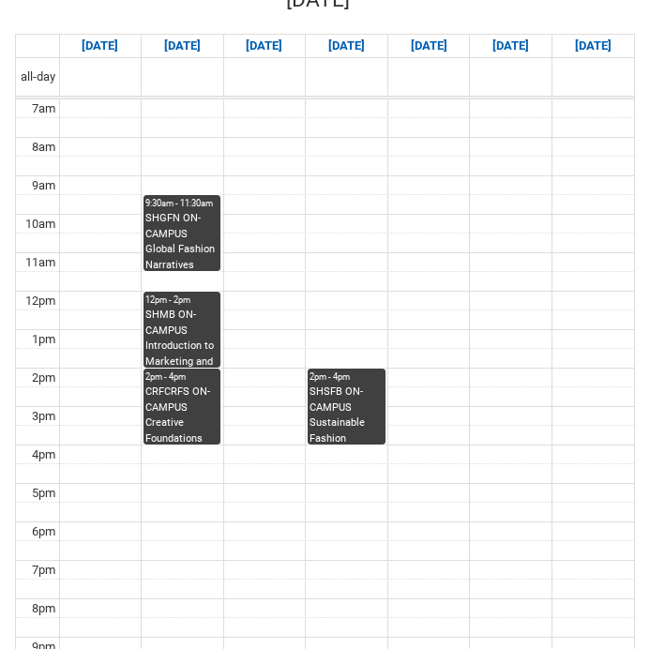
scroll to position [419, 0]
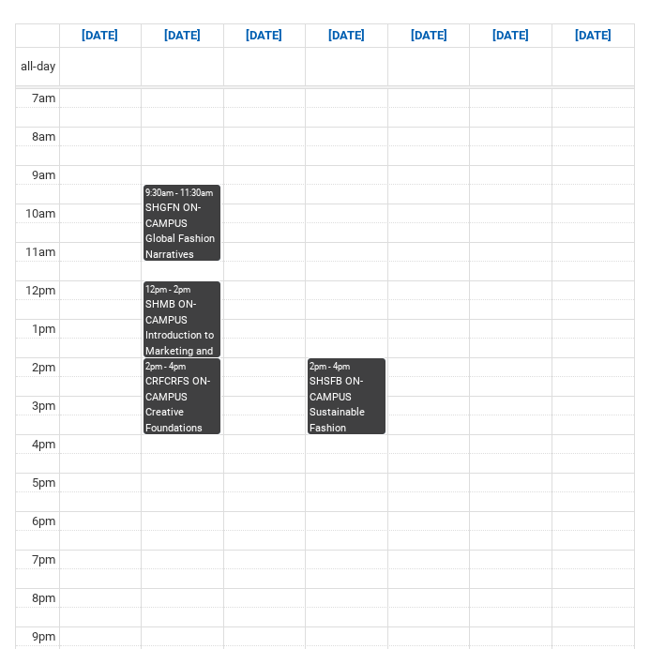
click at [149, 198] on div "9:30am - 11:30am" at bounding box center [181, 193] width 73 height 13
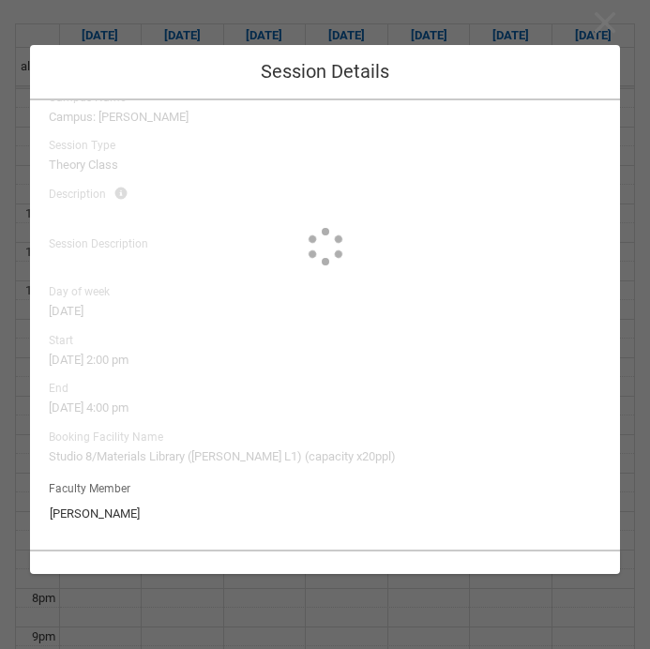
click at [184, 229] on lightning-spinner at bounding box center [325, 246] width 590 height 449
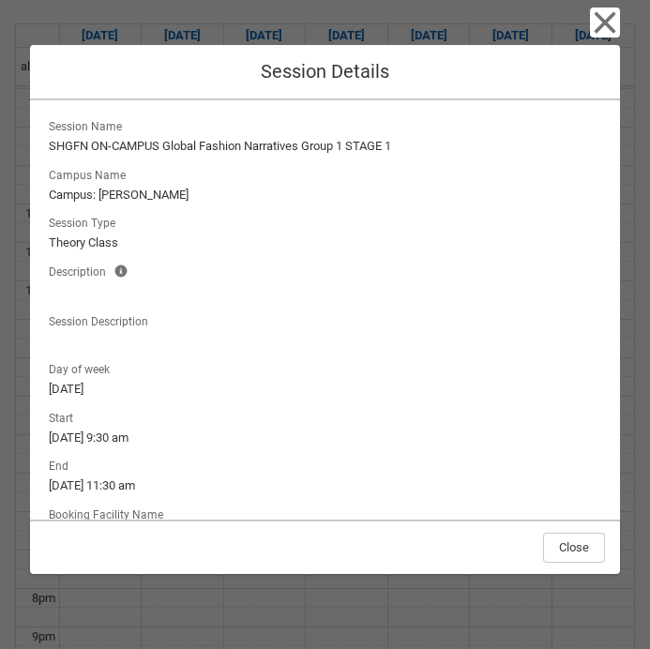
scroll to position [0, 0]
drag, startPoint x: 599, startPoint y: 496, endPoint x: 89, endPoint y: 96, distance: 648.5
click at [89, 96] on div "Close Session Details Session Name SHGFN ON-CAMPUS Global Fashion Narratives Gr…" at bounding box center [325, 324] width 590 height 649
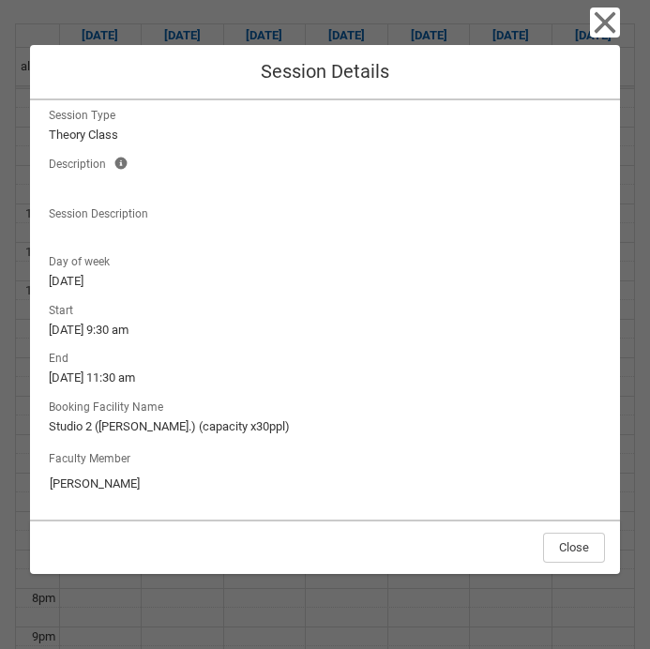
click at [590, 505] on div "Session Name SHGFN ON-CAMPUS Global Fashion Narratives Group 1 STAGE 1 Campus N…" at bounding box center [325, 309] width 590 height 419
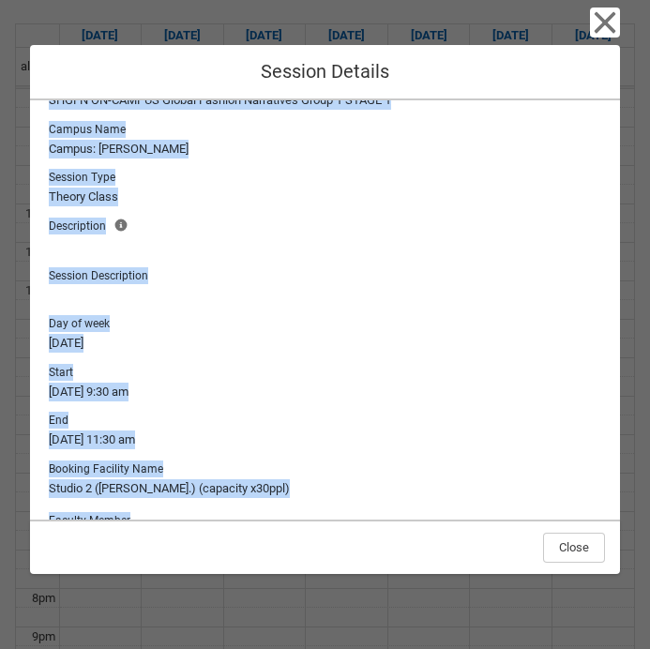
scroll to position [0, 0]
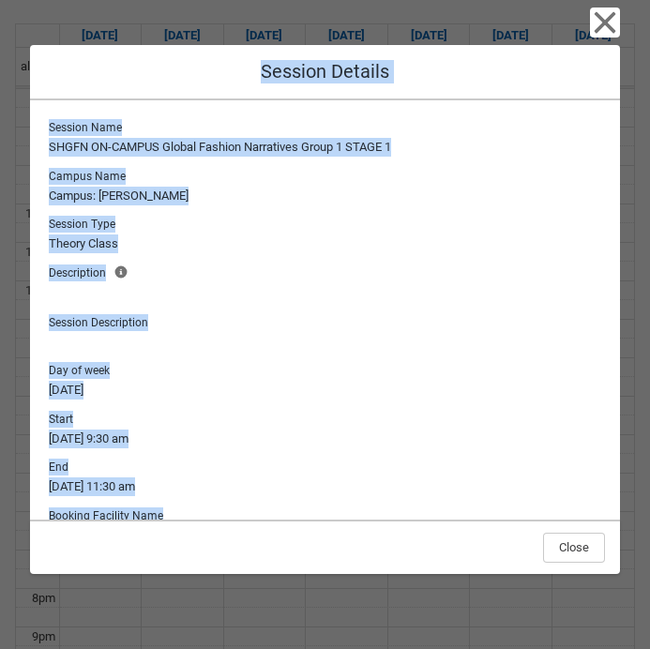
drag, startPoint x: 598, startPoint y: 503, endPoint x: 143, endPoint y: 70, distance: 628.2
click at [143, 70] on div "Close Session Details Session Name SHGFN ON-CAMPUS Global Fashion Narratives Gr…" at bounding box center [325, 324] width 590 height 649
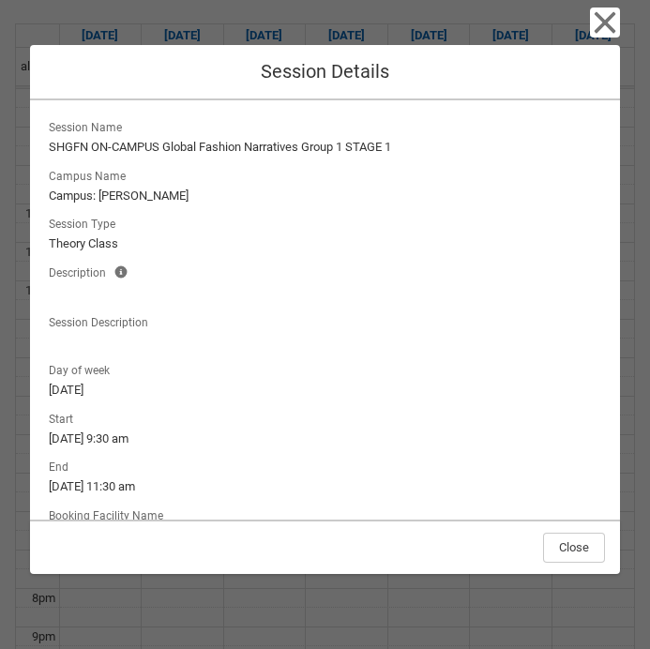
click at [508, 62] on div "Close Session Details" at bounding box center [325, 72] width 590 height 55
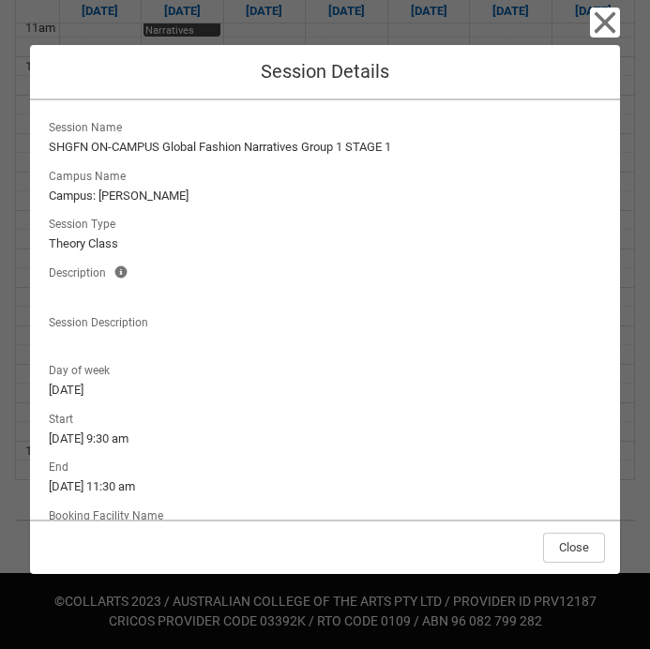
scroll to position [109, 0]
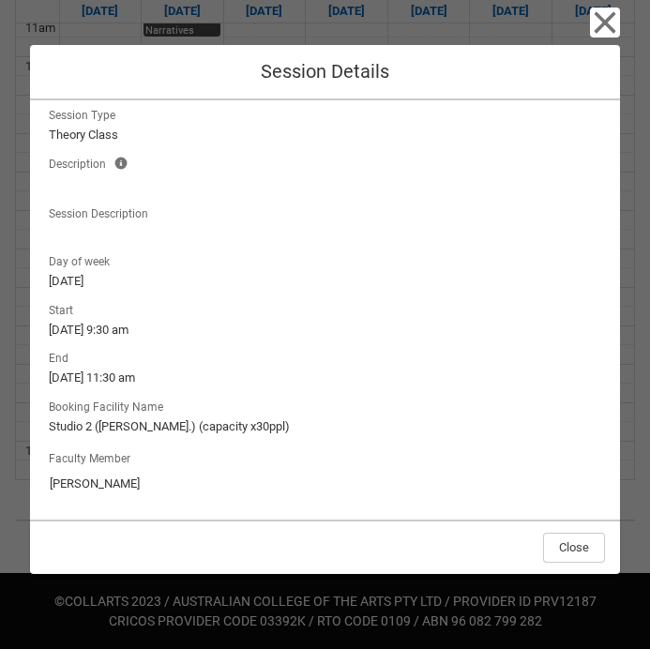
click at [603, 510] on div "Session Name SHGFN ON-CAMPUS Global Fashion Narratives Group 1 STAGE 1 Campus N…" at bounding box center [325, 309] width 590 height 419
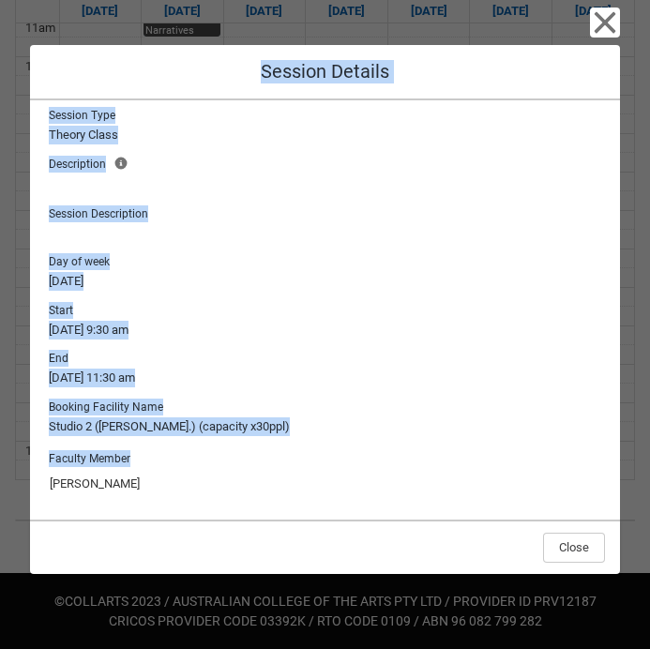
scroll to position [0, 0]
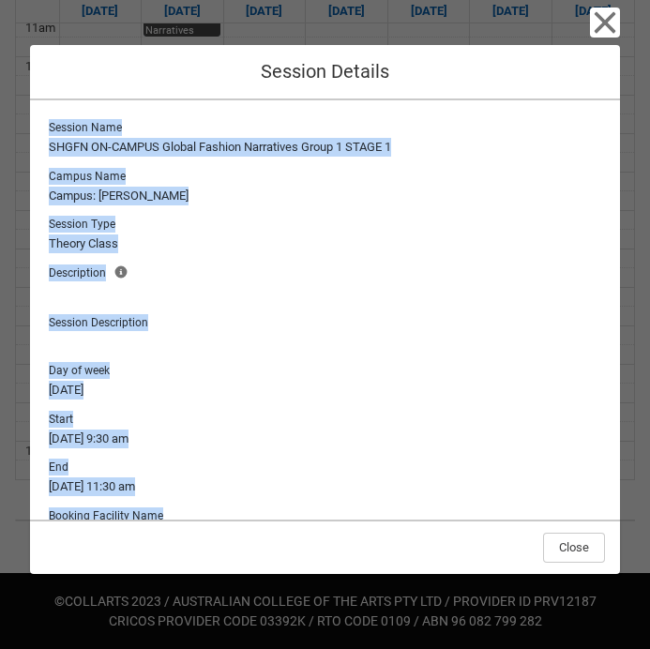
drag, startPoint x: 603, startPoint y: 510, endPoint x: 37, endPoint y: 126, distance: 684.6
click at [36, 126] on div "Session Name SHGFN ON-CAMPUS Global Fashion Narratives Group 1 STAGE 1 Campus N…" at bounding box center [325, 309] width 590 height 419
copy div "Session Name SHGFN ON-CAMPUS Global Fashion Narratives Group 1 STAGE 1 Campus N…"
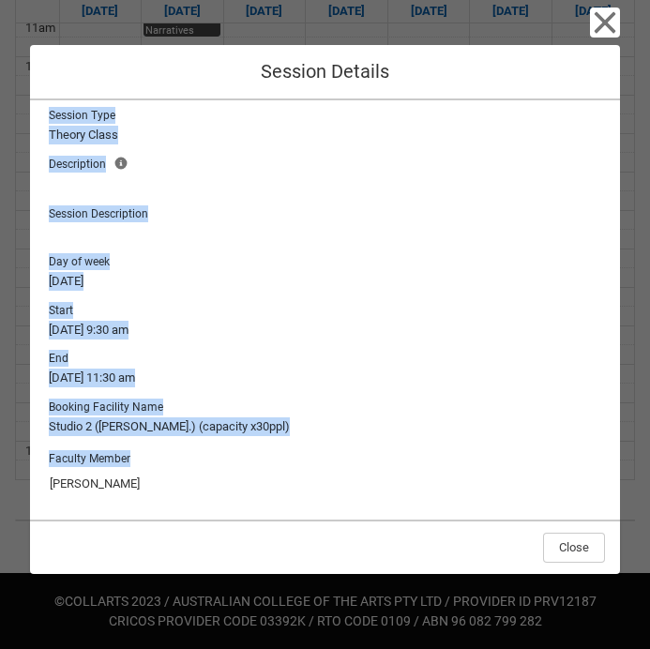
click at [152, 489] on input "Richard McCoy" at bounding box center [325, 484] width 552 height 30
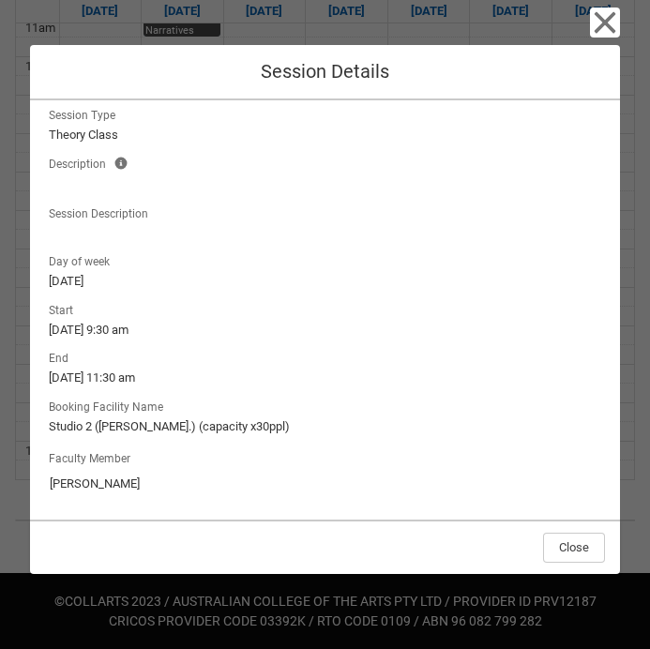
drag, startPoint x: 151, startPoint y: 484, endPoint x: 28, endPoint y: 478, distance: 123.0
click at [28, 478] on div "Close Session Details Session Name SHGFN ON-CAMPUS Global Fashion Narratives Gr…" at bounding box center [325, 324] width 650 height 649
click at [602, 26] on icon "button" at bounding box center [606, 23] width 22 height 22
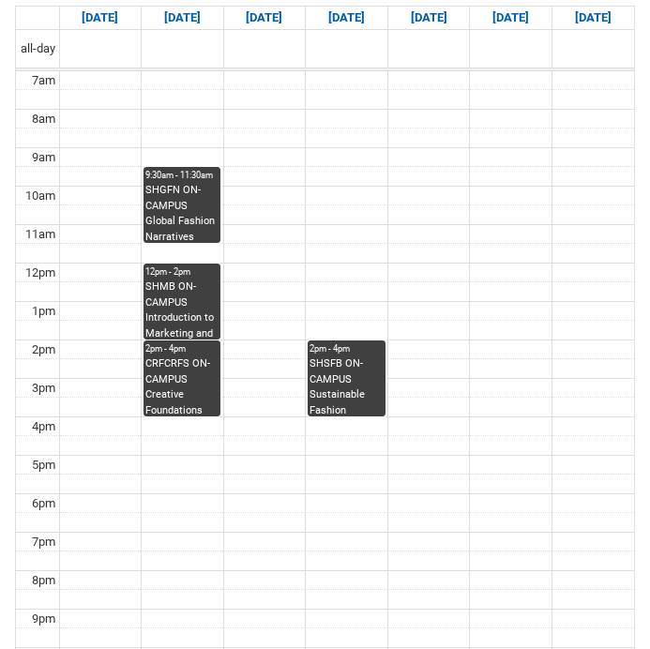
scroll to position [430, 0]
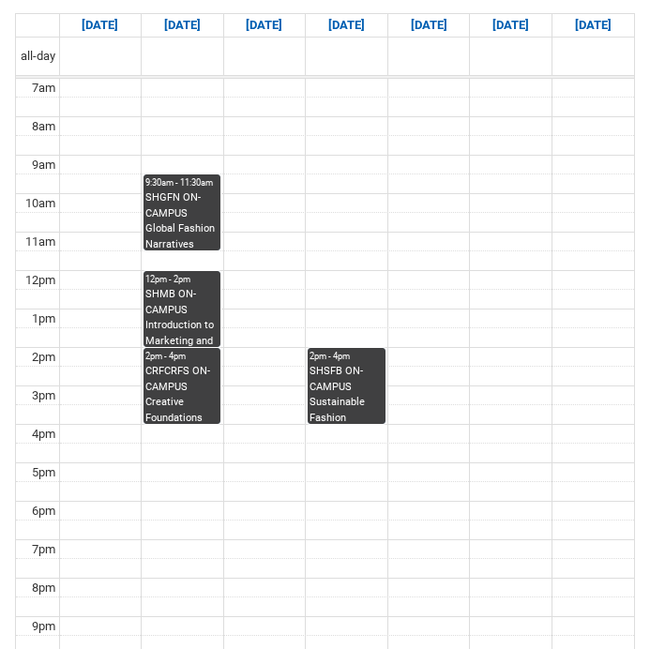
click at [163, 303] on div "SHMB ON-CAMPUS Introduction to Marketing and Branding STAGE 1 | [GEOGRAPHIC_DAT…" at bounding box center [181, 316] width 73 height 59
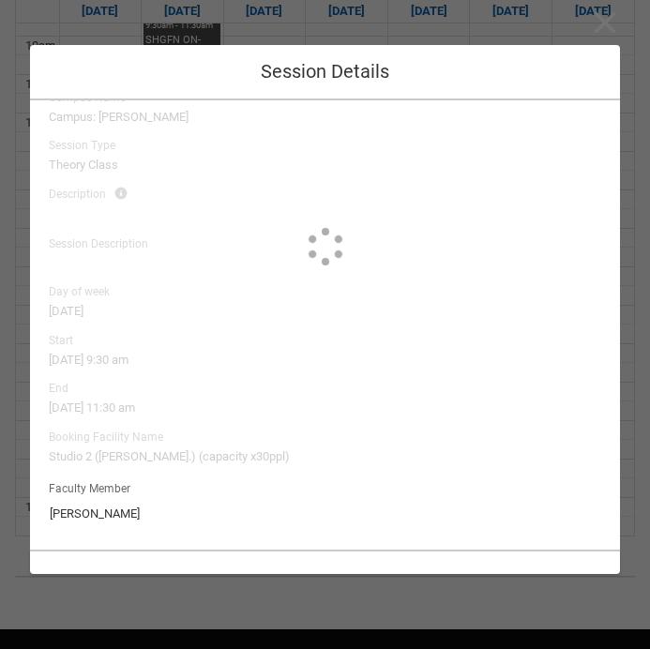
scroll to position [643, 0]
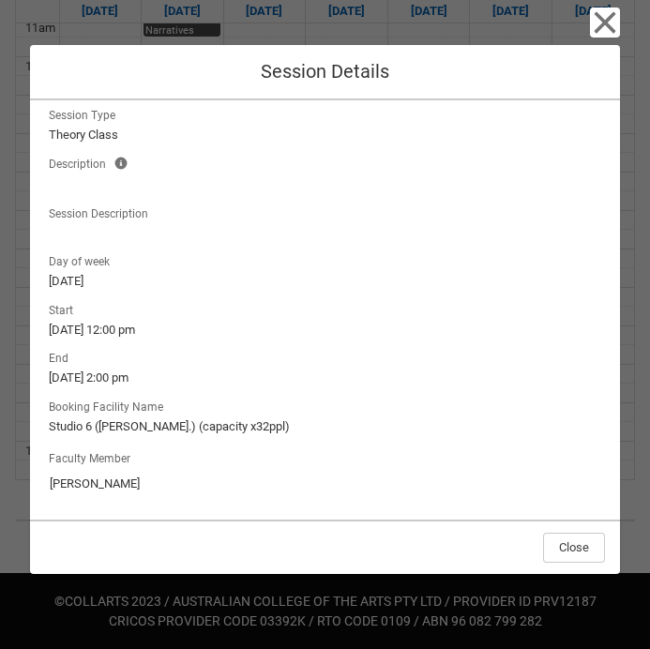
click at [594, 493] on input "Jade Roberts" at bounding box center [325, 484] width 552 height 30
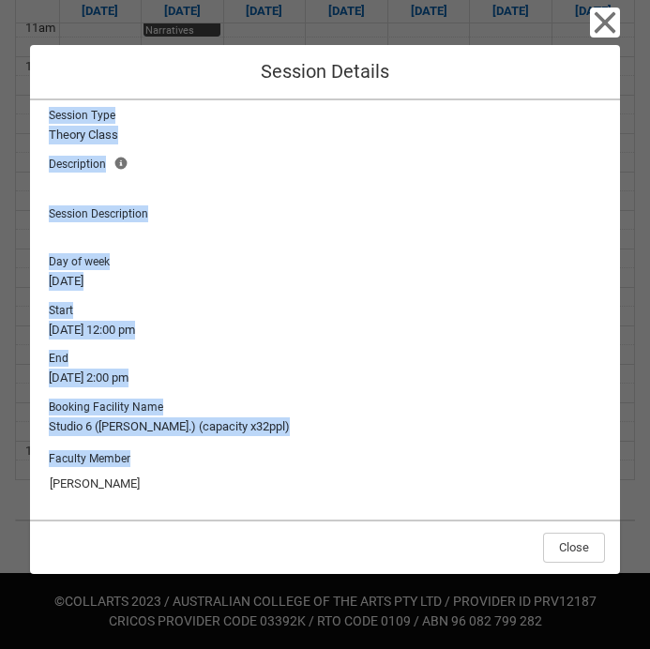
scroll to position [0, 0]
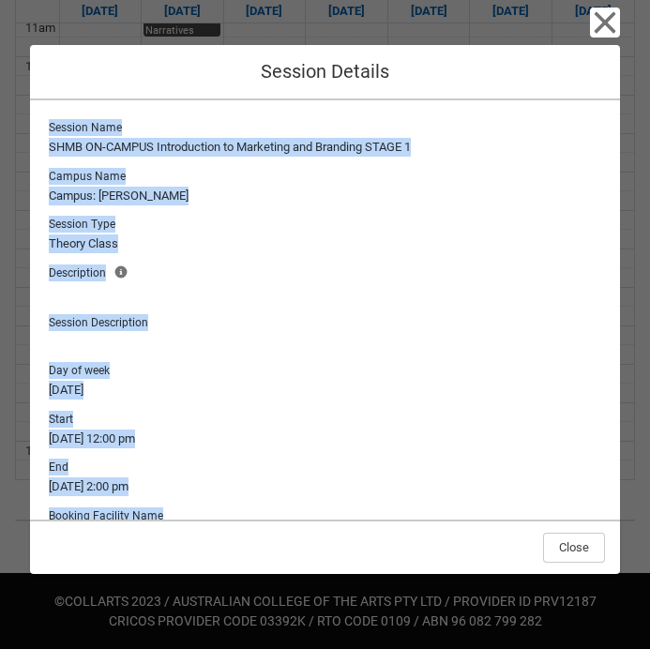
drag, startPoint x: 607, startPoint y: 500, endPoint x: 43, endPoint y: 119, distance: 680.2
click at [43, 119] on div "Session Name SHMB ON-CAMPUS Introduction to Marketing and Branding STAGE 1 Camp…" at bounding box center [325, 309] width 590 height 419
copy div "Session Name SHMB ON-CAMPUS Introduction to Marketing and Branding STAGE 1 Camp…"
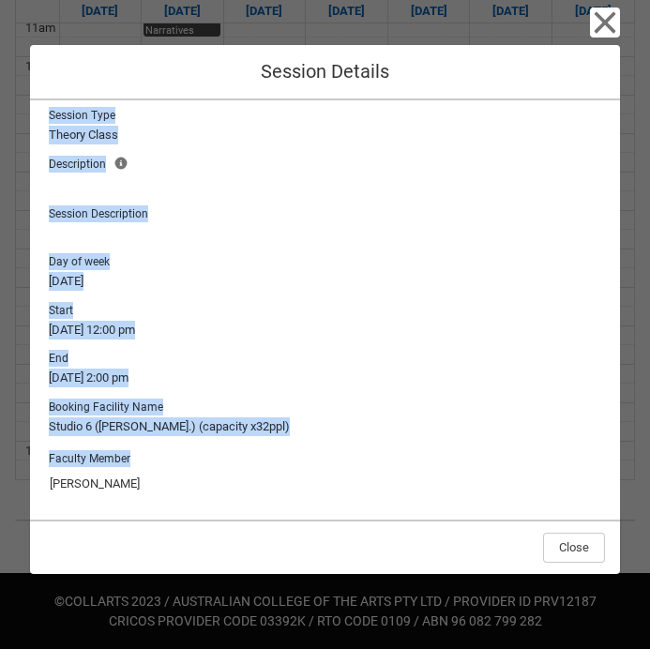
click at [496, 451] on div "Faculty Member Jade Roberts" at bounding box center [325, 472] width 552 height 53
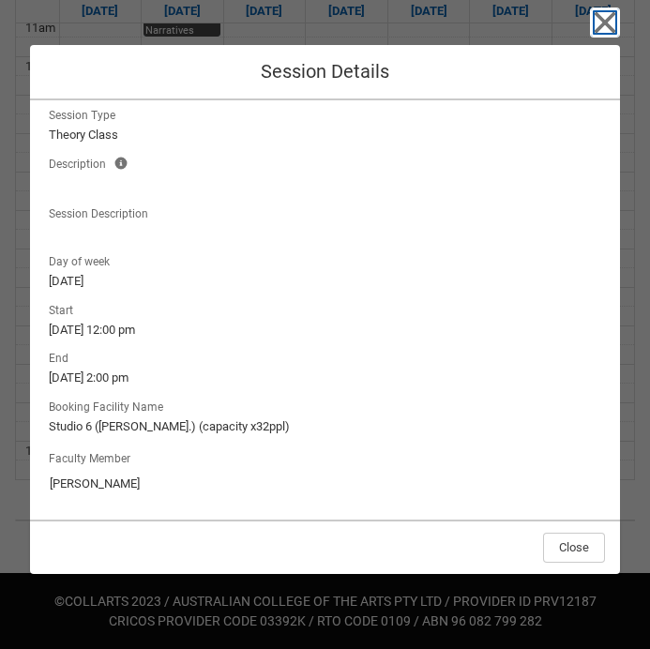
click at [601, 23] on icon "button" at bounding box center [605, 23] width 30 height 30
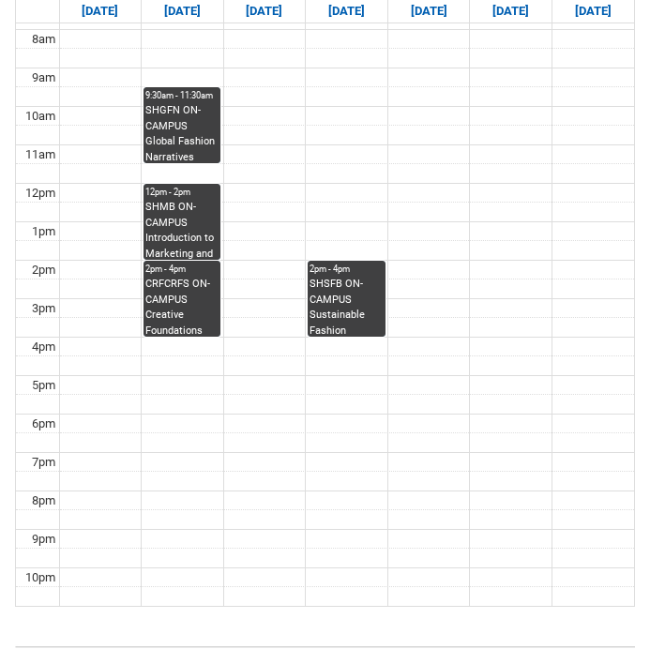
scroll to position [514, 0]
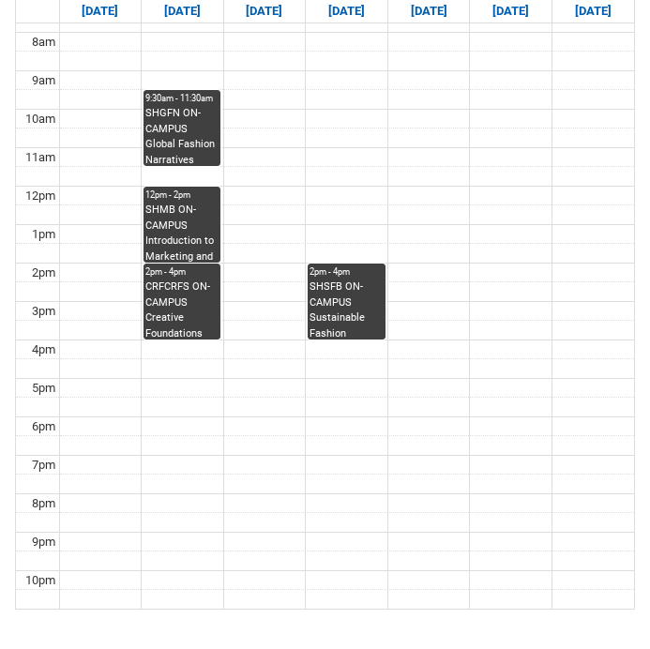
click at [177, 305] on div "CRFCRFS ON-CAMPUS Creative Foundations (Tutorial 2) | Room 105 ([GEOGRAPHIC_DAT…" at bounding box center [181, 308] width 73 height 59
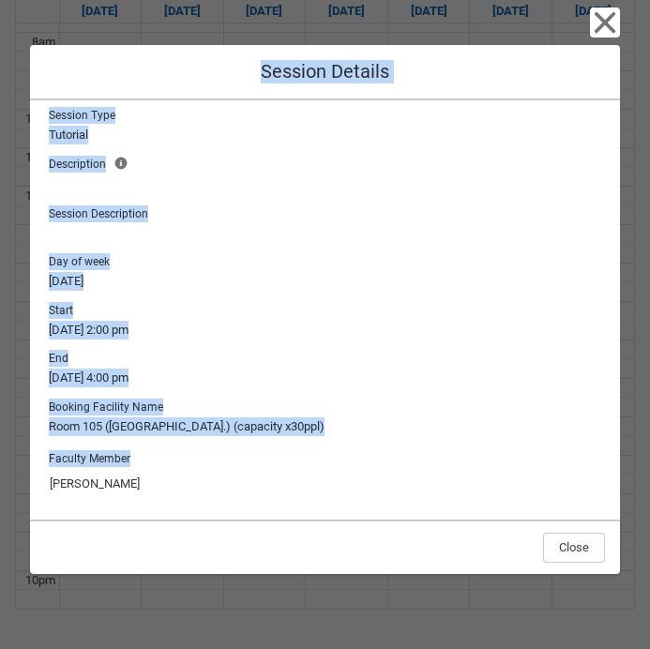
scroll to position [0, 0]
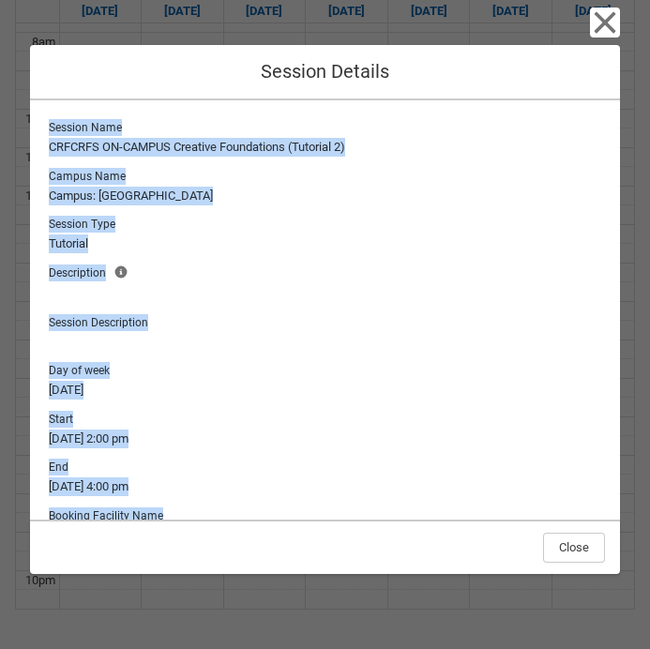
drag, startPoint x: 603, startPoint y: 505, endPoint x: 38, endPoint y: 115, distance: 685.7
click at [38, 115] on div "Session Name CRFCRFS ON-CAMPUS Creative Foundations (Tutorial 2) Campus Name Ca…" at bounding box center [325, 309] width 590 height 419
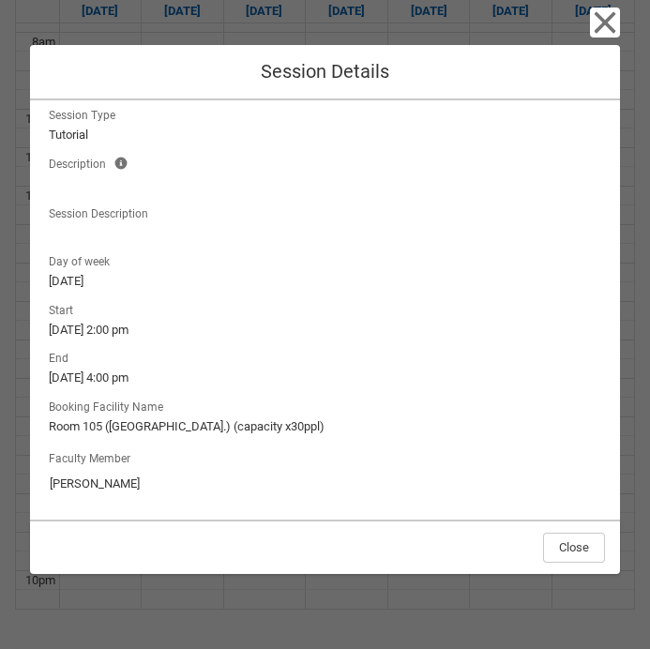
click at [520, 464] on div "Faculty Member Monique La Fontaine" at bounding box center [325, 472] width 552 height 53
drag, startPoint x: 175, startPoint y: 492, endPoint x: 15, endPoint y: 490, distance: 160.4
click at [15, 490] on div "Close Session Details Session Name CRFCRFS ON-CAMPUS Creative Foundations (Tuto…" at bounding box center [325, 324] width 650 height 649
click at [596, 17] on icon "button" at bounding box center [605, 23] width 30 height 30
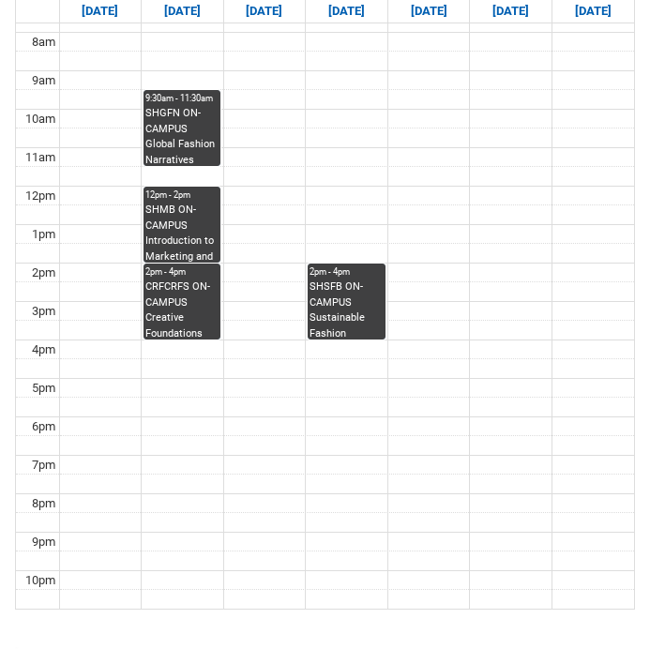
click at [354, 274] on div "2pm - 4pm" at bounding box center [345, 271] width 73 height 13
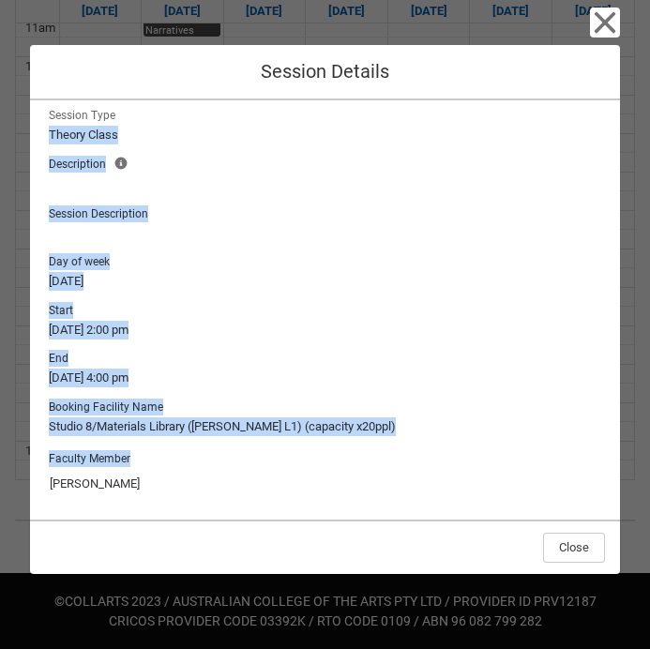
scroll to position [0, 0]
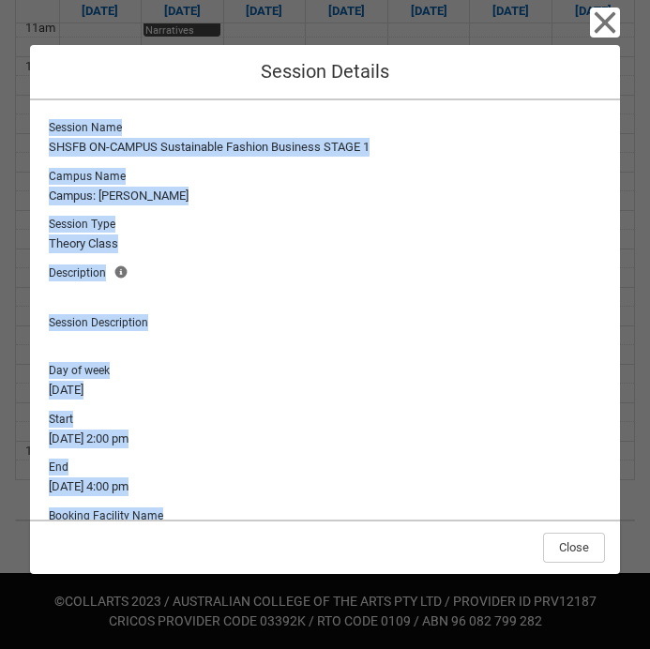
drag, startPoint x: 596, startPoint y: 502, endPoint x: 47, endPoint y: 126, distance: 665.9
click at [47, 126] on div "Session Name SHSFB ON-CAMPUS Sustainable Fashion Business STAGE 1 Campus Name C…" at bounding box center [325, 364] width 560 height 498
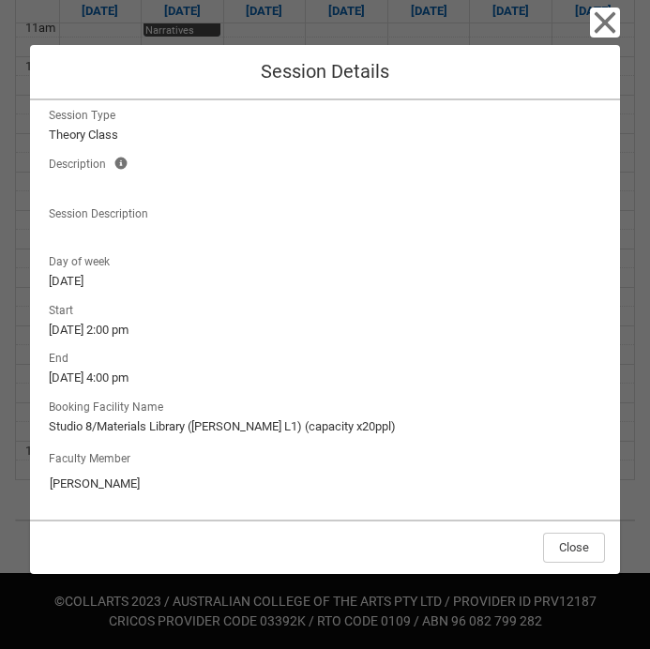
click at [462, 446] on div "Faculty Member Vonne Yang" at bounding box center [325, 474] width 560 height 62
click at [594, 20] on icon "button" at bounding box center [605, 23] width 30 height 30
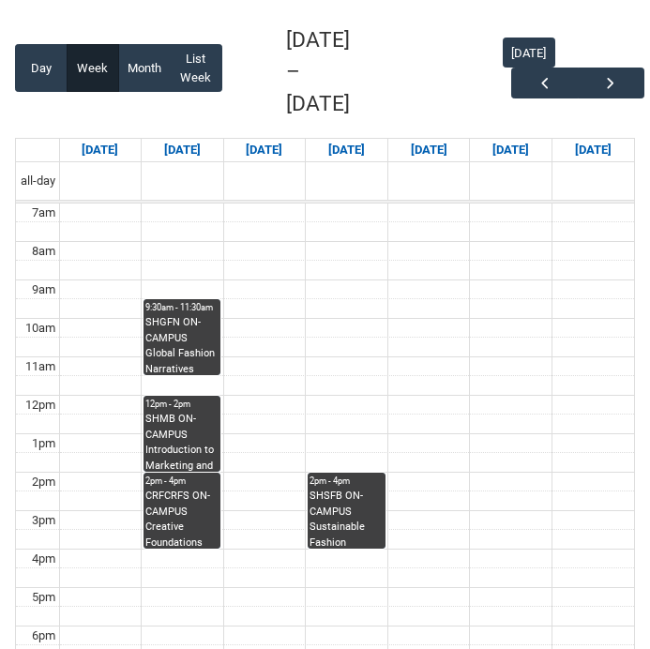
scroll to position [355, 0]
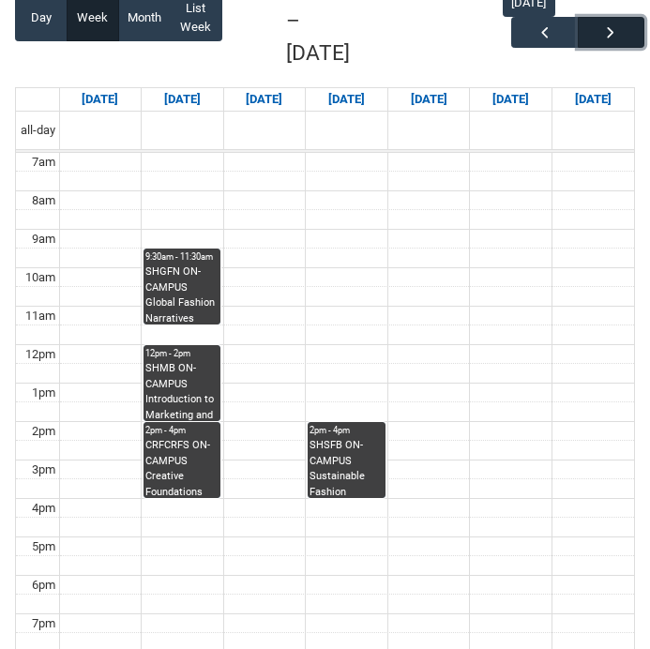
click at [613, 30] on span "button" at bounding box center [610, 32] width 19 height 19
click at [530, 23] on button "button" at bounding box center [544, 32] width 67 height 31
click at [611, 37] on span "button" at bounding box center [610, 32] width 19 height 19
click at [541, 23] on span "button" at bounding box center [544, 32] width 19 height 19
click at [609, 27] on span "button" at bounding box center [610, 32] width 19 height 19
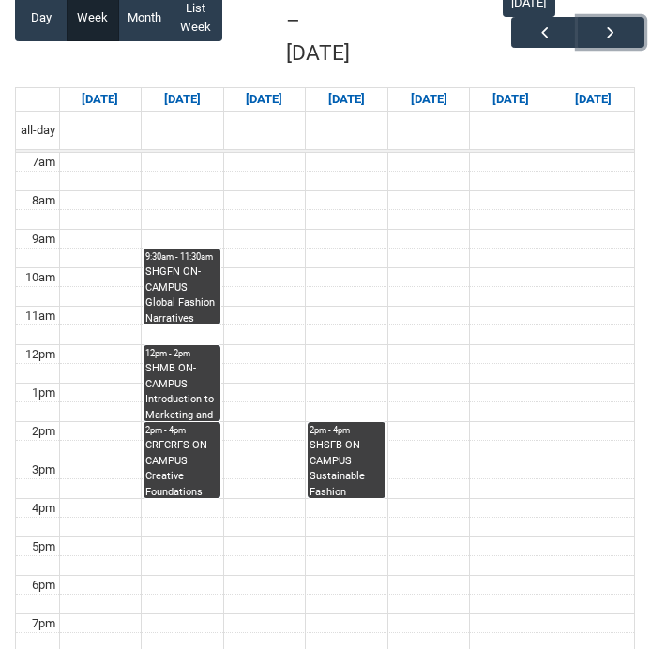
click at [183, 268] on div "SHGFN ON-CAMPUS Global Fashion Narratives Group 1 STAGE 1 | Studio 2 ([PERSON_N…" at bounding box center [181, 293] width 73 height 59
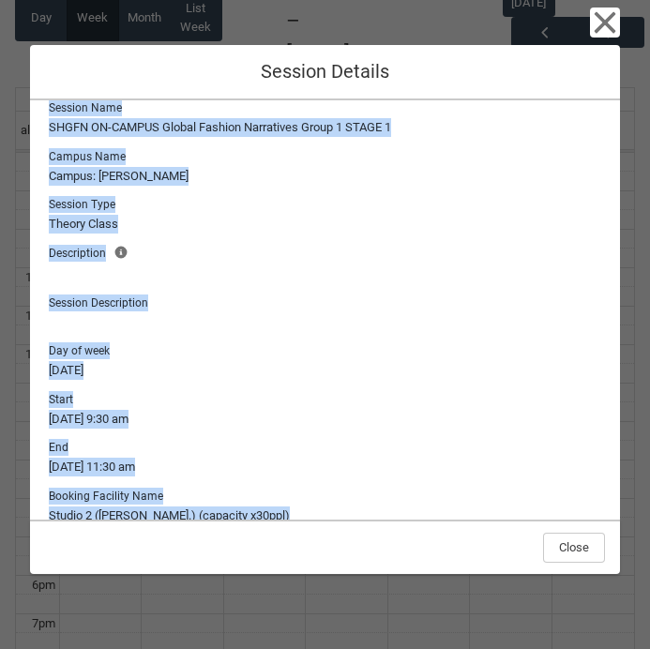
scroll to position [0, 0]
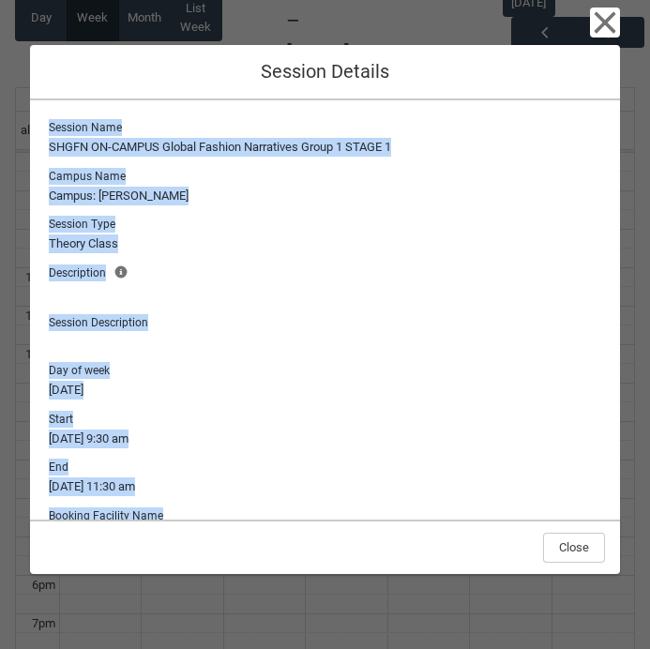
drag, startPoint x: 607, startPoint y: 508, endPoint x: 53, endPoint y: 96, distance: 691.0
click at [53, 96] on div "Close Session Details Session Name SHGFN ON-CAMPUS Global Fashion Narratives Gr…" at bounding box center [325, 324] width 590 height 649
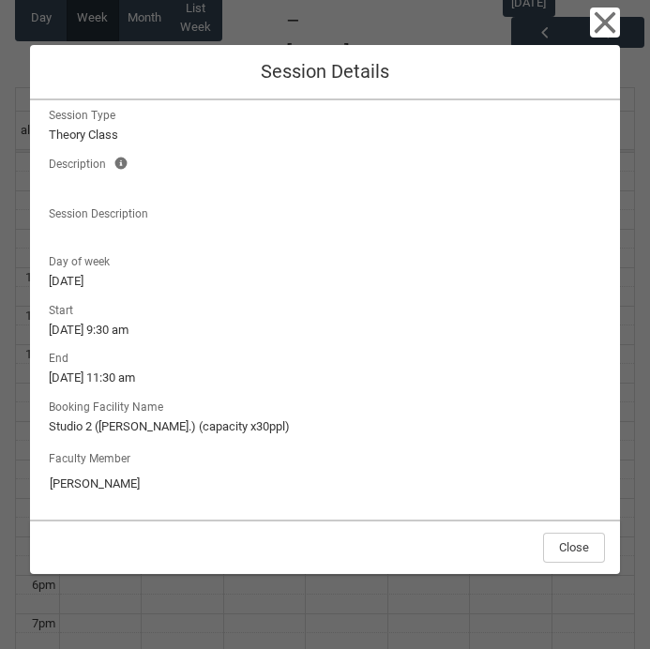
click at [141, 506] on div "Session Name SHGFN ON-CAMPUS Global Fashion Narratives Group 1 STAGE 1 Campus N…" at bounding box center [325, 309] width 590 height 419
drag, startPoint x: 146, startPoint y: 477, endPoint x: 24, endPoint y: 477, distance: 121.9
click at [24, 477] on div "Close Session Details Session Name SHGFN ON-CAMPUS Global Fashion Narratives Gr…" at bounding box center [325, 324] width 650 height 649
click at [600, 24] on icon "button" at bounding box center [605, 23] width 30 height 30
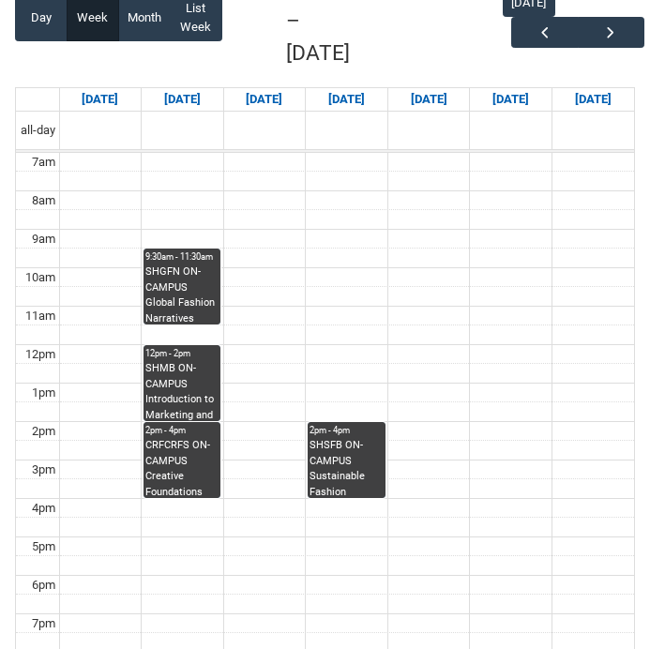
click at [191, 361] on div "SHMB ON-CAMPUS Introduction to Marketing and Branding STAGE 1 | [GEOGRAPHIC_DAT…" at bounding box center [181, 390] width 73 height 59
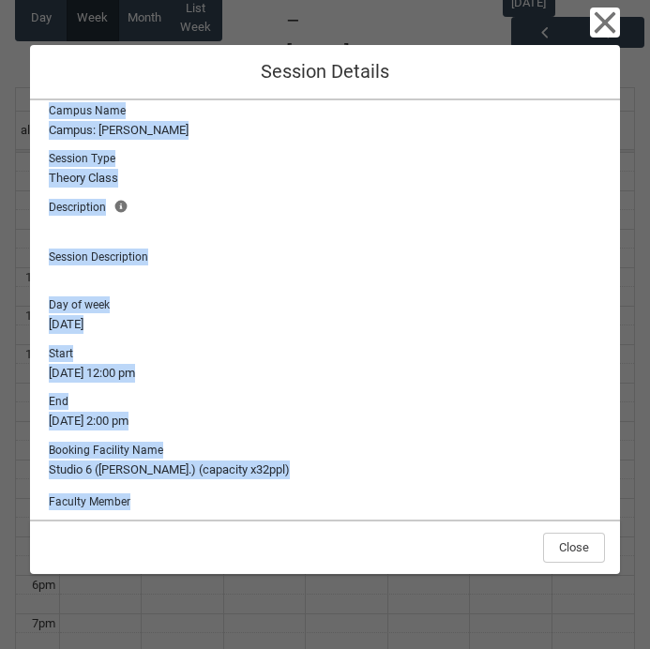
scroll to position [0, 0]
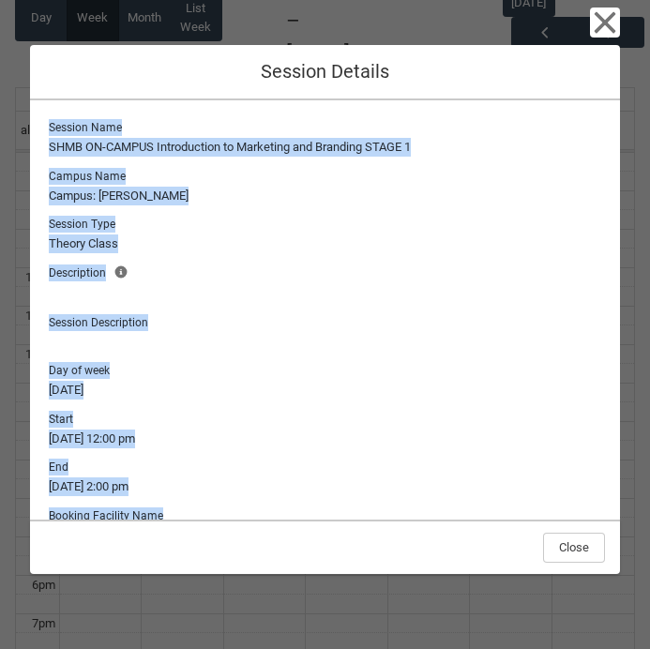
drag, startPoint x: 595, startPoint y: 504, endPoint x: 52, endPoint y: 114, distance: 668.1
click at [52, 114] on div "Session Name SHMB ON-CAMPUS Introduction to Marketing and Branding STAGE 1 Camp…" at bounding box center [325, 309] width 590 height 419
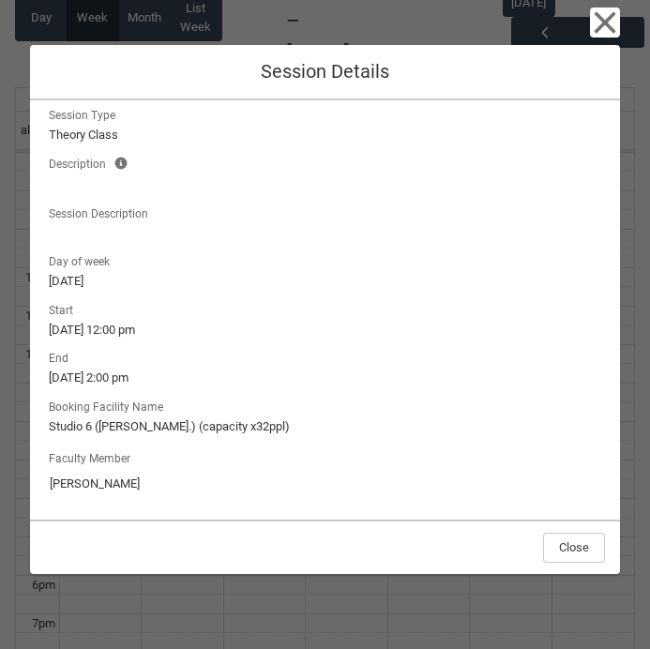
click at [489, 448] on div "Faculty Member Jade Roberts" at bounding box center [325, 472] width 552 height 53
click at [608, 30] on icon "button" at bounding box center [605, 23] width 30 height 30
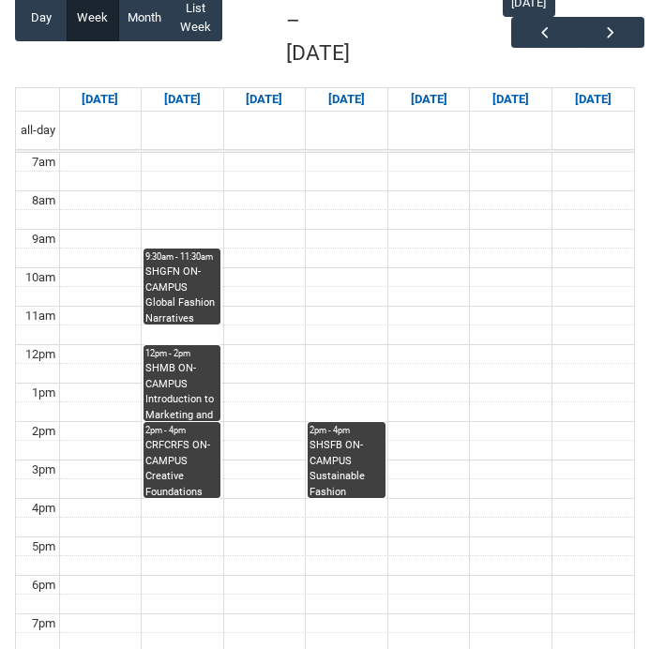
click at [185, 438] on div "CRFCRFS ON-CAMPUS Creative Foundations (Tutorial 2) | Room 105 ([GEOGRAPHIC_DAT…" at bounding box center [181, 467] width 73 height 59
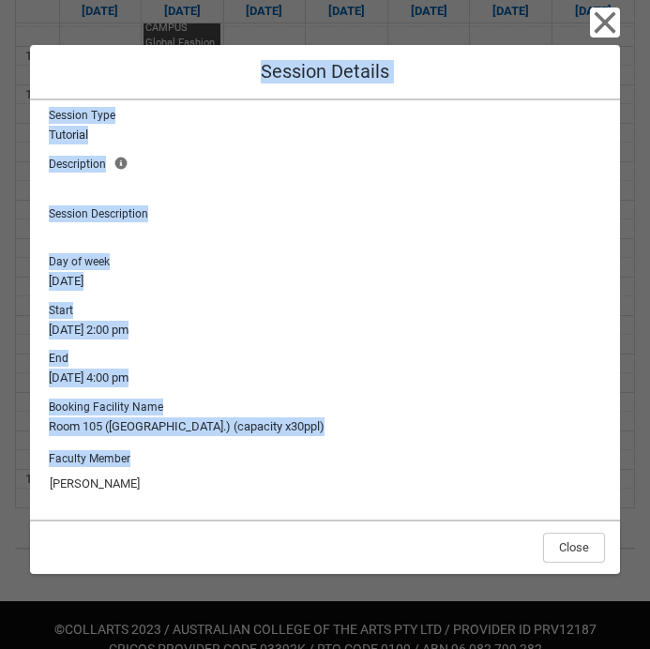
scroll to position [0, 0]
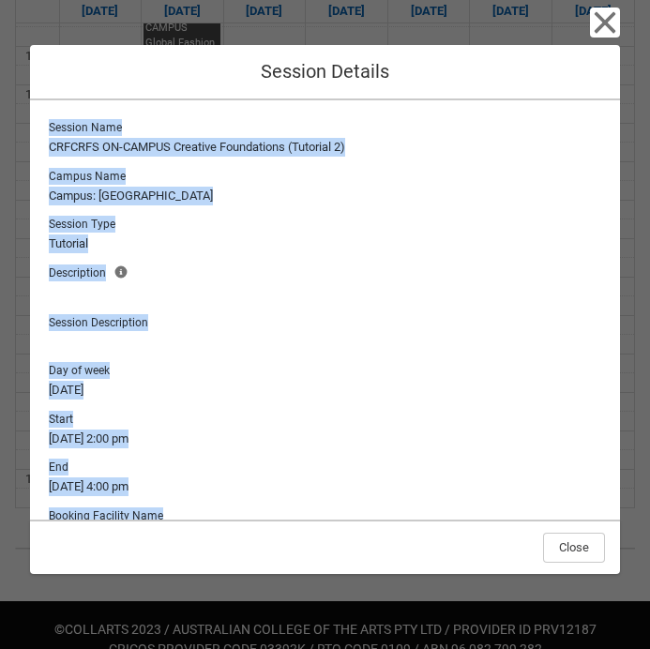
drag, startPoint x: 603, startPoint y: 503, endPoint x: 52, endPoint y: 117, distance: 672.8
click at [52, 117] on div "Session Name CRFCRFS ON-CAMPUS Creative Foundations (Tutorial 2) Campus Name Ca…" at bounding box center [325, 364] width 560 height 498
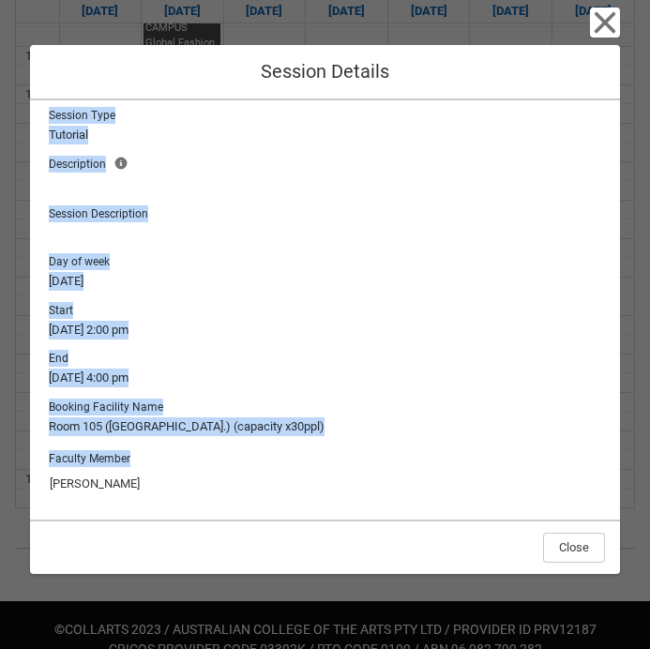
click at [391, 472] on input "Monique La Fontaine" at bounding box center [325, 484] width 552 height 30
click at [187, 482] on input "Monique La Fontaine" at bounding box center [325, 484] width 552 height 30
drag, startPoint x: 187, startPoint y: 482, endPoint x: 29, endPoint y: 482, distance: 157.5
click at [30, 482] on div "Session Name CRFCRFS ON-CAMPUS Creative Foundations (Tutorial 2) Campus Name Ca…" at bounding box center [325, 309] width 590 height 419
click at [606, 23] on icon "button" at bounding box center [606, 23] width 22 height 22
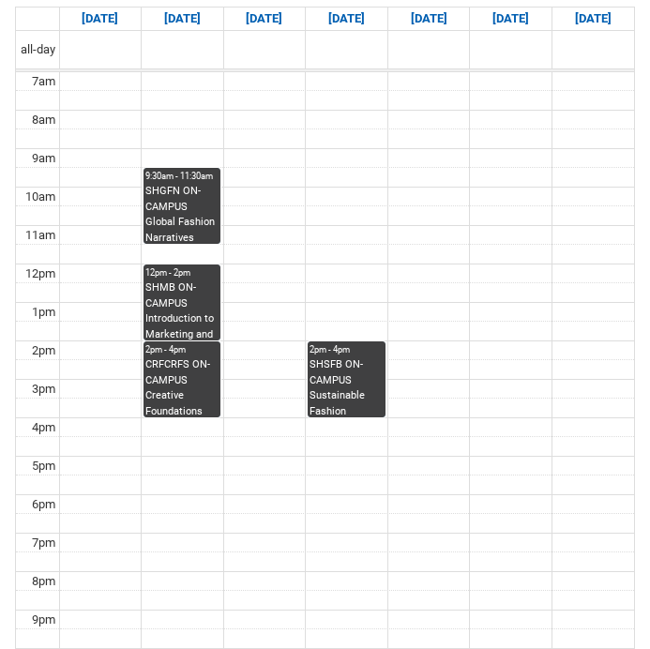
scroll to position [426, 0]
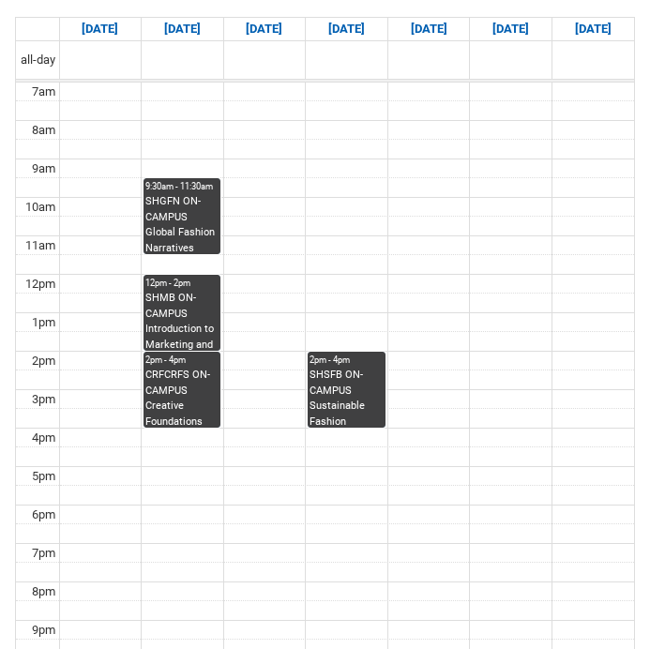
click at [348, 368] on div "SHSFB ON-CAMPUS Sustainable Fashion Business STAGE 1 | Studio 8/Materials Libra…" at bounding box center [345, 397] width 73 height 59
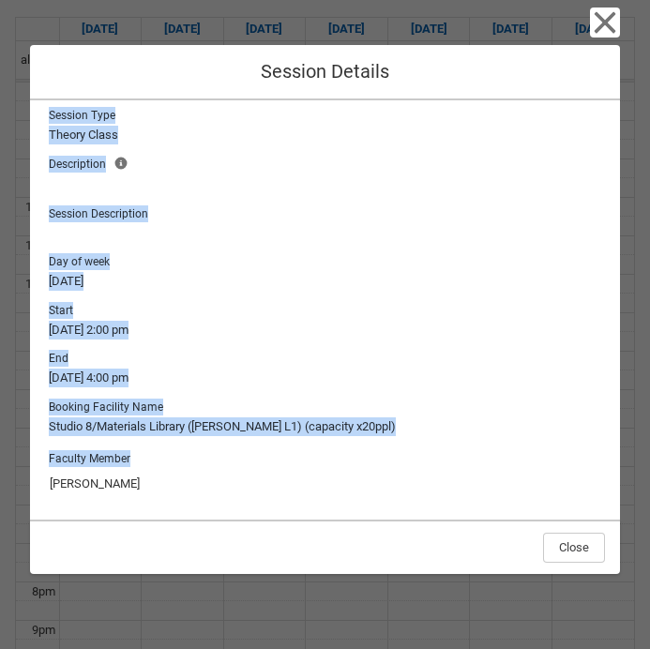
scroll to position [0, 0]
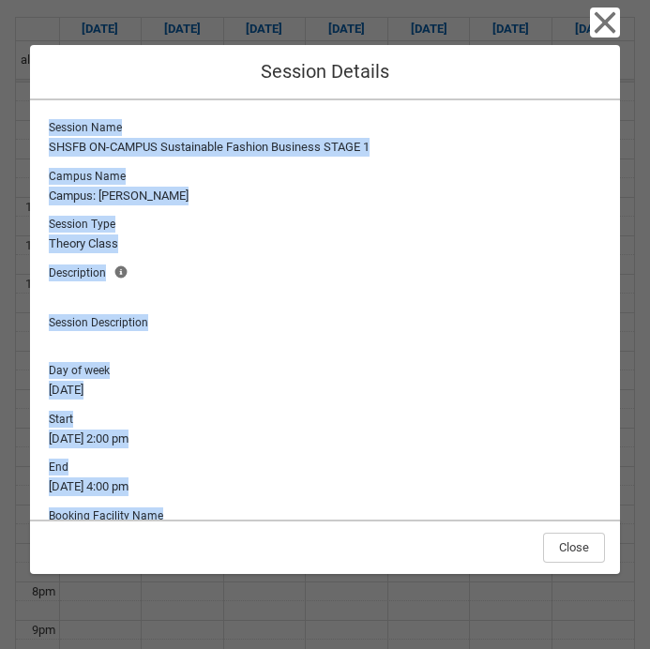
drag, startPoint x: 606, startPoint y: 506, endPoint x: 98, endPoint y: 86, distance: 658.7
click at [98, 86] on div "Close Session Details Session Name SHSFB ON-CAMPUS Sustainable Fashion Business…" at bounding box center [325, 324] width 590 height 649
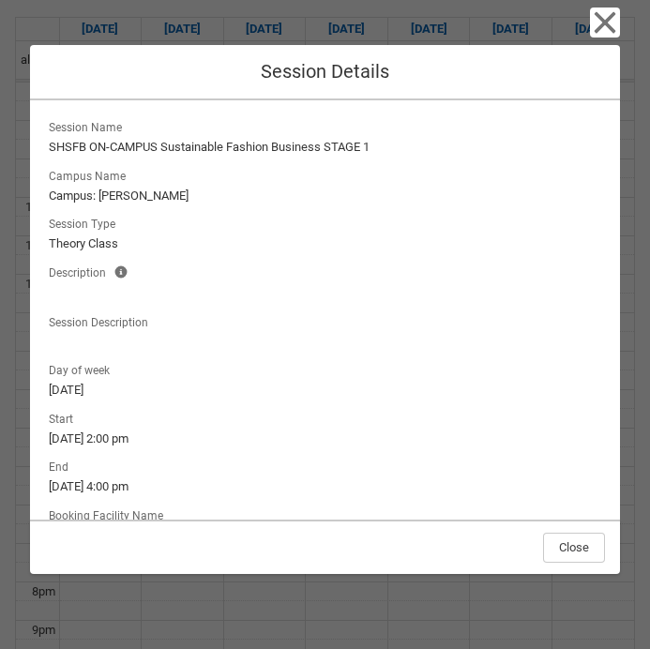
click at [644, 266] on div "Close Session Details Session Name SHSFB ON-CAMPUS Sustainable Fashion Business…" at bounding box center [325, 324] width 650 height 649
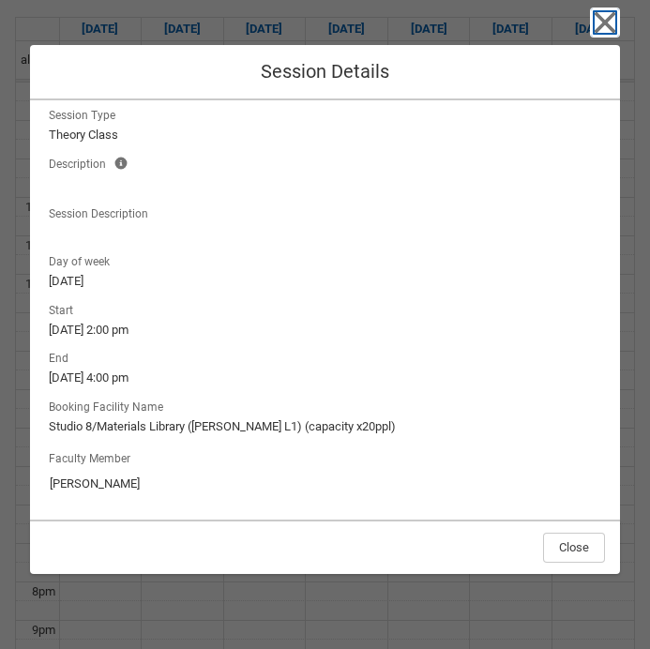
click at [592, 22] on icon "button" at bounding box center [605, 23] width 30 height 30
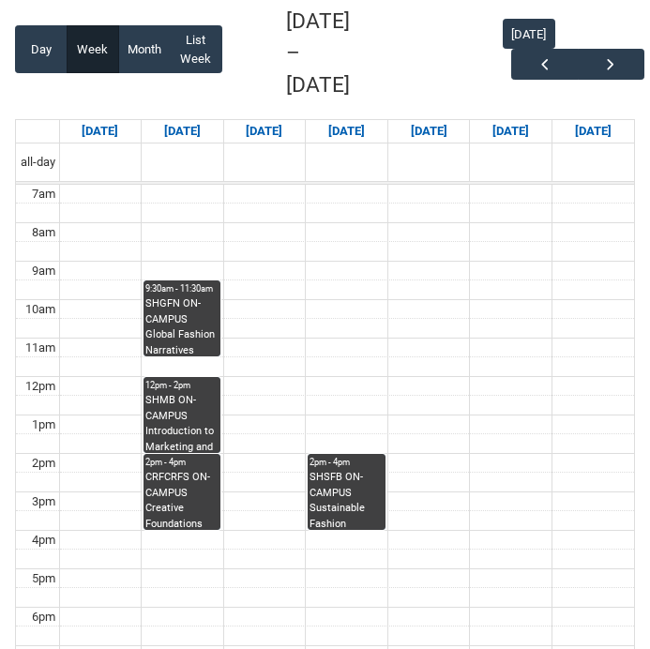
scroll to position [294, 0]
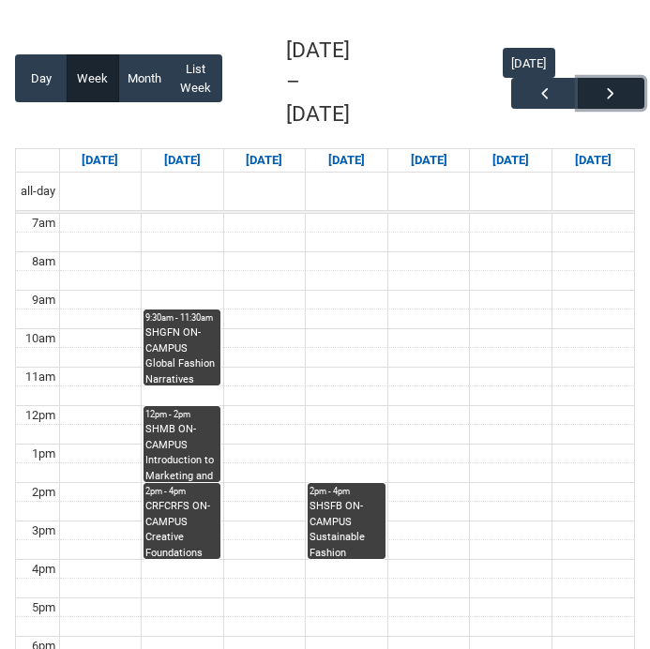
click at [617, 84] on span "button" at bounding box center [610, 93] width 19 height 19
click at [189, 325] on div "SHGFN ON-CAMPUS Global Fashion Narratives Group 1 STAGE 1 | Studio 2 ([PERSON_N…" at bounding box center [181, 354] width 73 height 59
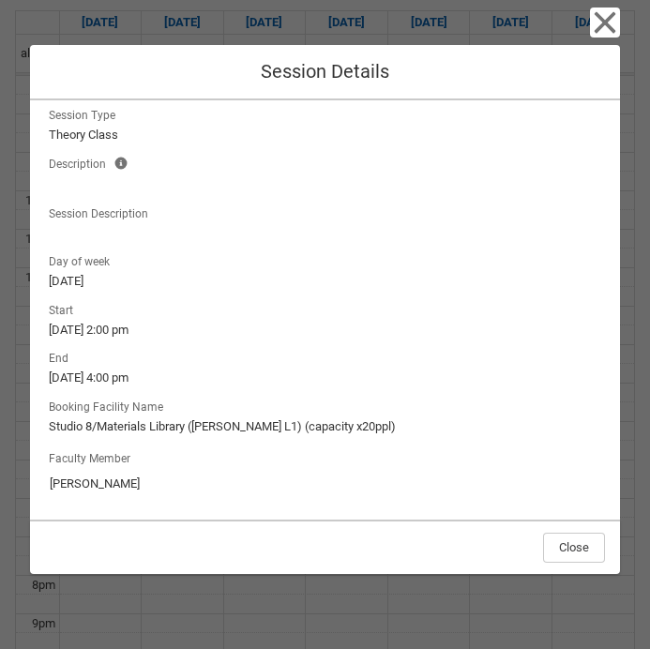
scroll to position [615, 0]
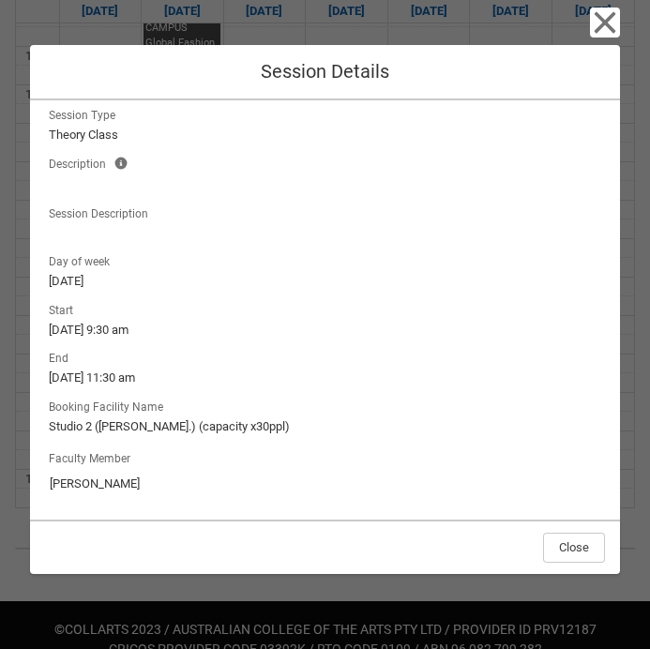
drag, startPoint x: 600, startPoint y: 496, endPoint x: 100, endPoint y: 168, distance: 598.0
click at [100, 166] on div "Session Name SHGFN ON-CAMPUS Global Fashion Narratives Group 1 STAGE 1 Campus N…" at bounding box center [325, 256] width 560 height 498
click at [616, 504] on div "Session Name SHGFN ON-CAMPUS Global Fashion Narratives Group 1 STAGE 1 Campus N…" at bounding box center [325, 309] width 590 height 419
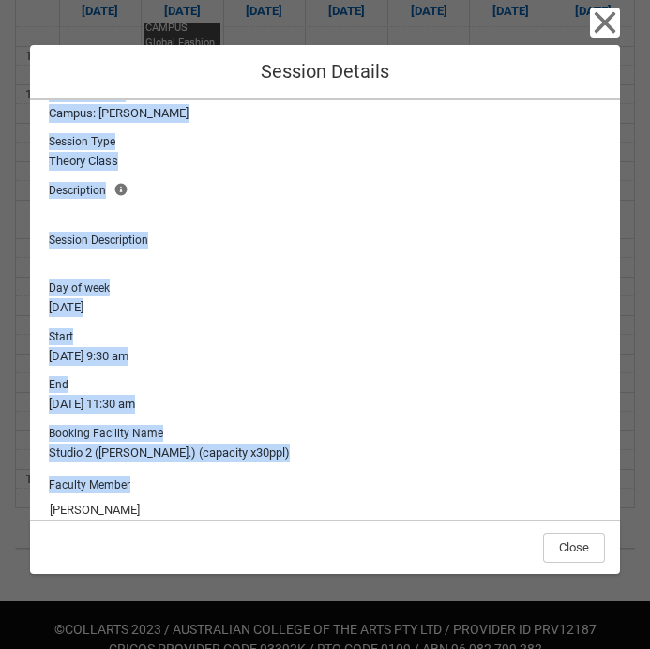
scroll to position [0, 0]
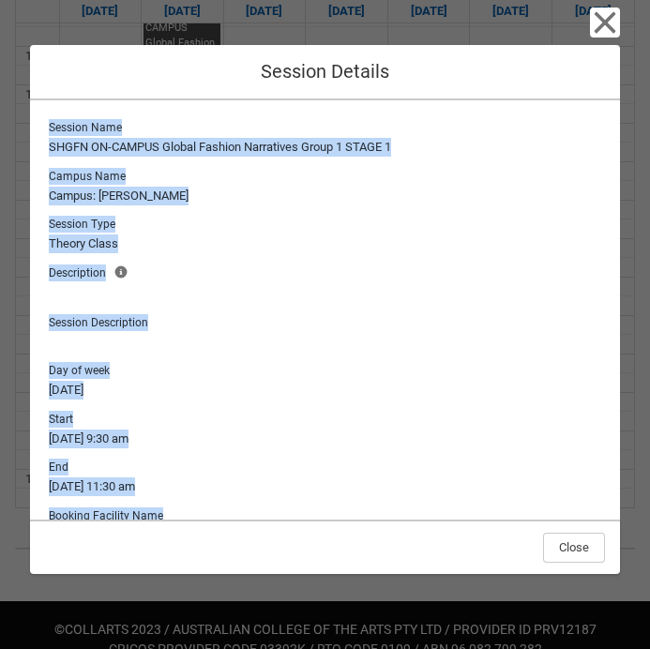
drag, startPoint x: 603, startPoint y: 502, endPoint x: 46, endPoint y: 90, distance: 692.7
click at [46, 90] on div "Close Session Details Session Name SHGFN ON-CAMPUS Global Fashion Narratives Gr…" at bounding box center [325, 324] width 590 height 649
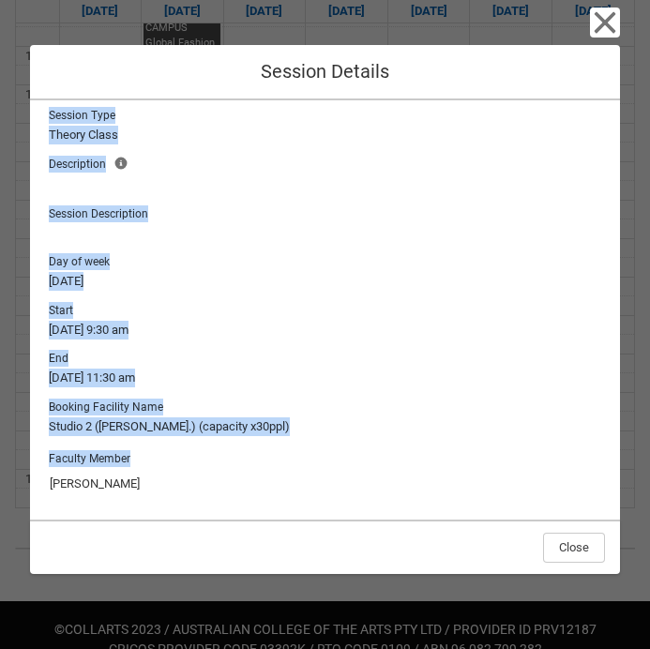
click at [203, 482] on input "Richard McCoy" at bounding box center [325, 484] width 552 height 30
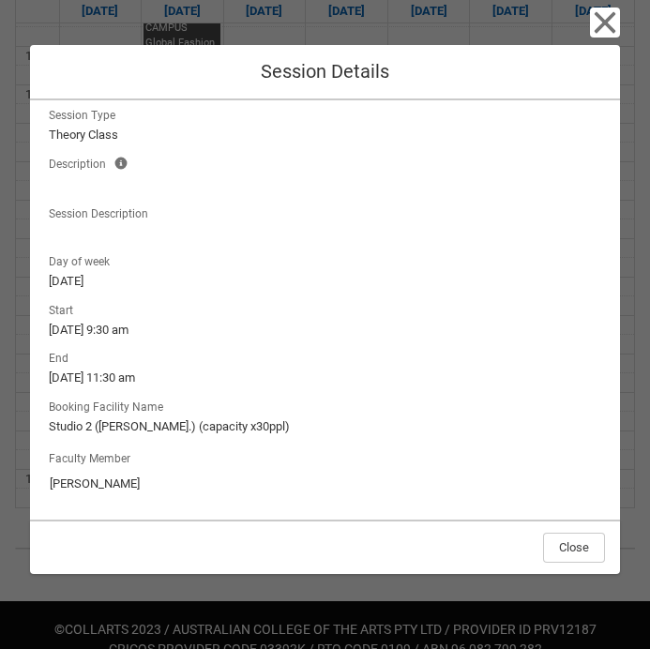
click at [203, 482] on input "Richard McCoy" at bounding box center [325, 484] width 552 height 30
drag, startPoint x: 148, startPoint y: 488, endPoint x: -3, endPoint y: 485, distance: 151.0
click at [0, 485] on html "Loading × Sorry to interrupt CSS Error Refresh Skip to Main Content Navigation …" at bounding box center [325, 31] width 650 height 1292
click at [602, 27] on icon "button" at bounding box center [605, 23] width 30 height 30
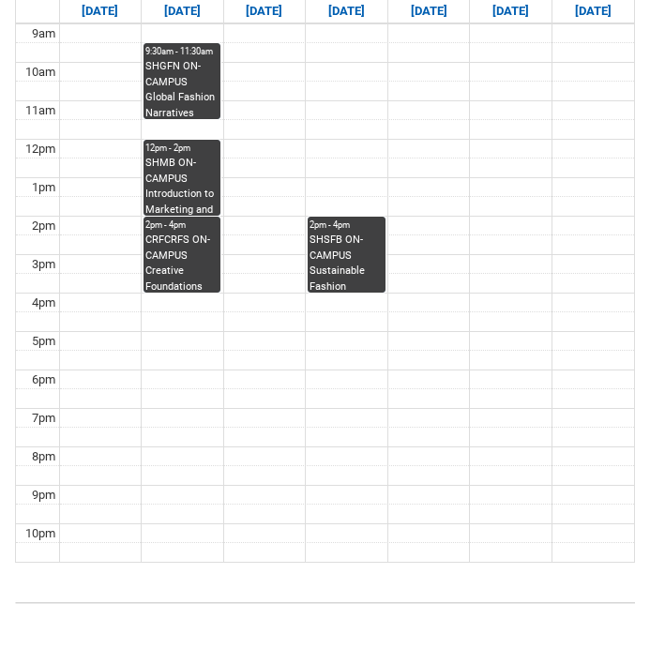
scroll to position [552, 0]
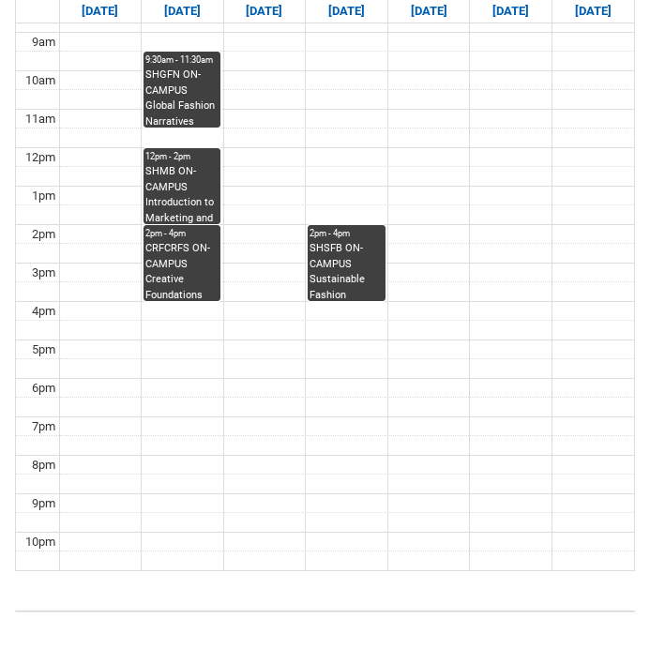
click at [190, 167] on div "SHMB ON-CAMPUS Introduction to Marketing and Branding STAGE 1 | [GEOGRAPHIC_DAT…" at bounding box center [181, 193] width 73 height 59
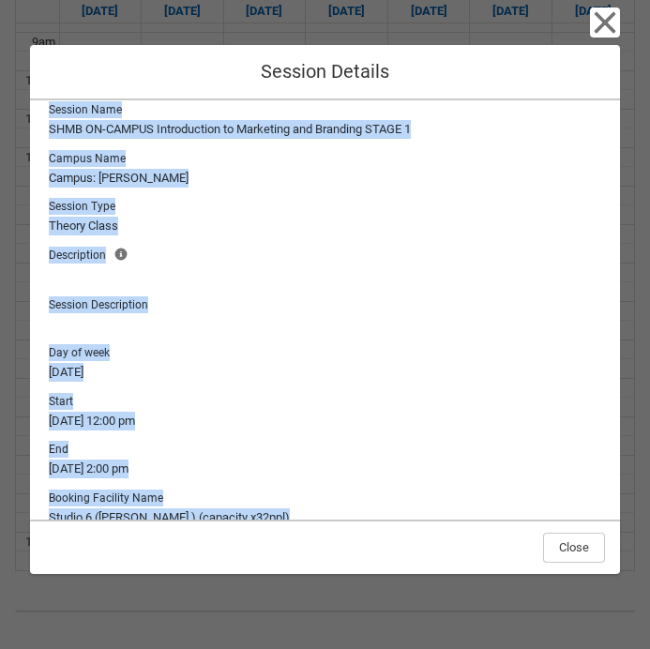
scroll to position [0, 0]
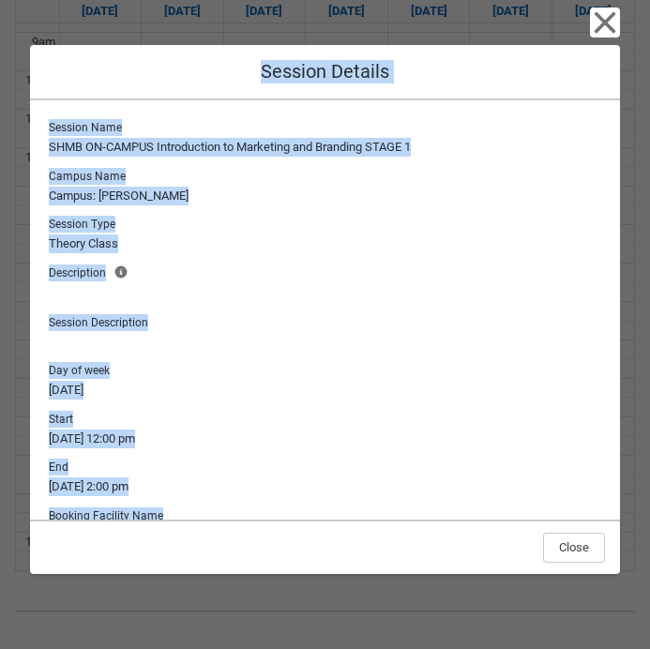
drag, startPoint x: 604, startPoint y: 509, endPoint x: 70, endPoint y: 76, distance: 687.4
click at [70, 76] on div "Close Session Details Session Name SHMB ON-CAMPUS Introduction to Marketing and…" at bounding box center [325, 324] width 590 height 649
click at [615, 409] on div "Session Name SHMB ON-CAMPUS Introduction to Marketing and Branding STAGE 1 Camp…" at bounding box center [325, 309] width 590 height 419
drag, startPoint x: 595, startPoint y: 503, endPoint x: 46, endPoint y: 128, distance: 664.1
click at [46, 128] on div "Session Name SHMB ON-CAMPUS Introduction to Marketing and Branding STAGE 1 Camp…" at bounding box center [325, 364] width 560 height 498
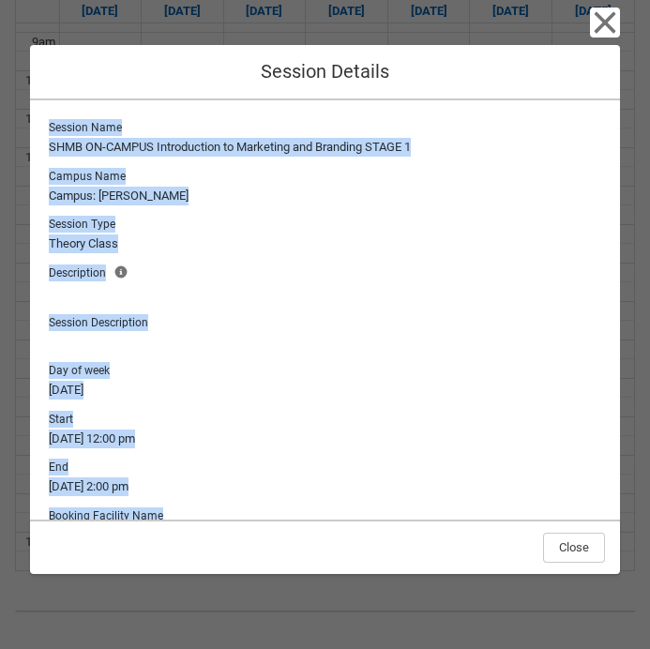
scroll to position [109, 0]
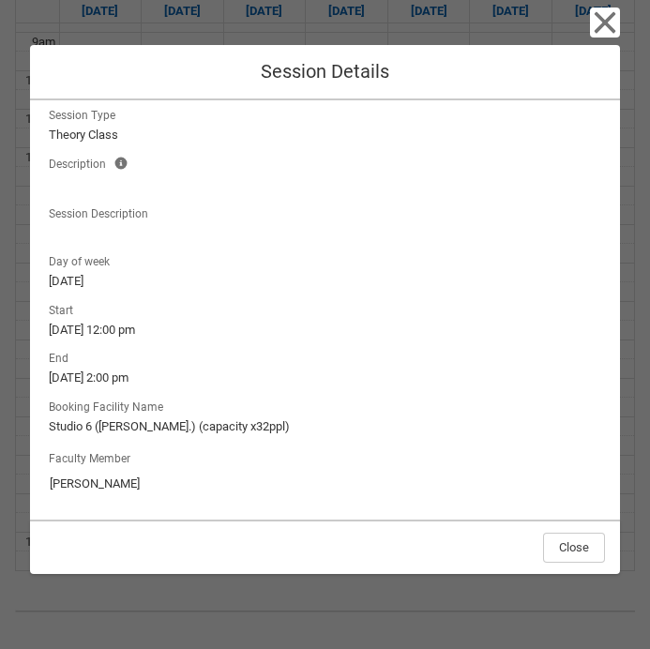
click at [165, 504] on div "Faculty Member Jade Roberts" at bounding box center [325, 474] width 560 height 62
click at [609, 23] on icon "button" at bounding box center [605, 23] width 30 height 30
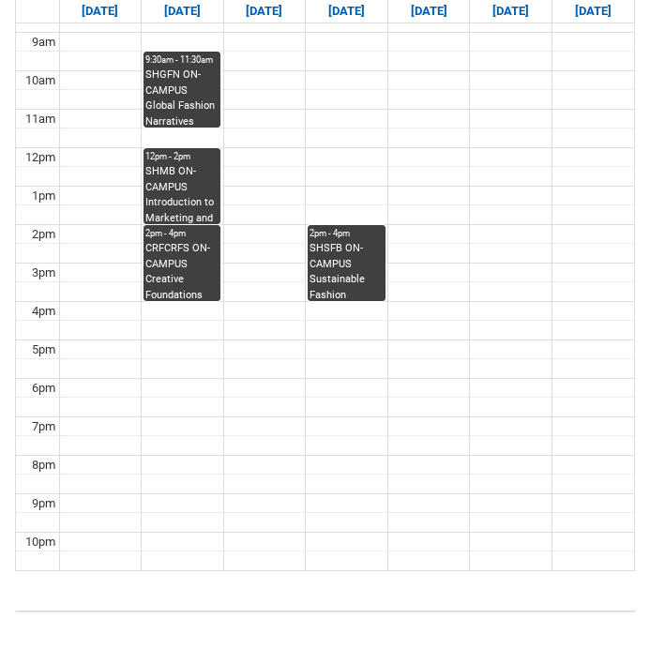
click at [191, 241] on div "CRFCRFS ON-CAMPUS Creative Foundations (Tutorial 2) | Room 105 ([GEOGRAPHIC_DAT…" at bounding box center [181, 270] width 73 height 59
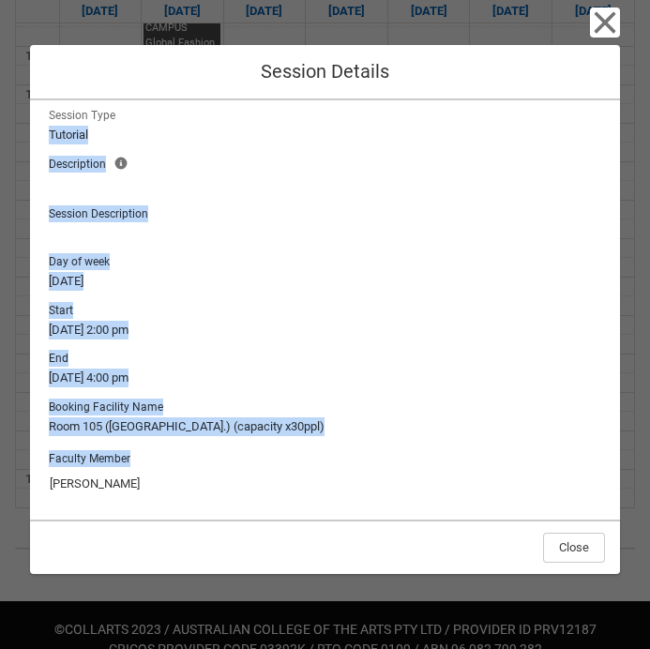
scroll to position [0, 0]
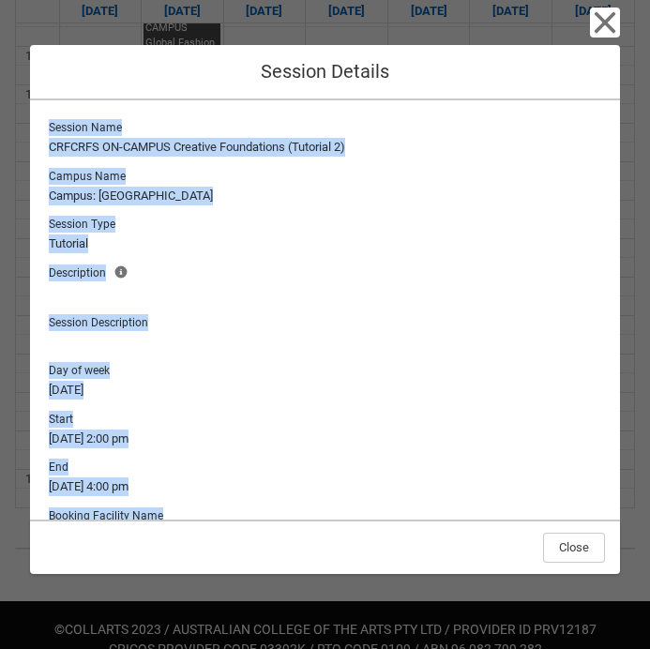
drag, startPoint x: 605, startPoint y: 506, endPoint x: 47, endPoint y: 113, distance: 683.0
click at [46, 113] on div "Session Name CRFCRFS ON-CAMPUS Creative Foundations (Tutorial 2) Campus Name Ca…" at bounding box center [325, 309] width 590 height 419
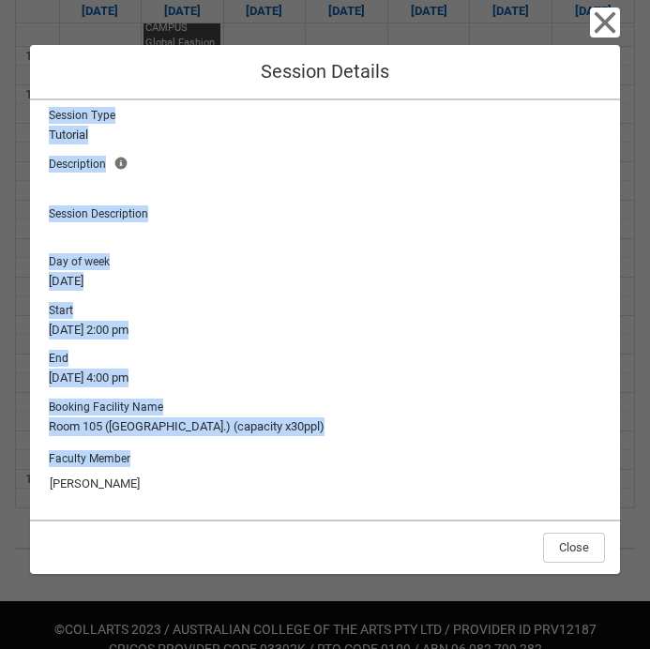
click at [185, 487] on input "Monique La Fontaine" at bounding box center [325, 484] width 552 height 30
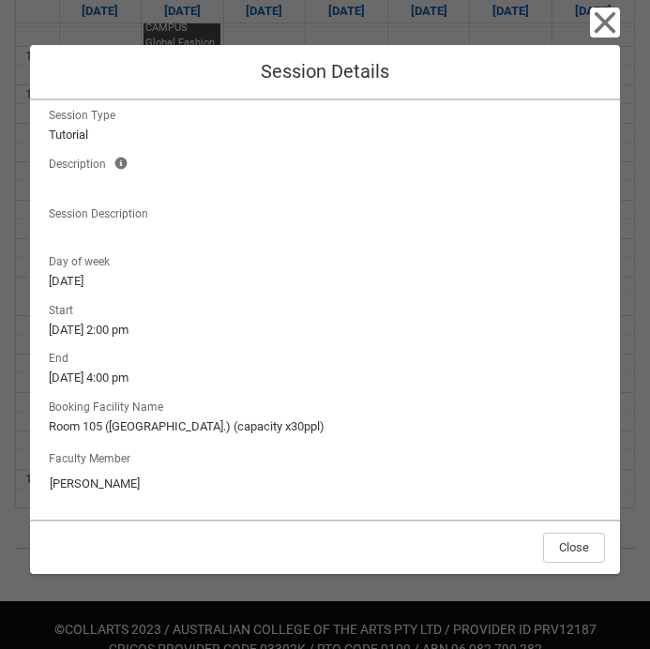
drag, startPoint x: 185, startPoint y: 487, endPoint x: 44, endPoint y: 482, distance: 140.7
click at [44, 483] on div "Session Name CRFCRFS ON-CAMPUS Creative Foundations (Tutorial 2) Campus Name Ca…" at bounding box center [325, 309] width 590 height 419
click at [603, 32] on icon "button" at bounding box center [605, 23] width 30 height 30
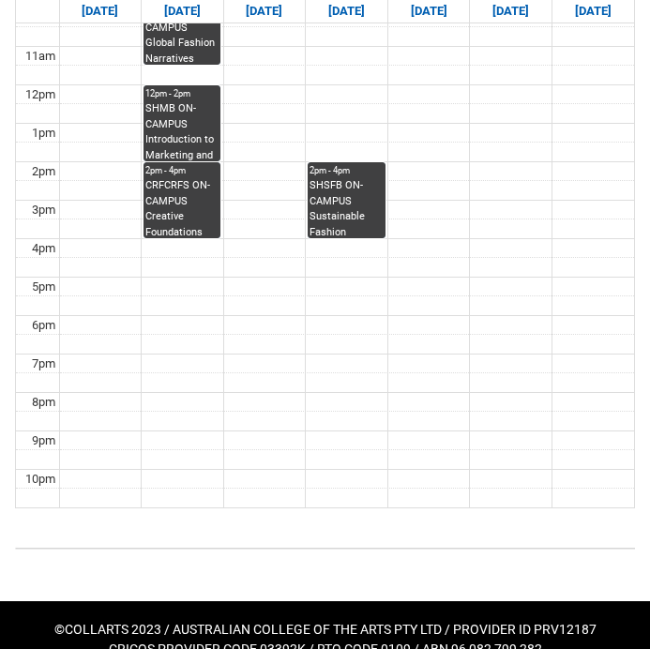
scroll to position [486, 0]
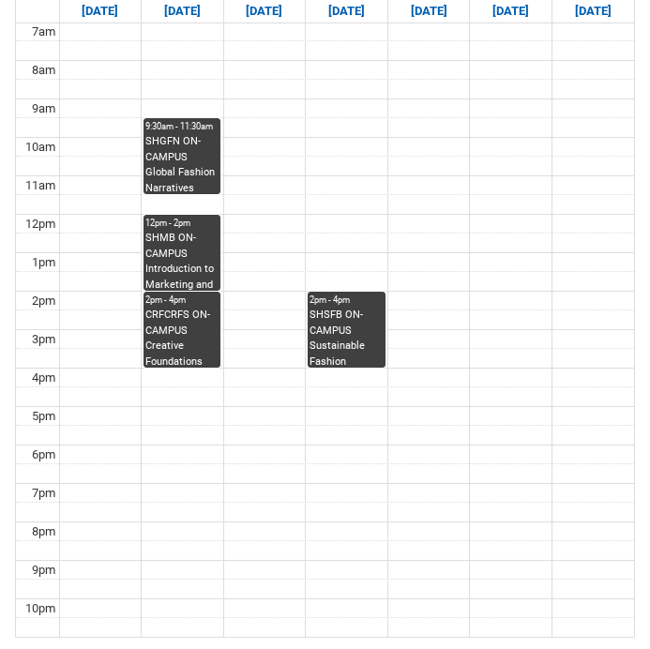
click at [333, 308] on div "SHSFB ON-CAMPUS Sustainable Fashion Business STAGE 1 | Studio 8/Materials Libra…" at bounding box center [345, 337] width 73 height 59
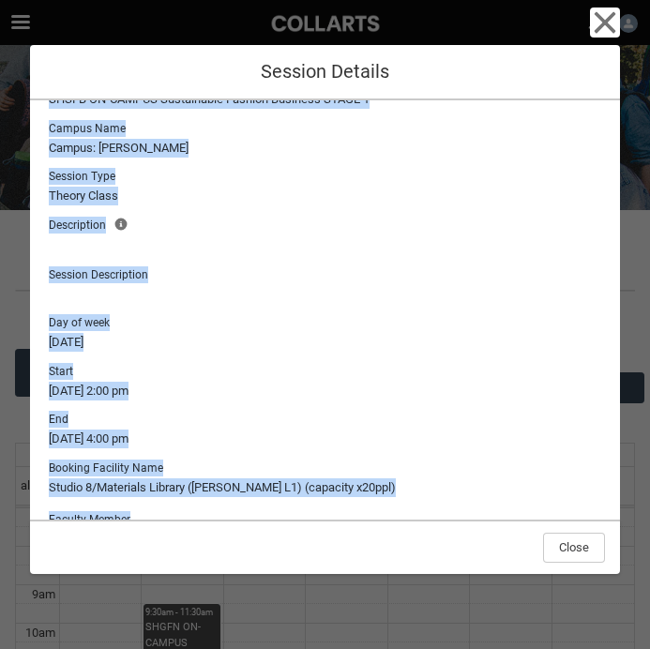
scroll to position [0, 0]
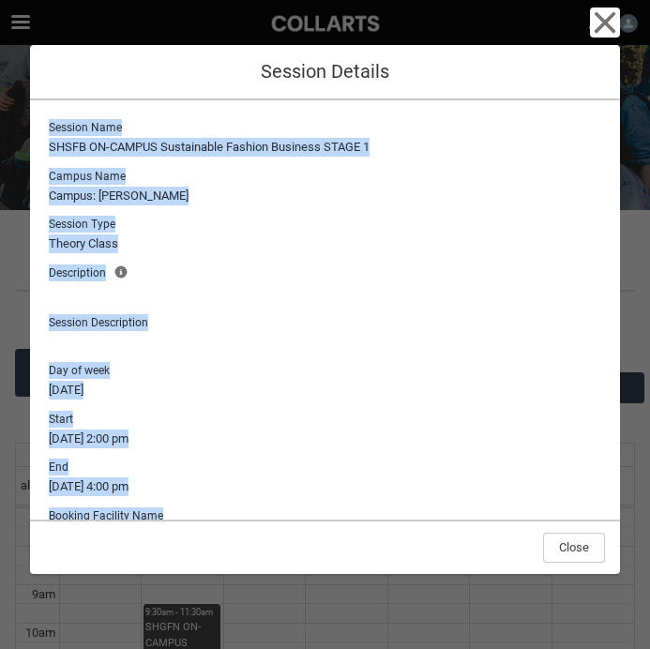
drag, startPoint x: 596, startPoint y: 506, endPoint x: 44, endPoint y: 113, distance: 678.4
click at [44, 113] on div "Session Name SHSFB ON-CAMPUS Sustainable Fashion Business STAGE 1 Campus Name C…" at bounding box center [325, 309] width 590 height 419
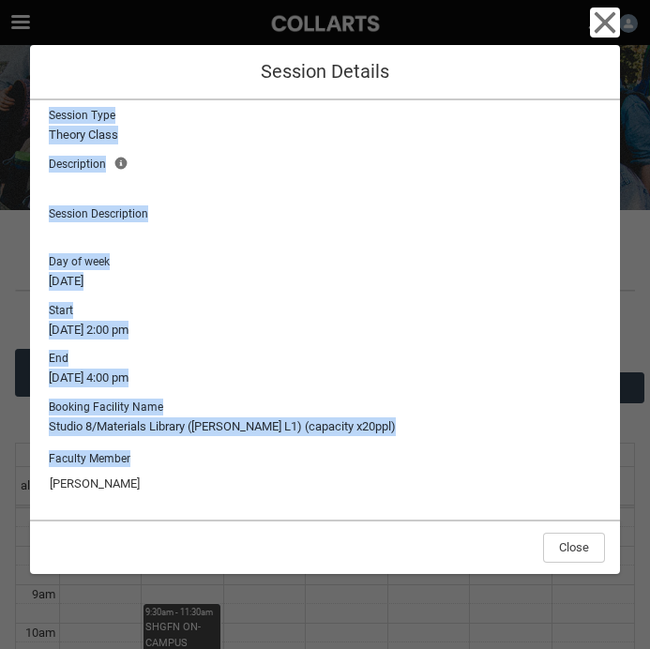
click at [135, 490] on input "Vonne Yang" at bounding box center [325, 484] width 552 height 30
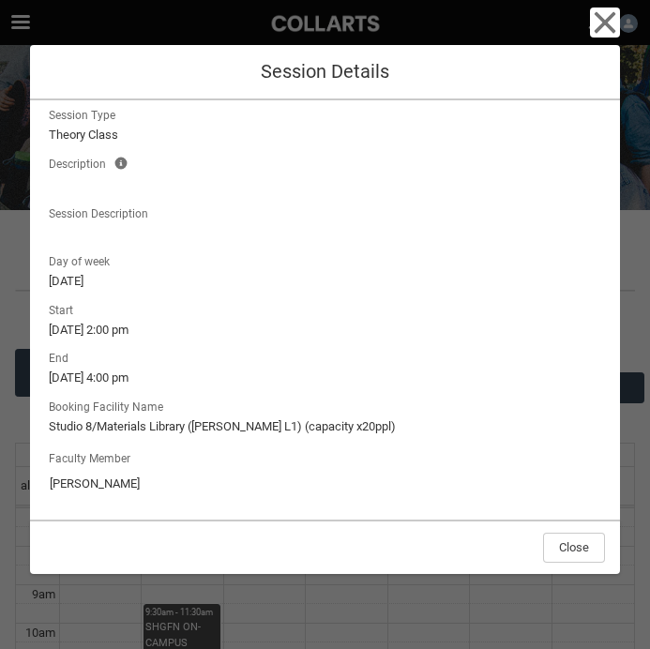
drag, startPoint x: 144, startPoint y: 484, endPoint x: 21, endPoint y: 484, distance: 123.8
click at [21, 484] on div "Close Session Details Session Name SHSFB ON-CAMPUS Sustainable Fashion Business…" at bounding box center [325, 324] width 650 height 649
click at [596, 22] on icon "button" at bounding box center [605, 23] width 30 height 30
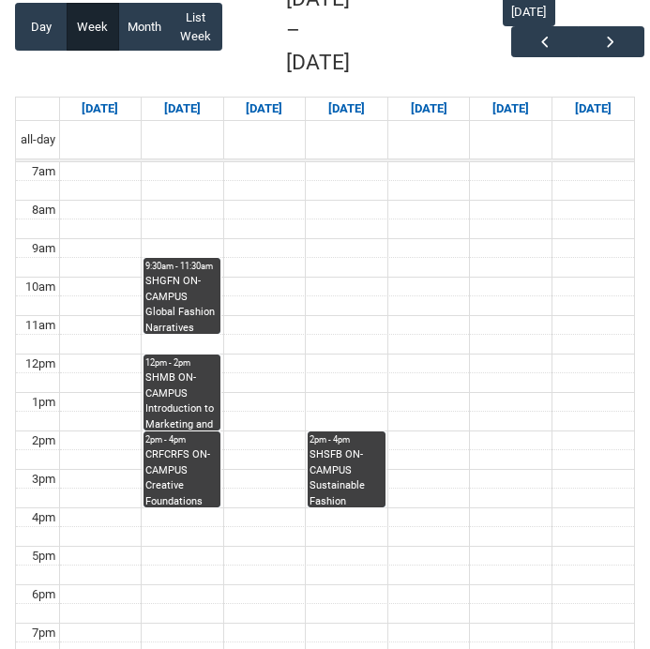
scroll to position [349, 0]
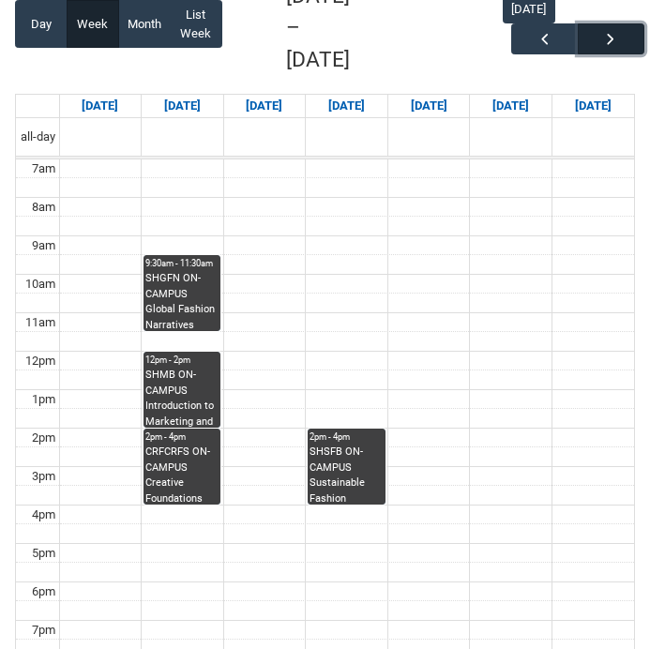
click at [613, 30] on span "button" at bounding box center [610, 39] width 19 height 19
click at [188, 307] on div "SHGFN ON-CAMPUS Global Fashion Narratives Group 1 STAGE 1 | Studio 2 ([PERSON_N…" at bounding box center [181, 300] width 73 height 59
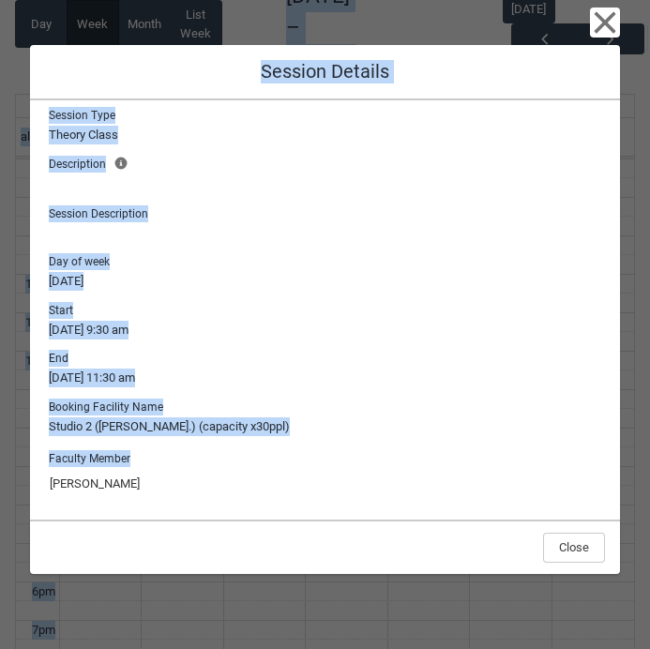
scroll to position [0, 0]
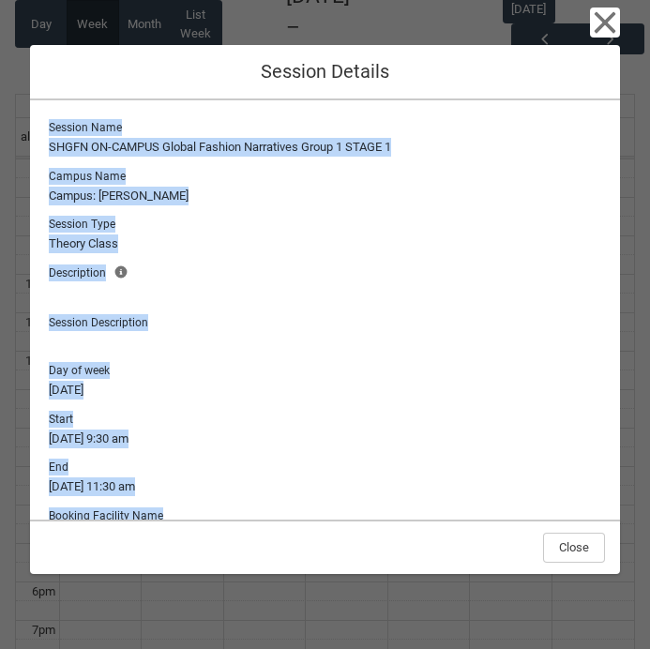
drag, startPoint x: 606, startPoint y: 505, endPoint x: 45, endPoint y: 109, distance: 686.4
click at [45, 109] on div "Session Name SHGFN ON-CAMPUS Global Fashion Narratives Group 1 STAGE 1 Campus N…" at bounding box center [325, 309] width 590 height 419
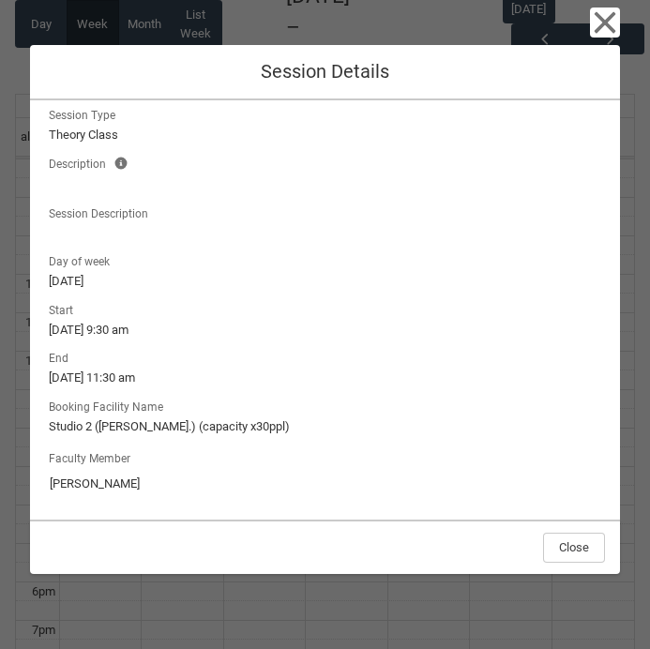
click at [315, 437] on div "Session Name SHGFN ON-CAMPUS Global Fashion Narratives Group 1 STAGE 1 Campus N…" at bounding box center [325, 256] width 560 height 498
drag, startPoint x: 137, startPoint y: 490, endPoint x: 35, endPoint y: 487, distance: 102.3
click at [34, 487] on div "Session Name SHGFN ON-CAMPUS Global Fashion Narratives Group 1 STAGE 1 Campus N…" at bounding box center [325, 309] width 590 height 419
click at [603, 20] on icon "button" at bounding box center [606, 23] width 22 height 22
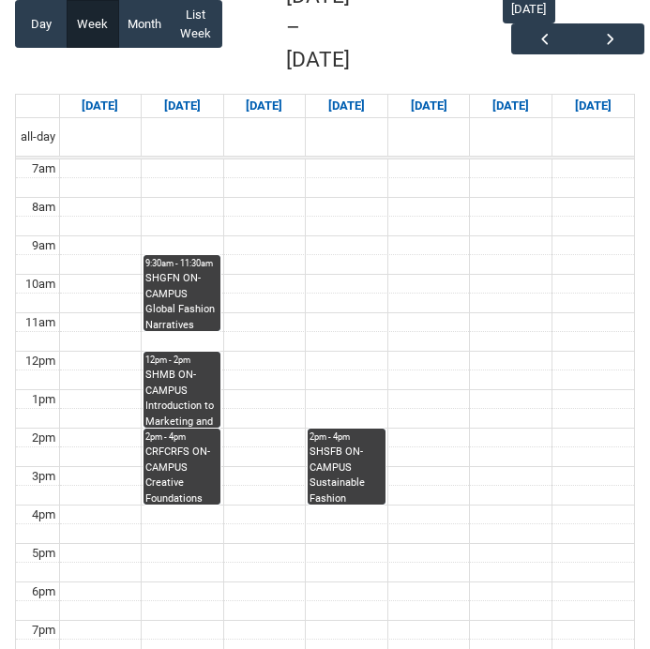
click at [183, 383] on div "SHMB ON-CAMPUS Introduction to Marketing and Branding STAGE 1 | [GEOGRAPHIC_DAT…" at bounding box center [181, 397] width 73 height 59
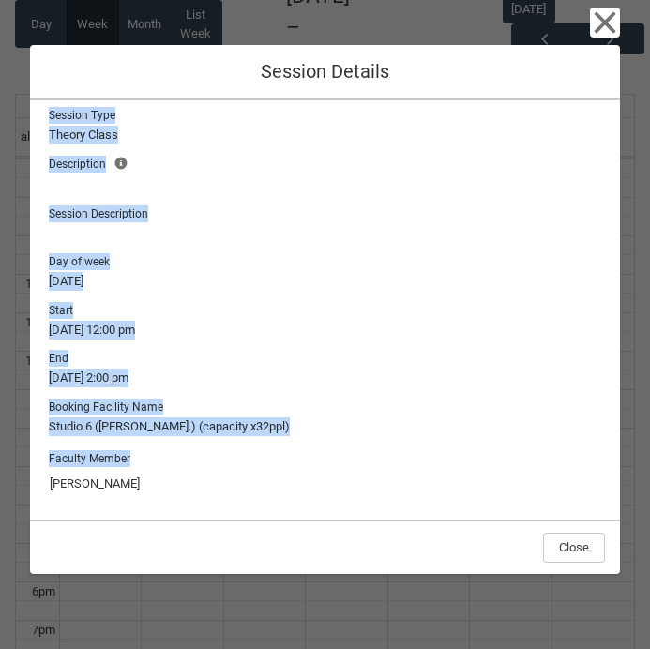
scroll to position [0, 0]
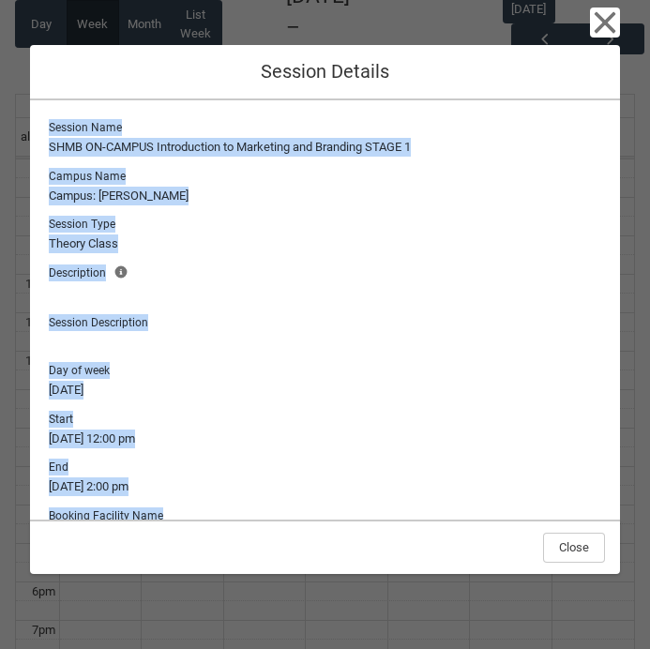
drag, startPoint x: 605, startPoint y: 504, endPoint x: 38, endPoint y: 126, distance: 681.7
click at [38, 126] on div "Session Name SHMB ON-CAMPUS Introduction to Marketing and Branding STAGE 1 Camp…" at bounding box center [325, 309] width 590 height 419
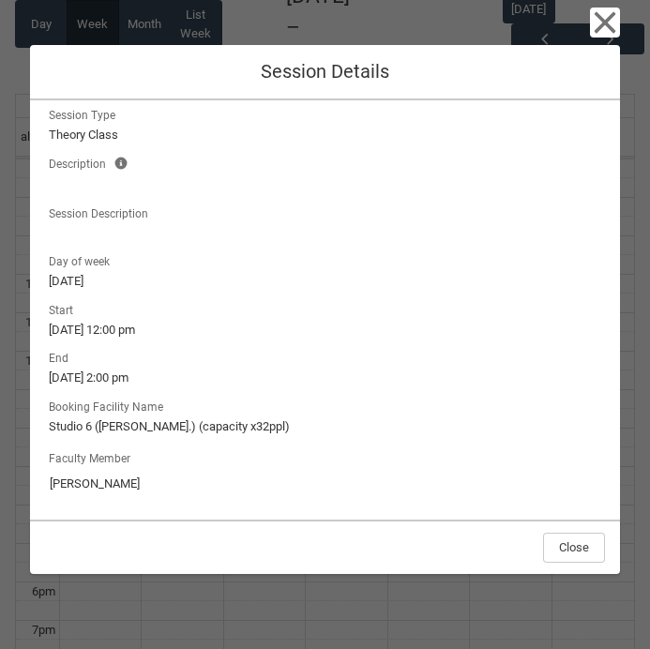
click at [309, 447] on div "Faculty Member Jade Roberts" at bounding box center [325, 472] width 552 height 53
click at [609, 21] on icon "button" at bounding box center [605, 23] width 30 height 30
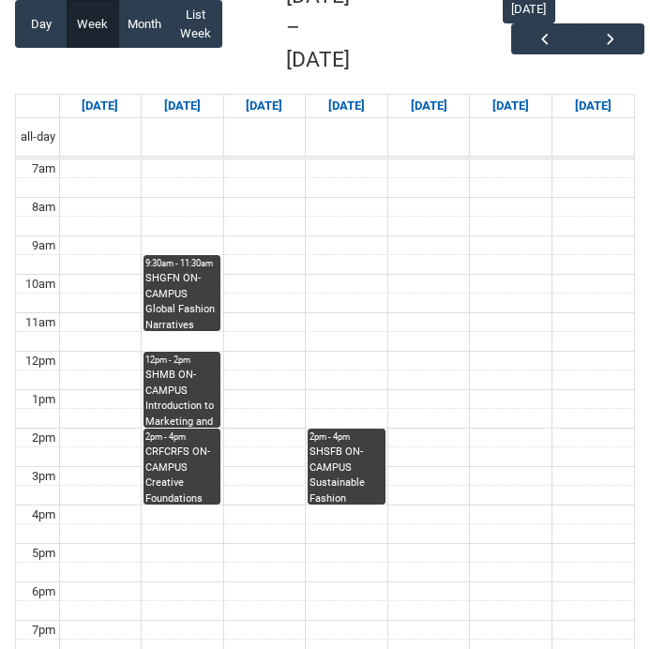
click at [167, 464] on div "CRFCRFS ON-CAMPUS Creative Foundations (Tutorial 2) | Room 105 ([GEOGRAPHIC_DAT…" at bounding box center [181, 474] width 73 height 59
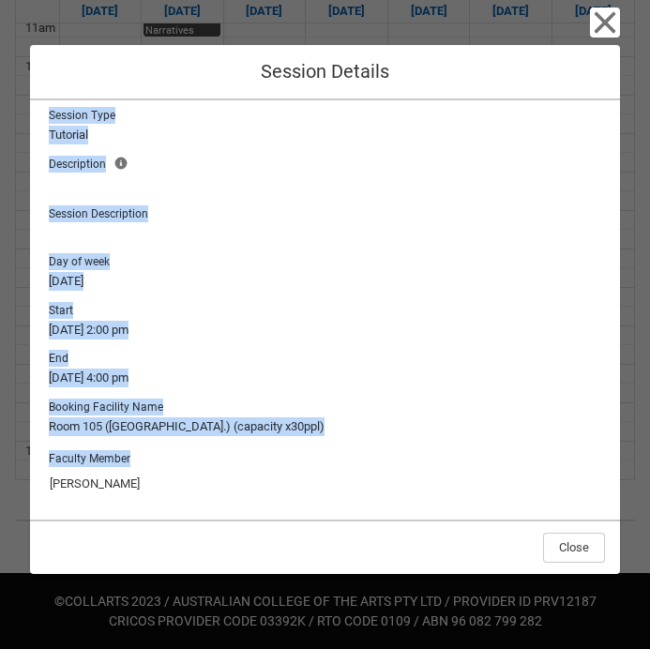
scroll to position [0, 0]
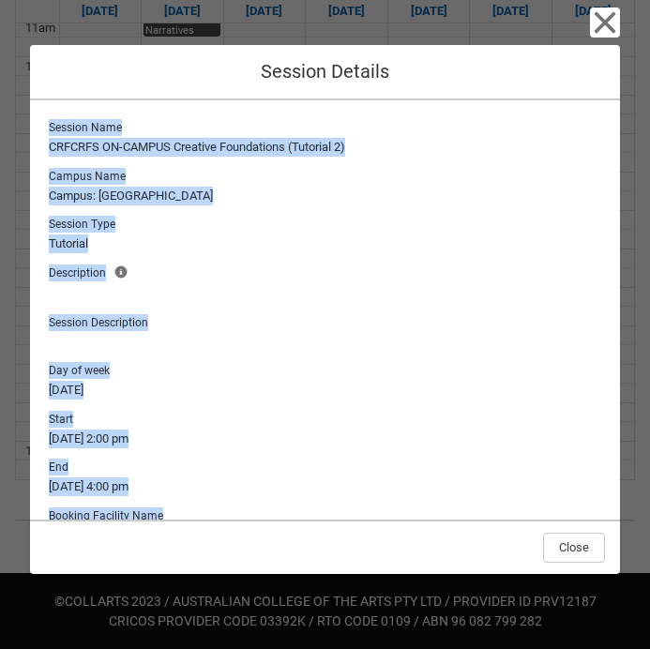
drag, startPoint x: 603, startPoint y: 505, endPoint x: 43, endPoint y: 122, distance: 678.1
click at [43, 122] on div "Session Name CRFCRFS ON-CAMPUS Creative Foundations (Tutorial 2) Campus Name Ca…" at bounding box center [325, 309] width 590 height 419
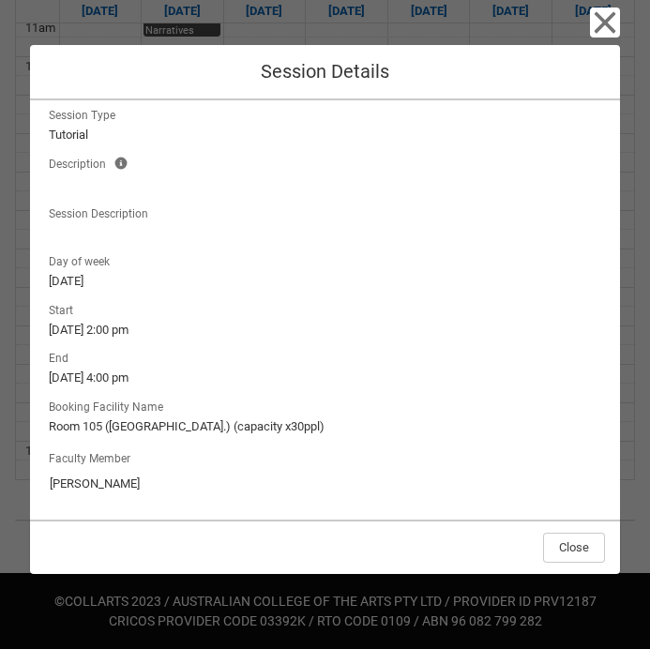
click at [348, 447] on div "Faculty Member Monique La Fontaine" at bounding box center [325, 472] width 552 height 53
drag, startPoint x: 191, startPoint y: 486, endPoint x: 14, endPoint y: 474, distance: 177.7
click at [14, 474] on div "Close Session Details Session Name CRFCRFS ON-CAMPUS Creative Foundations (Tuto…" at bounding box center [325, 324] width 650 height 649
click at [601, 15] on icon "button" at bounding box center [605, 23] width 30 height 30
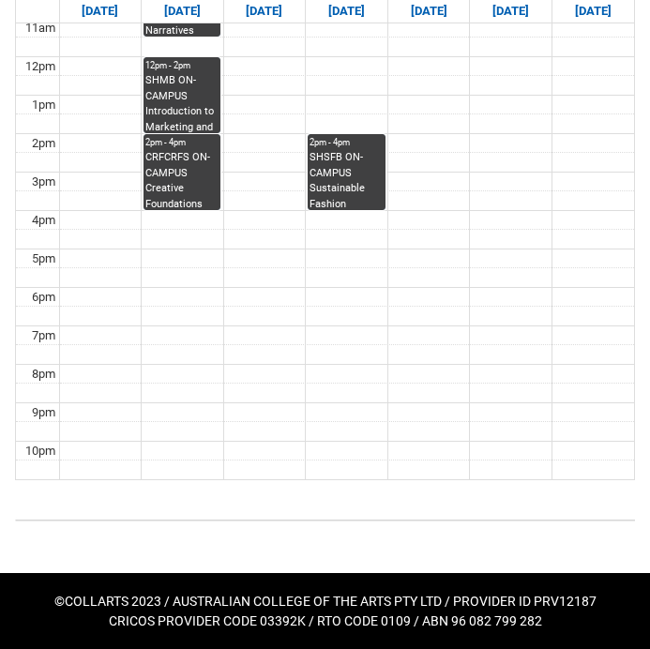
click at [355, 160] on div "SHSFB ON-CAMPUS Sustainable Fashion Business STAGE 1 | Studio 8/Materials Libra…" at bounding box center [345, 179] width 73 height 59
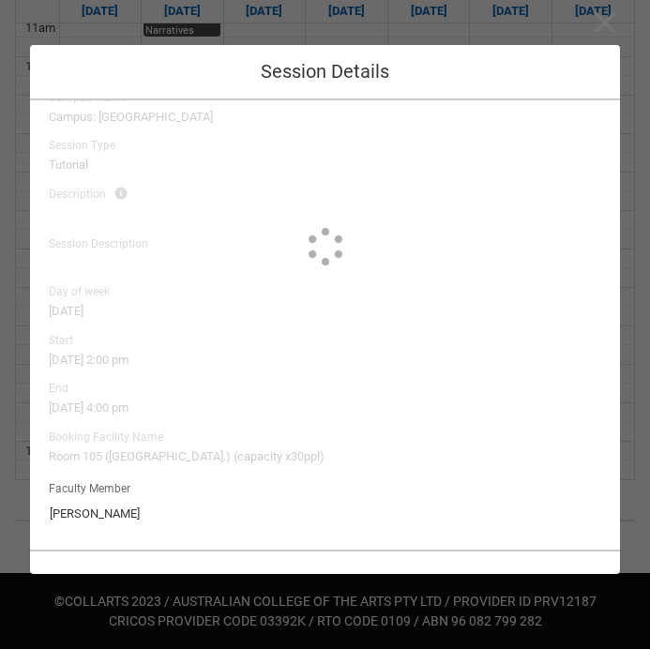
type input "Vonne Yang"
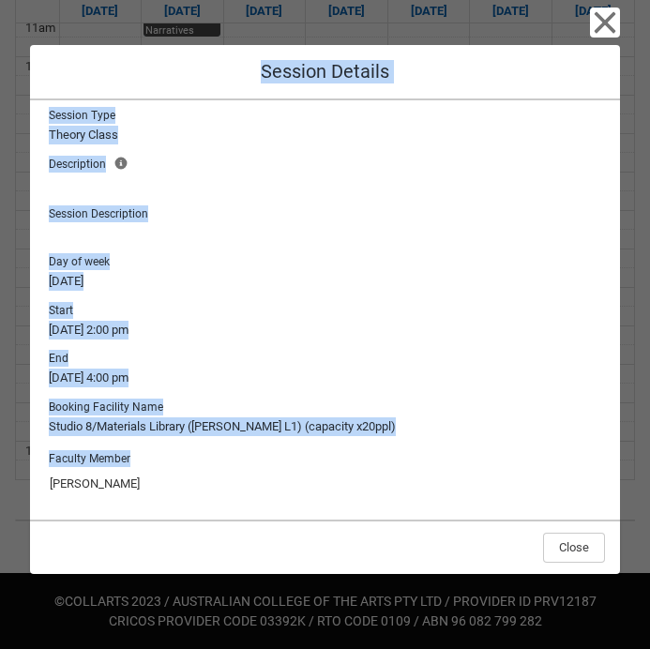
scroll to position [0, 0]
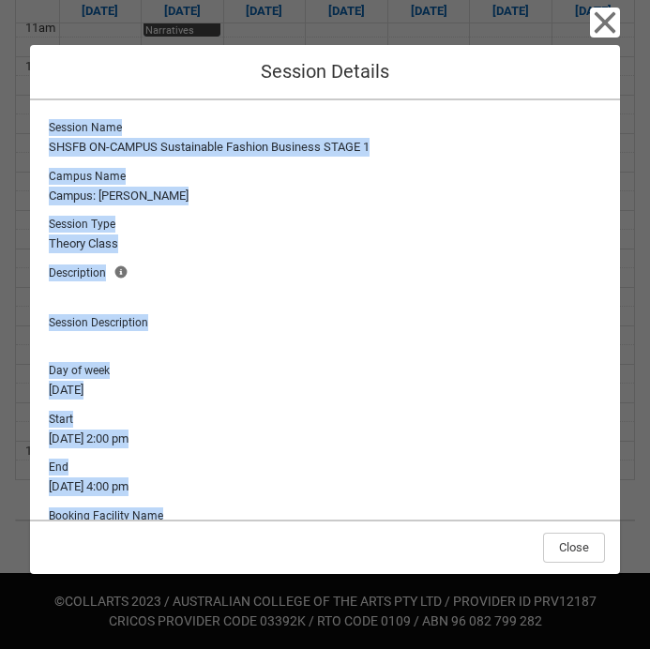
drag, startPoint x: 596, startPoint y: 506, endPoint x: 40, endPoint y: 113, distance: 680.7
click at [40, 113] on div "Session Name SHSFB ON-CAMPUS Sustainable Fashion Business STAGE 1 Campus Name C…" at bounding box center [325, 309] width 590 height 419
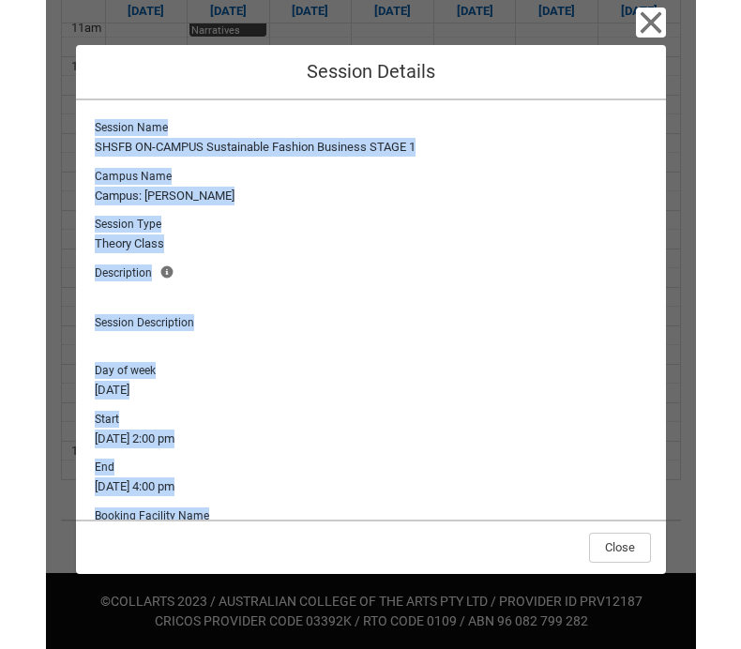
scroll to position [109, 0]
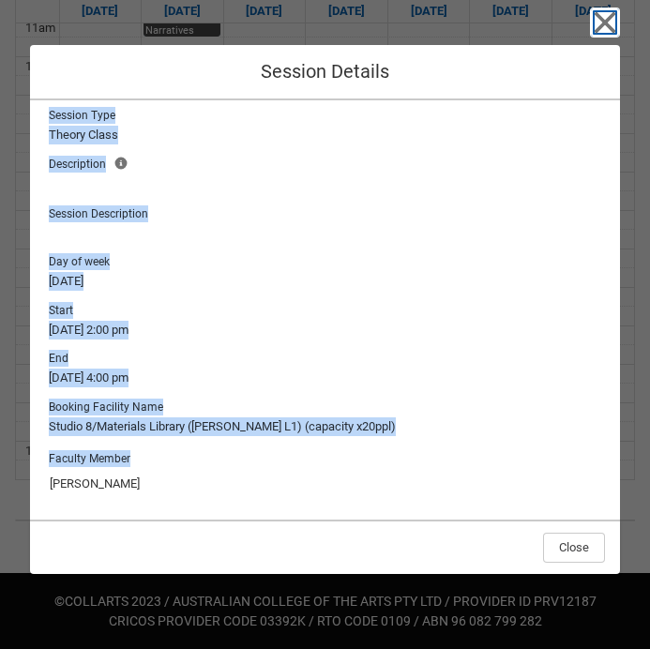
click at [601, 25] on icon "button" at bounding box center [606, 23] width 22 height 22
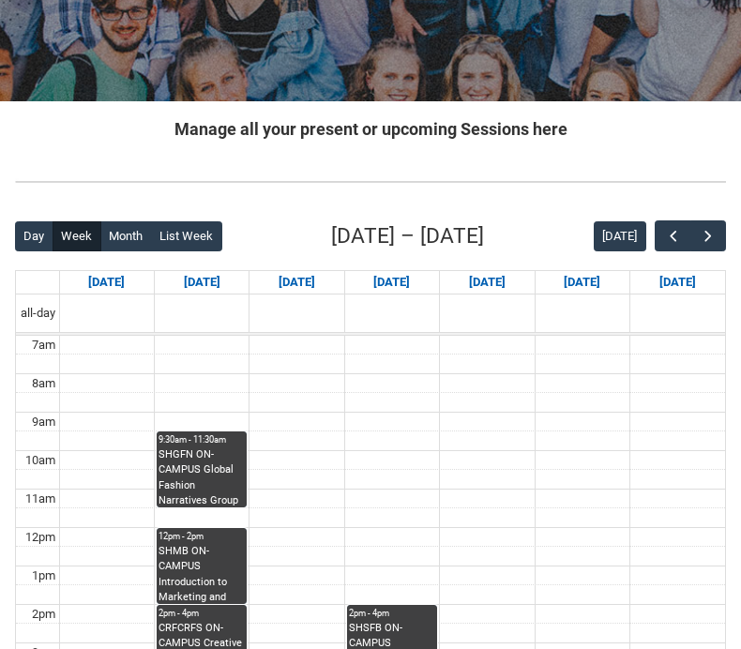
scroll to position [0, 0]
